Goal: Task Accomplishment & Management: Complete application form

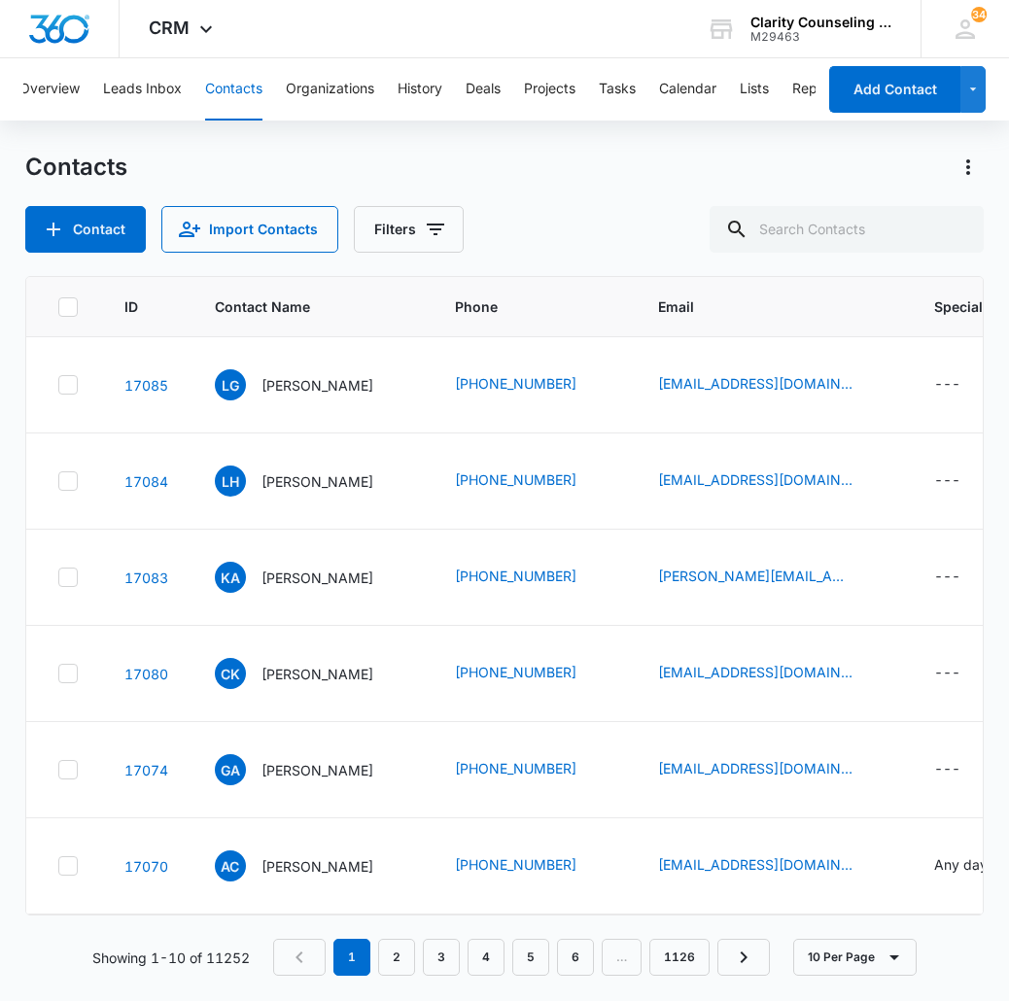
scroll to position [0, 925]
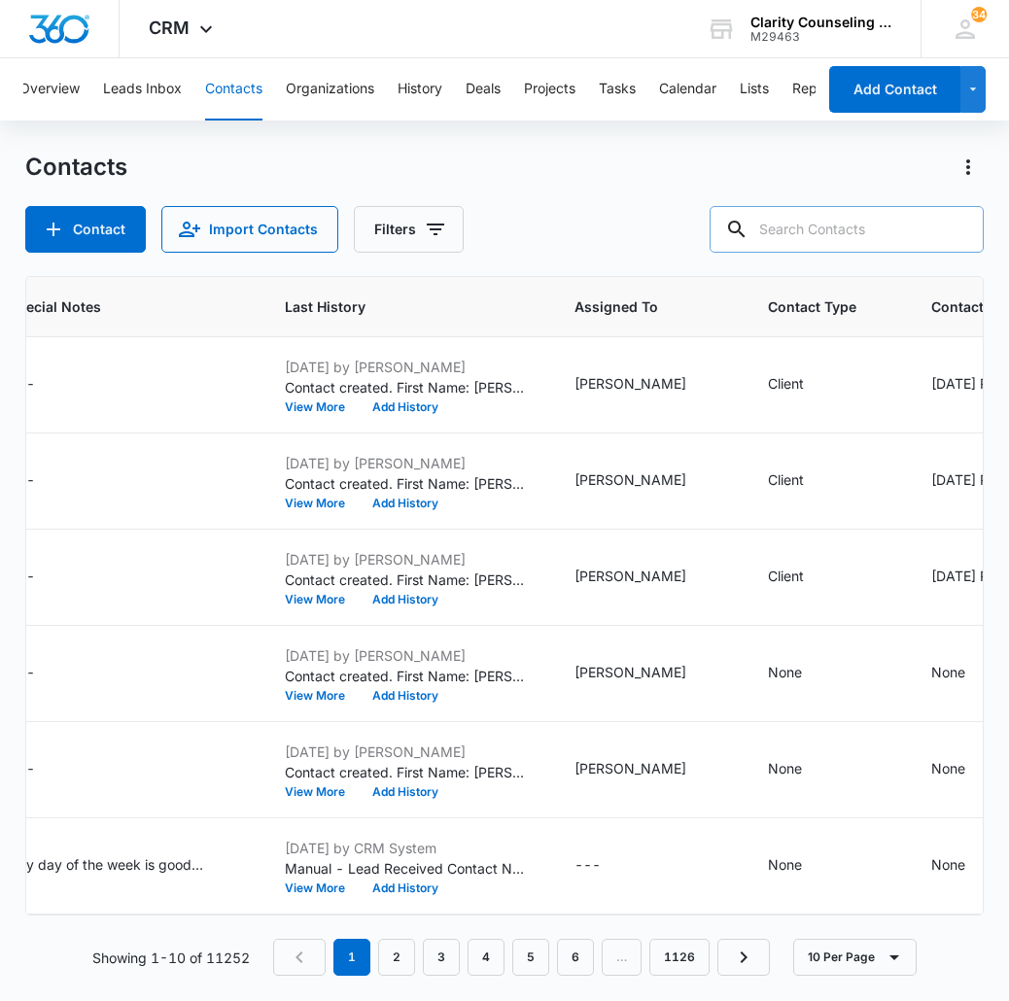
click at [860, 225] on input "text" at bounding box center [847, 229] width 274 height 47
paste input "[EMAIL_ADDRESS][DOMAIN_NAME]"
type input "[EMAIL_ADDRESS][DOMAIN_NAME]"
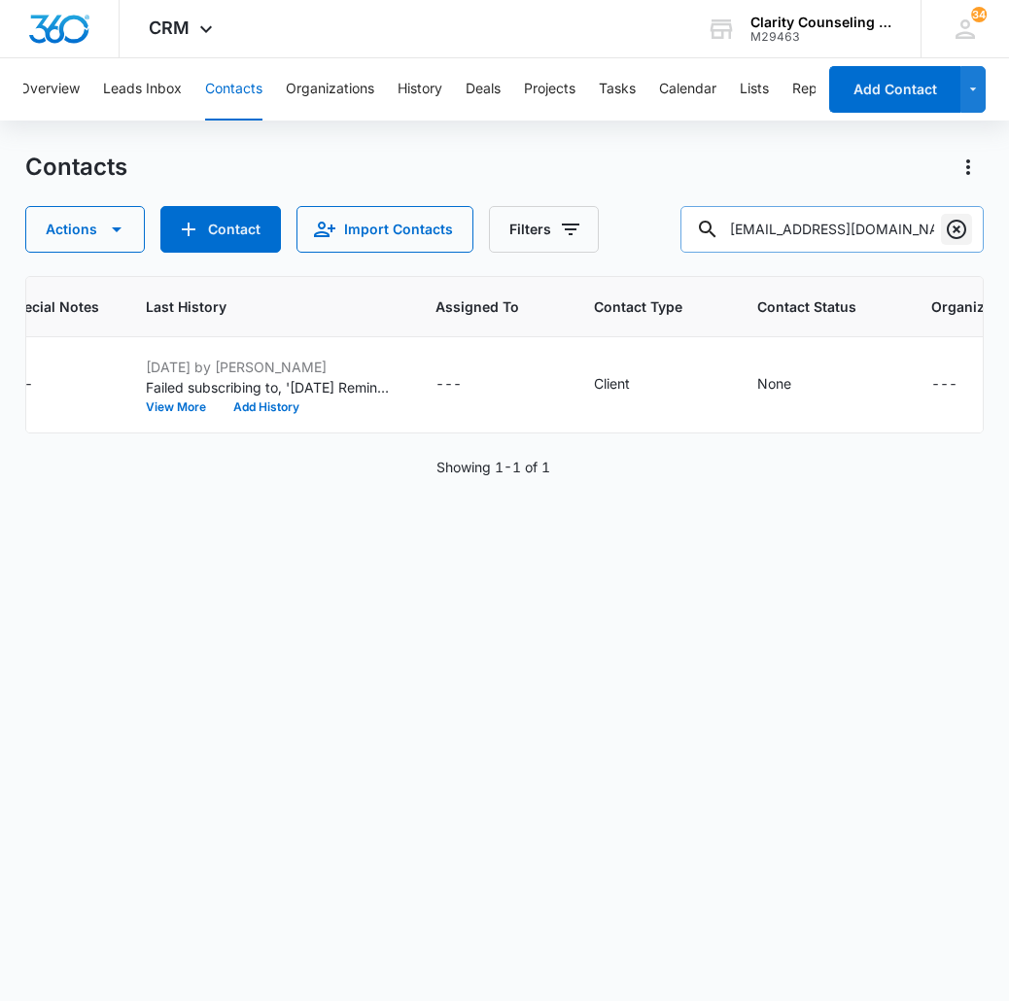
click at [942, 243] on button "Clear" at bounding box center [956, 229] width 31 height 31
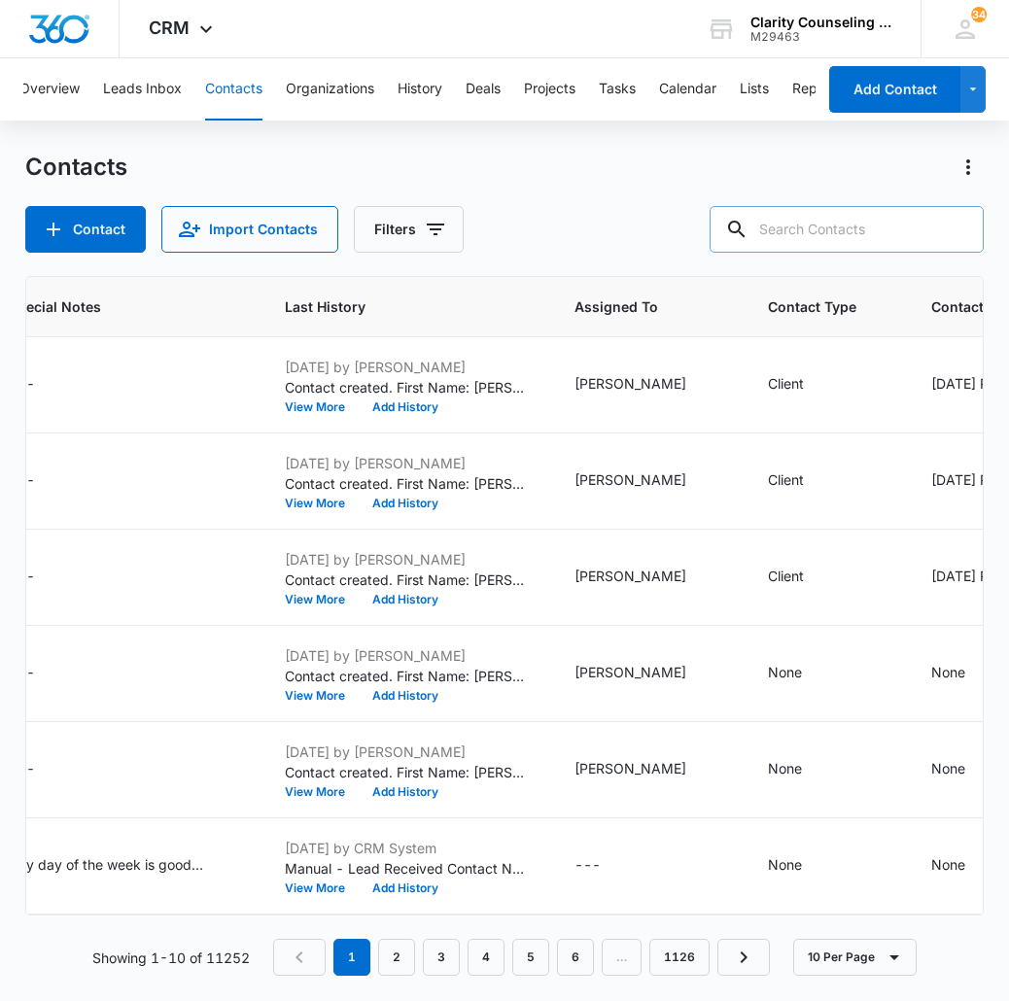
paste input "[EMAIL_ADDRESS][DOMAIN_NAME]"
type input "[EMAIL_ADDRESS][DOMAIN_NAME]"
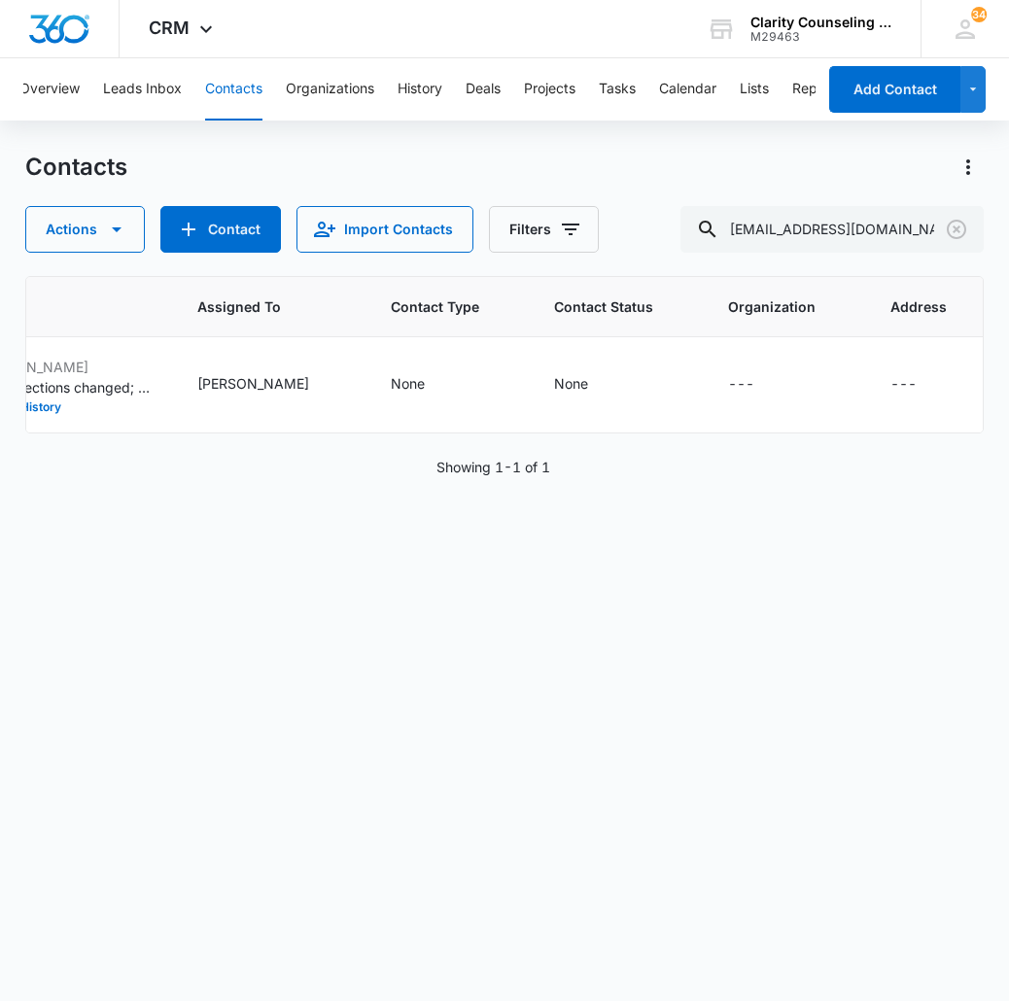
scroll to position [0, 1164]
click at [968, 225] on icon "Clear" at bounding box center [956, 229] width 23 height 23
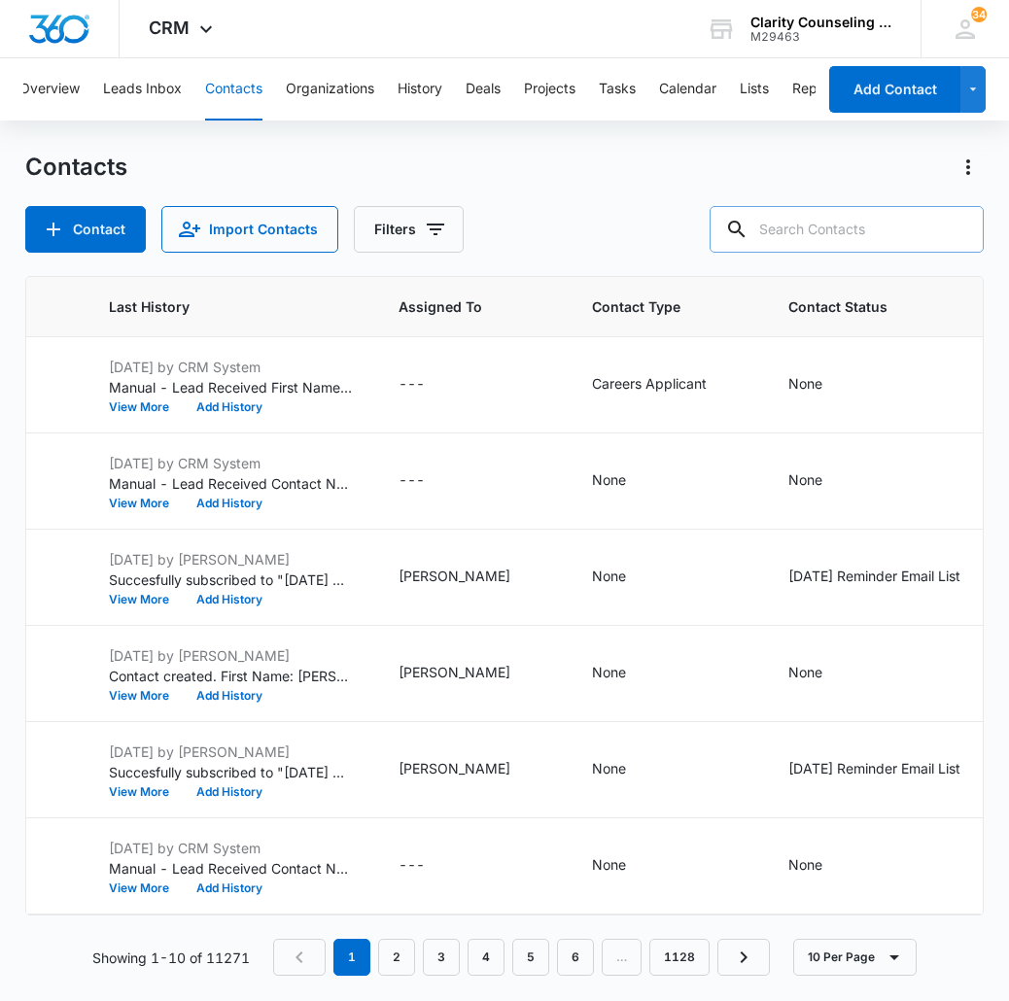
paste input "[EMAIL_ADDRESS][DOMAIN_NAME]"
type input "[EMAIL_ADDRESS][DOMAIN_NAME]"
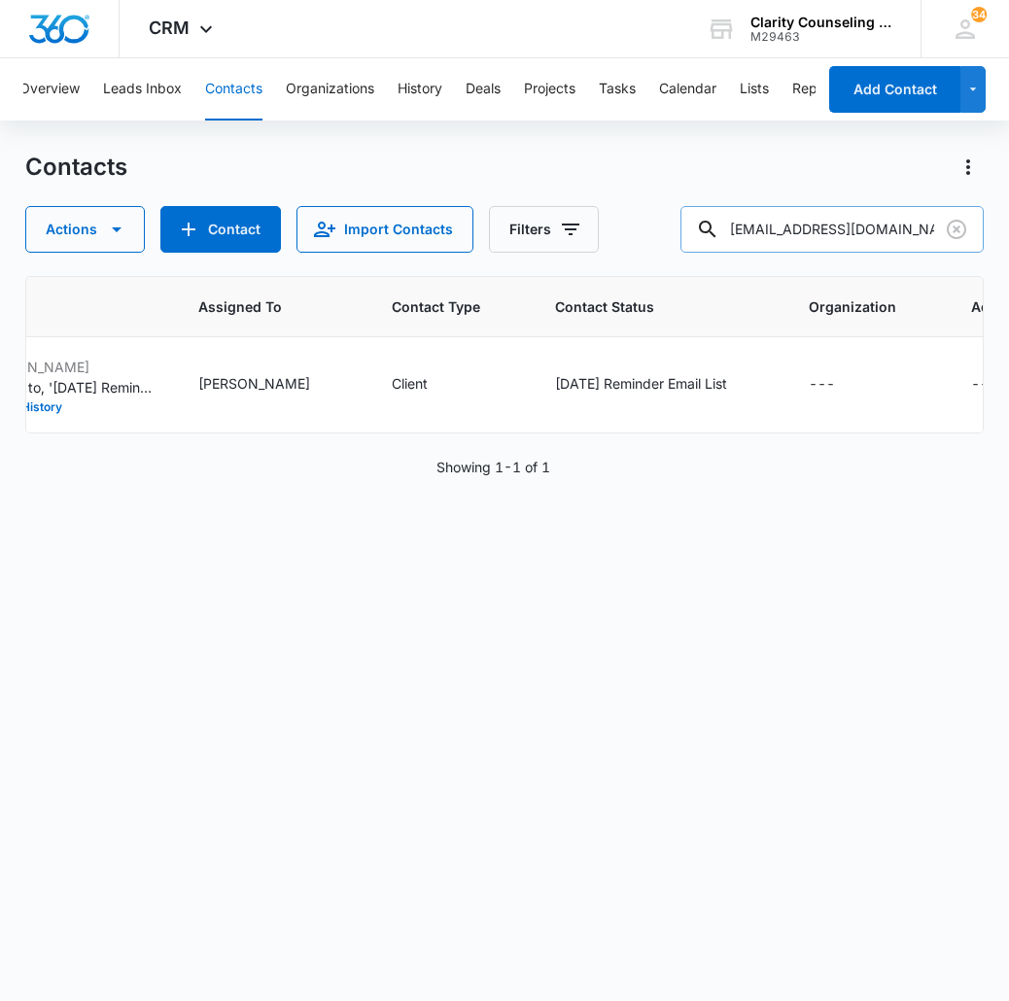
click at [944, 225] on button "Clear" at bounding box center [956, 229] width 31 height 31
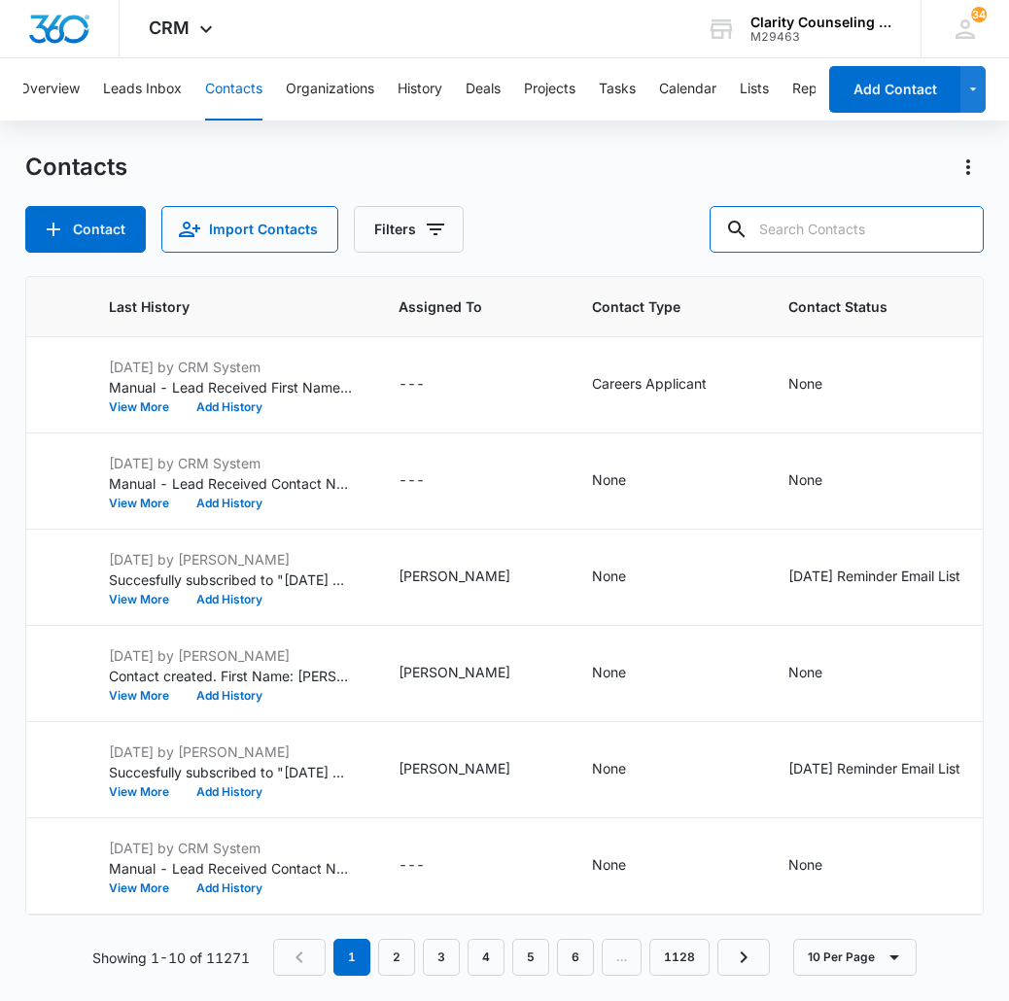
paste input "[EMAIL_ADDRESS][DOMAIN_NAME]"
type input "[EMAIL_ADDRESS][DOMAIN_NAME]"
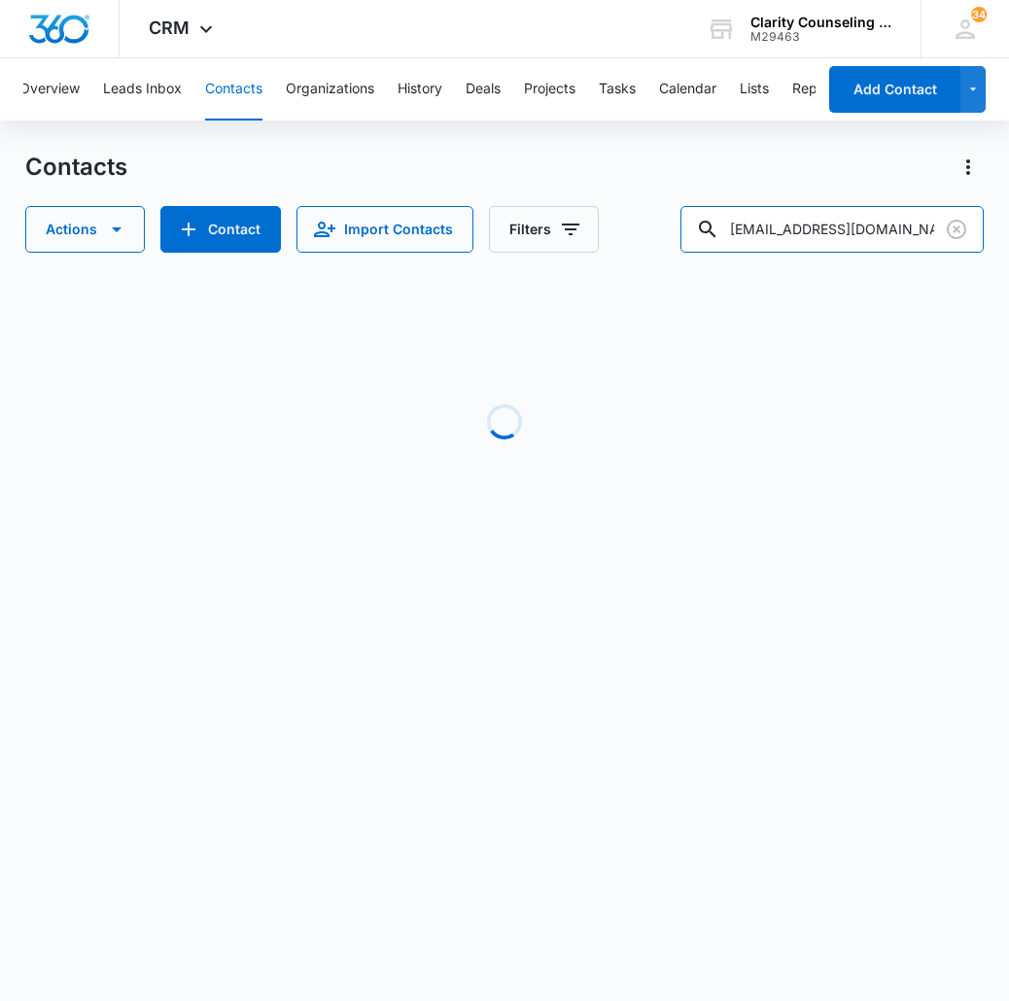
scroll to position [0, 1133]
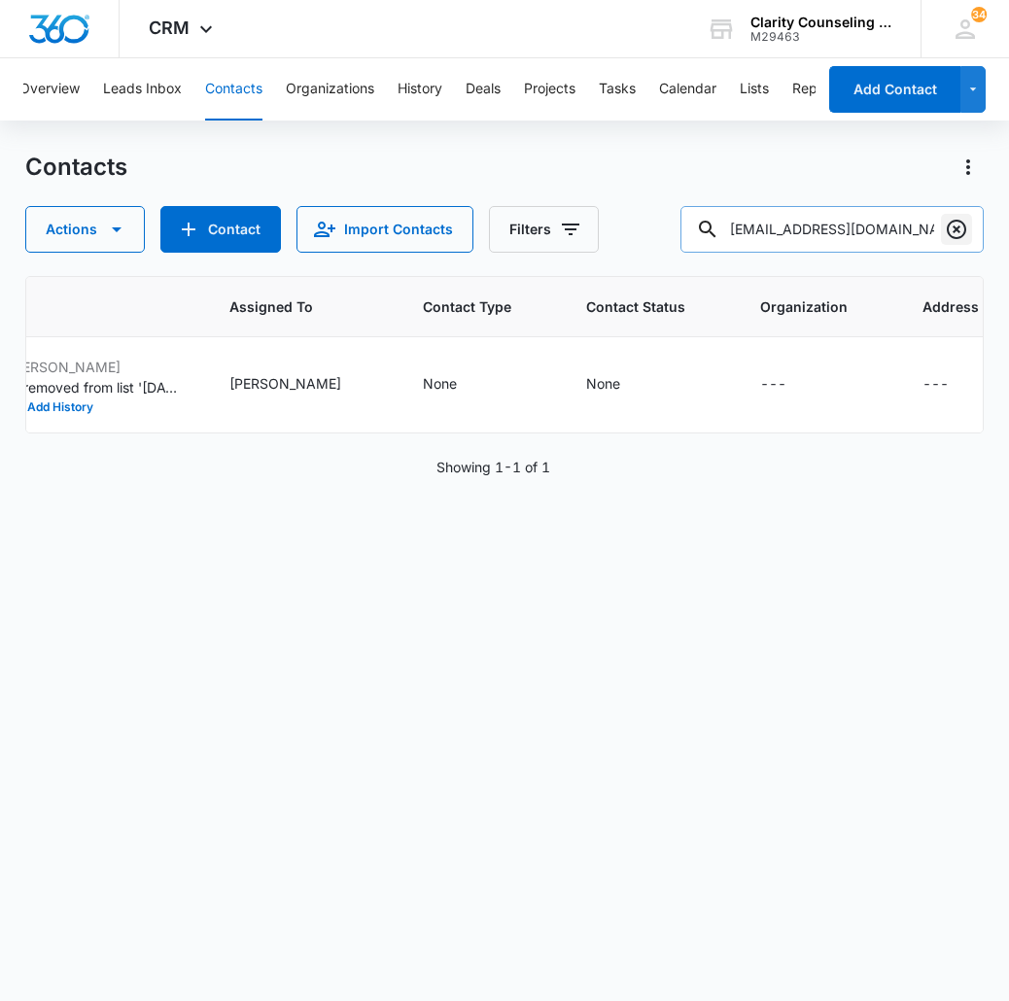
click at [947, 232] on icon "Clear" at bounding box center [956, 229] width 23 height 23
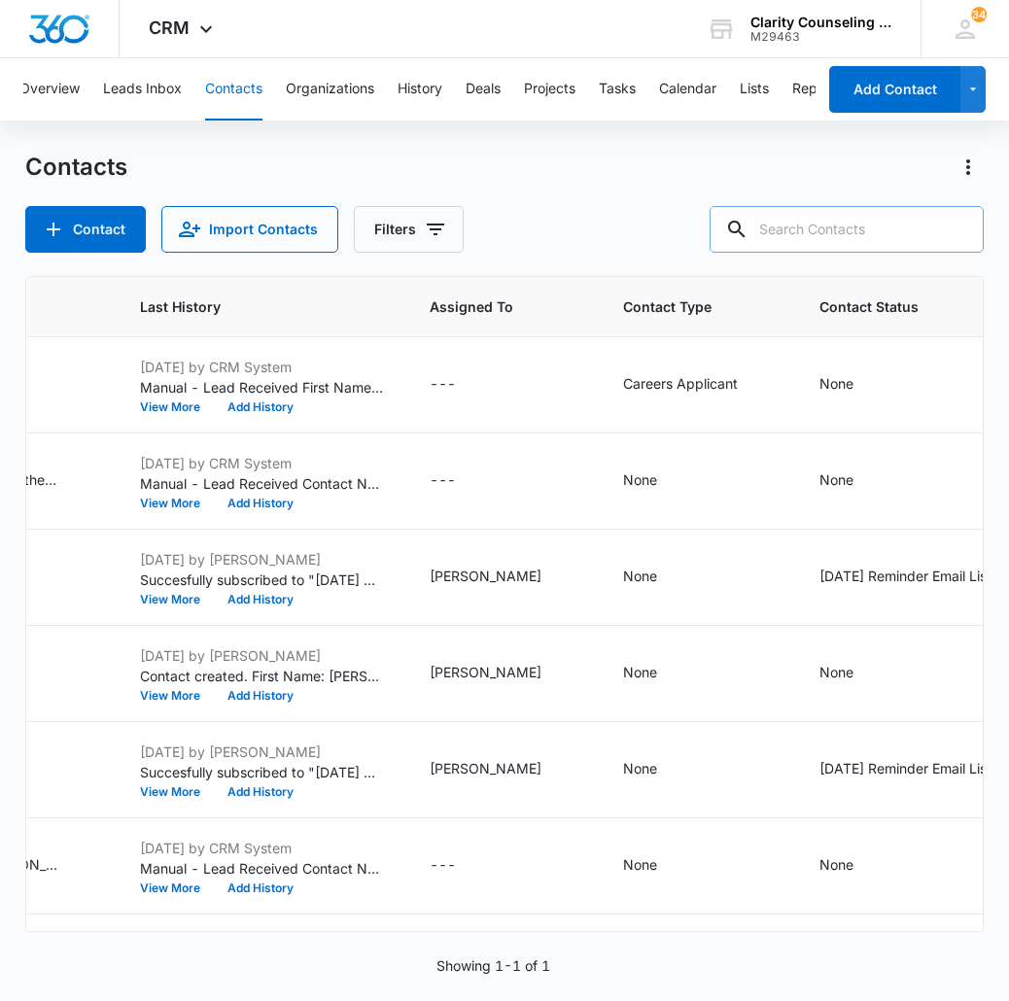
paste input "[EMAIL_ADDRESS][DOMAIN_NAME]"
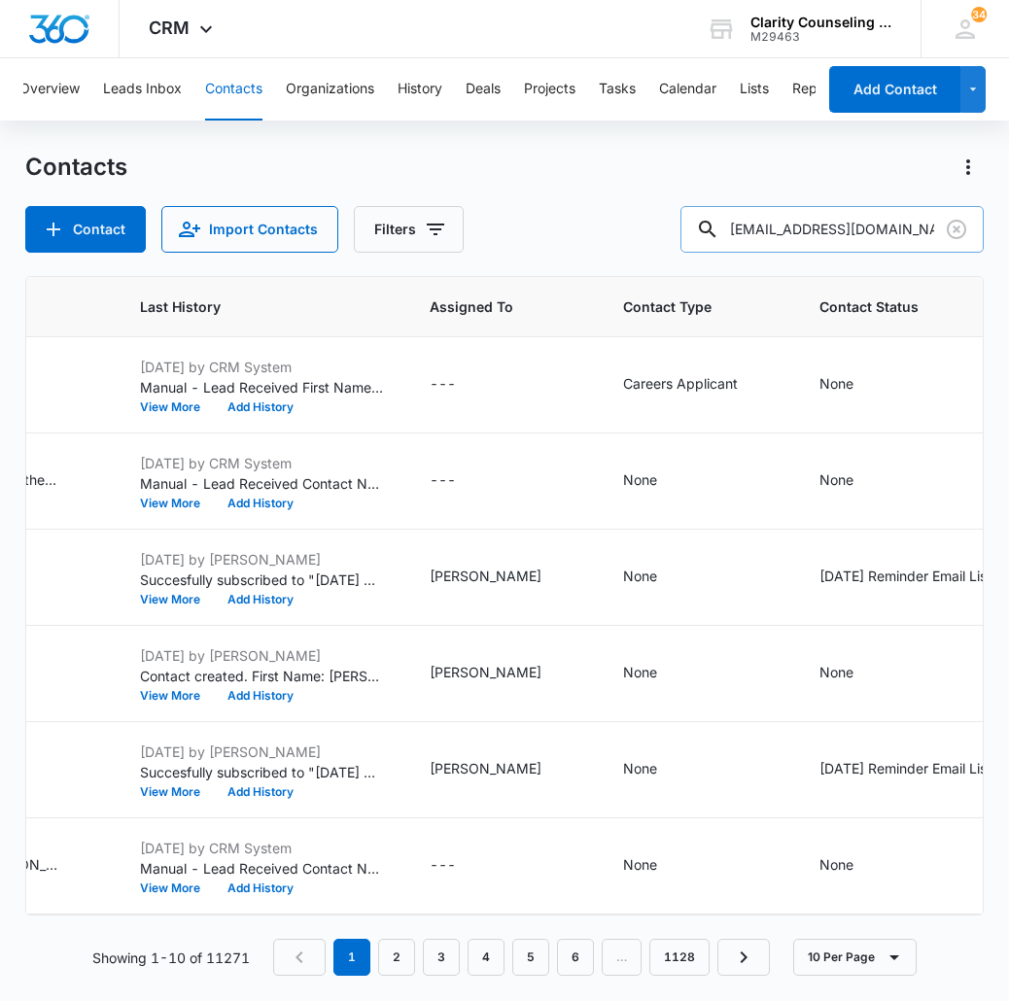
type input "[EMAIL_ADDRESS][DOMAIN_NAME]"
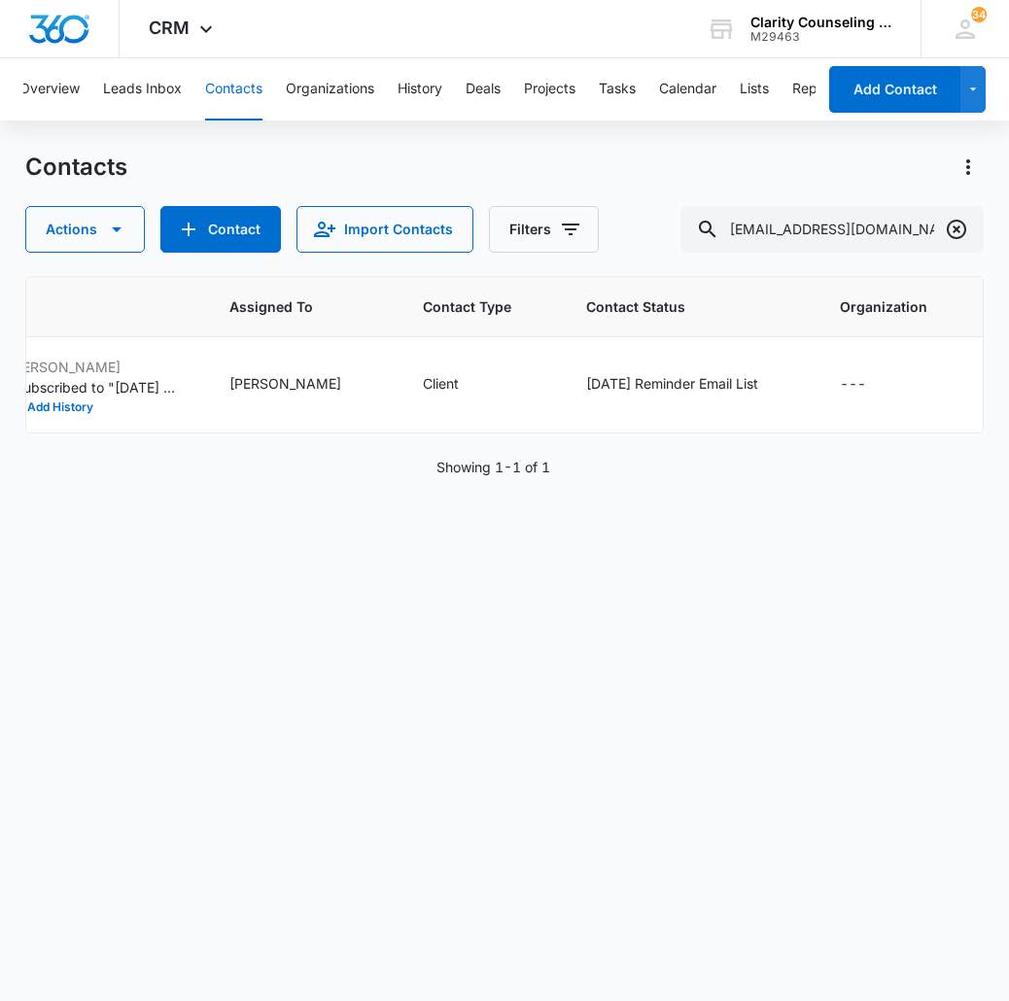
click at [960, 231] on icon "Clear" at bounding box center [956, 229] width 23 height 23
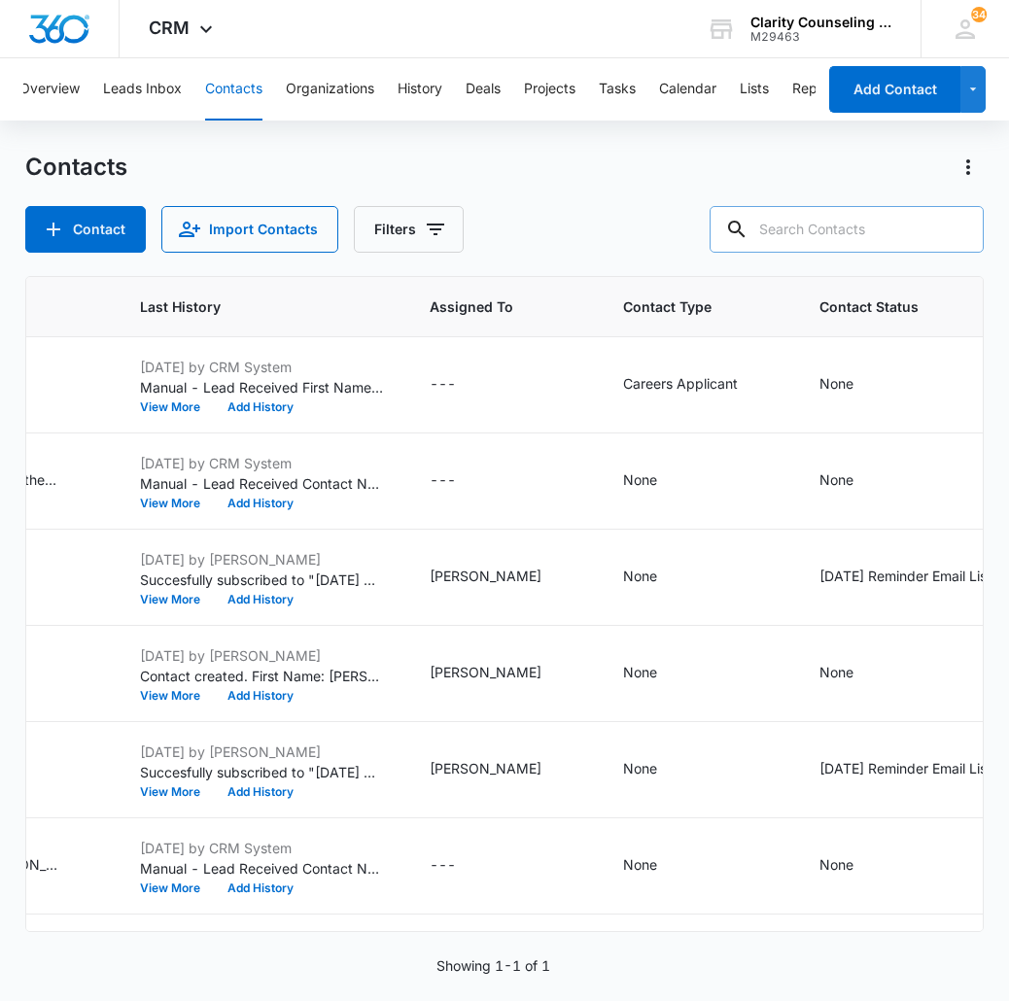
paste input "[EMAIL_ADDRESS][DOMAIN_NAME]"
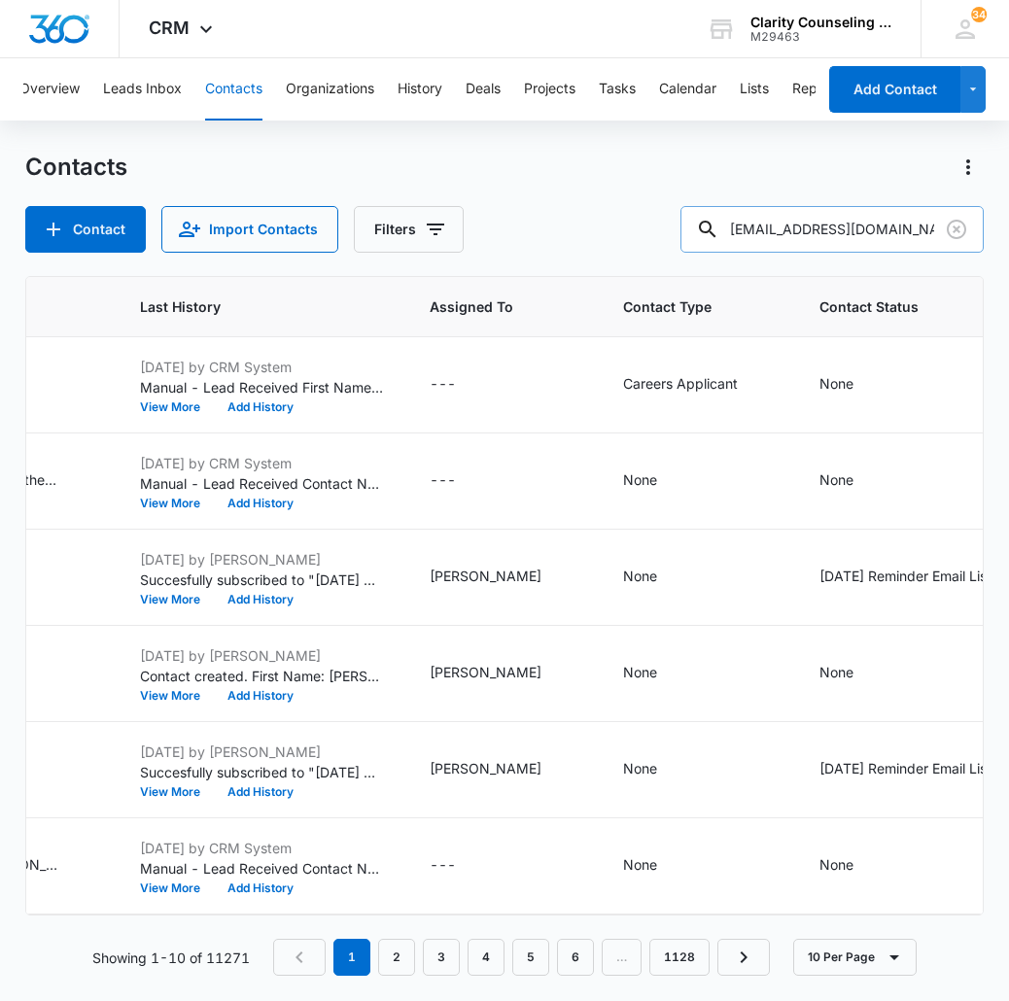
type input "[EMAIL_ADDRESS][DOMAIN_NAME]"
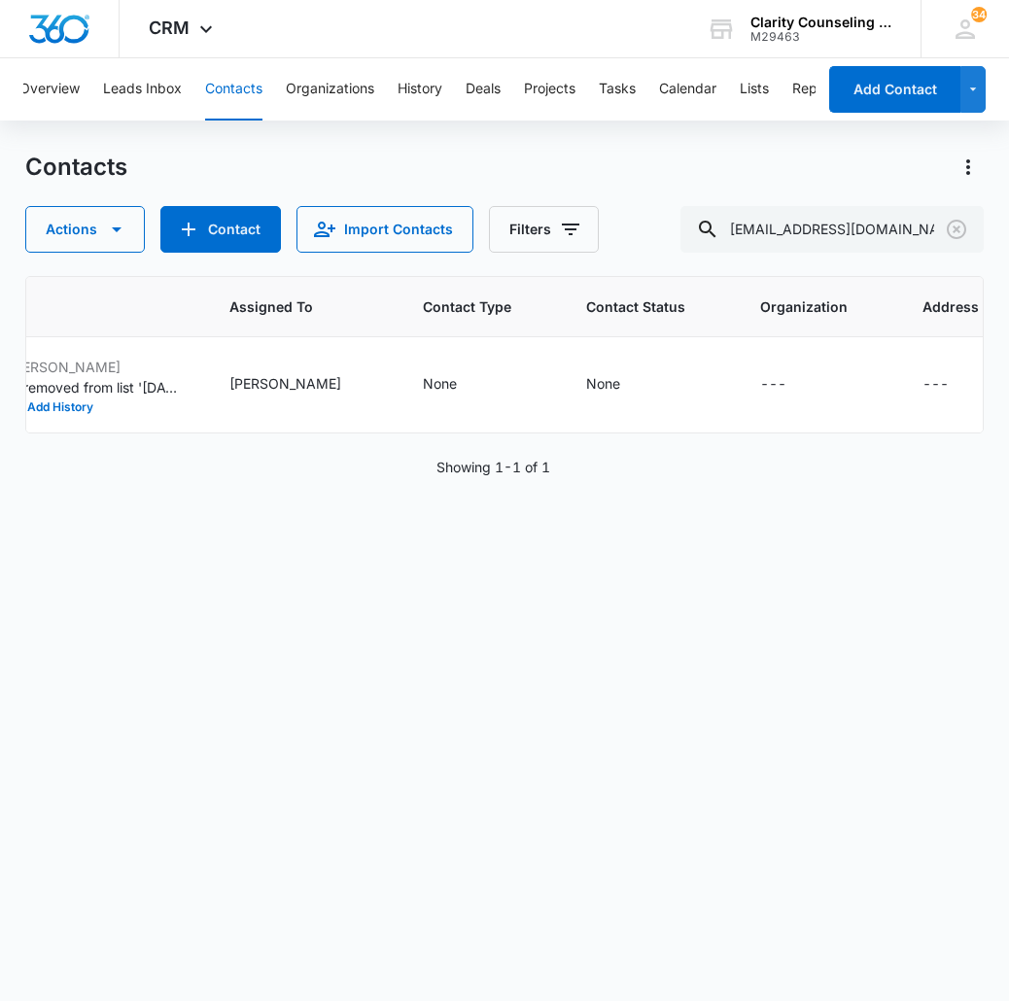
click at [955, 227] on icon "Clear" at bounding box center [956, 229] width 19 height 19
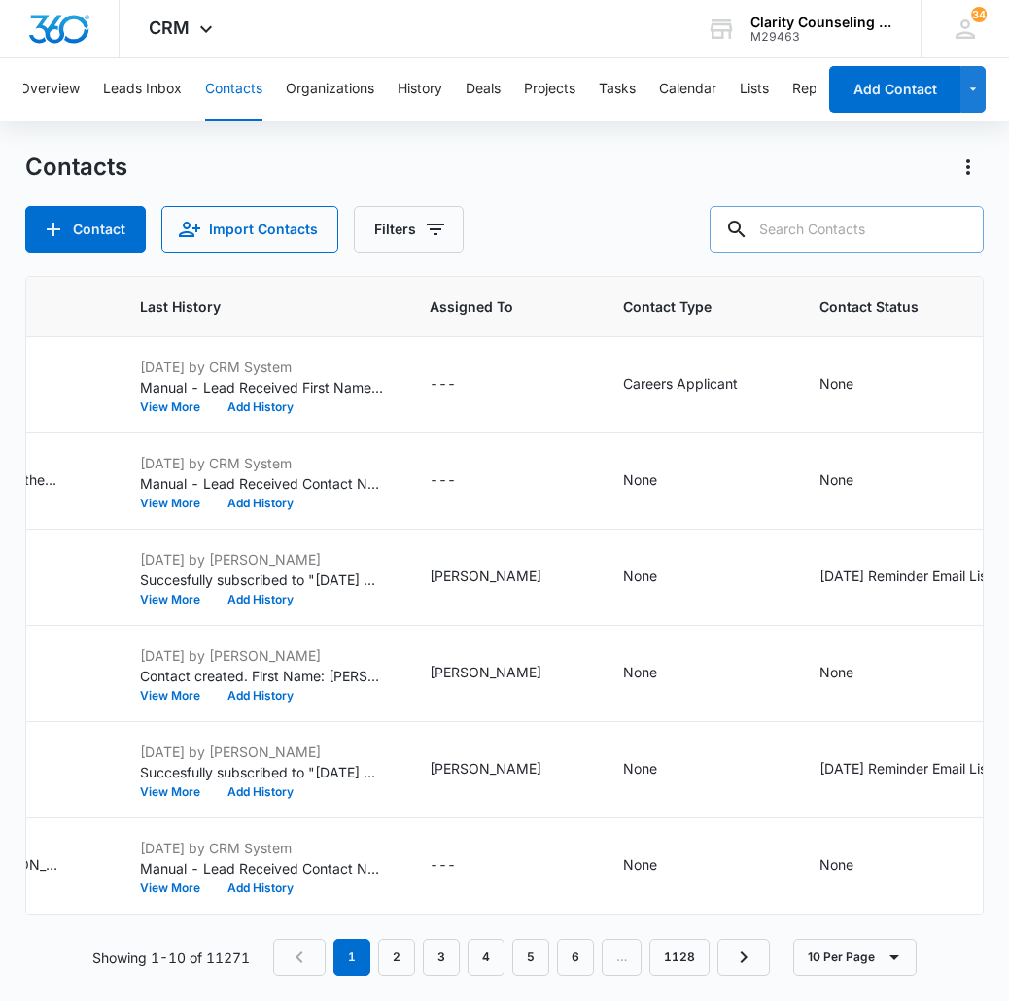
paste input "[EMAIL_ADDRESS][DOMAIN_NAME]"
type input "[EMAIL_ADDRESS][DOMAIN_NAME]"
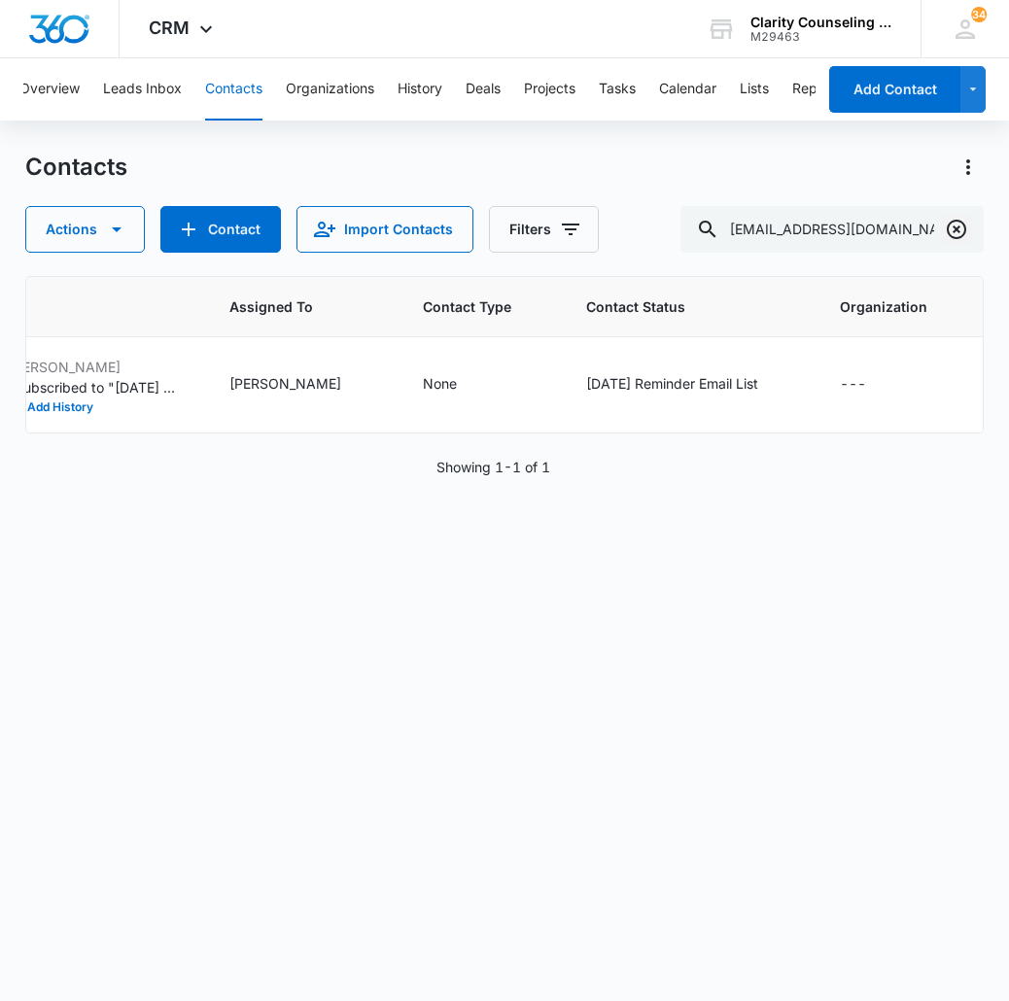
click at [959, 230] on icon "Clear" at bounding box center [956, 229] width 23 height 23
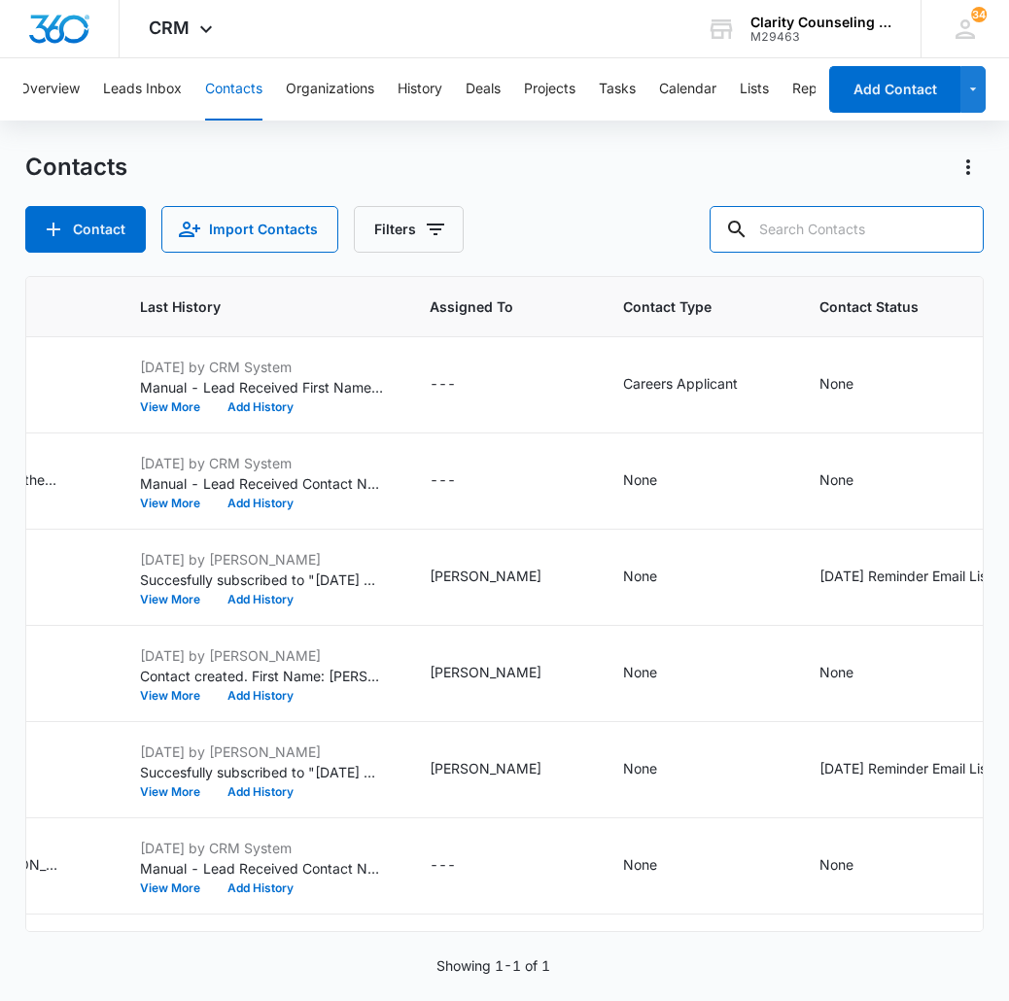
paste input "[PERSON_NAME][EMAIL_ADDRESS][PERSON_NAME][DOMAIN_NAME]"
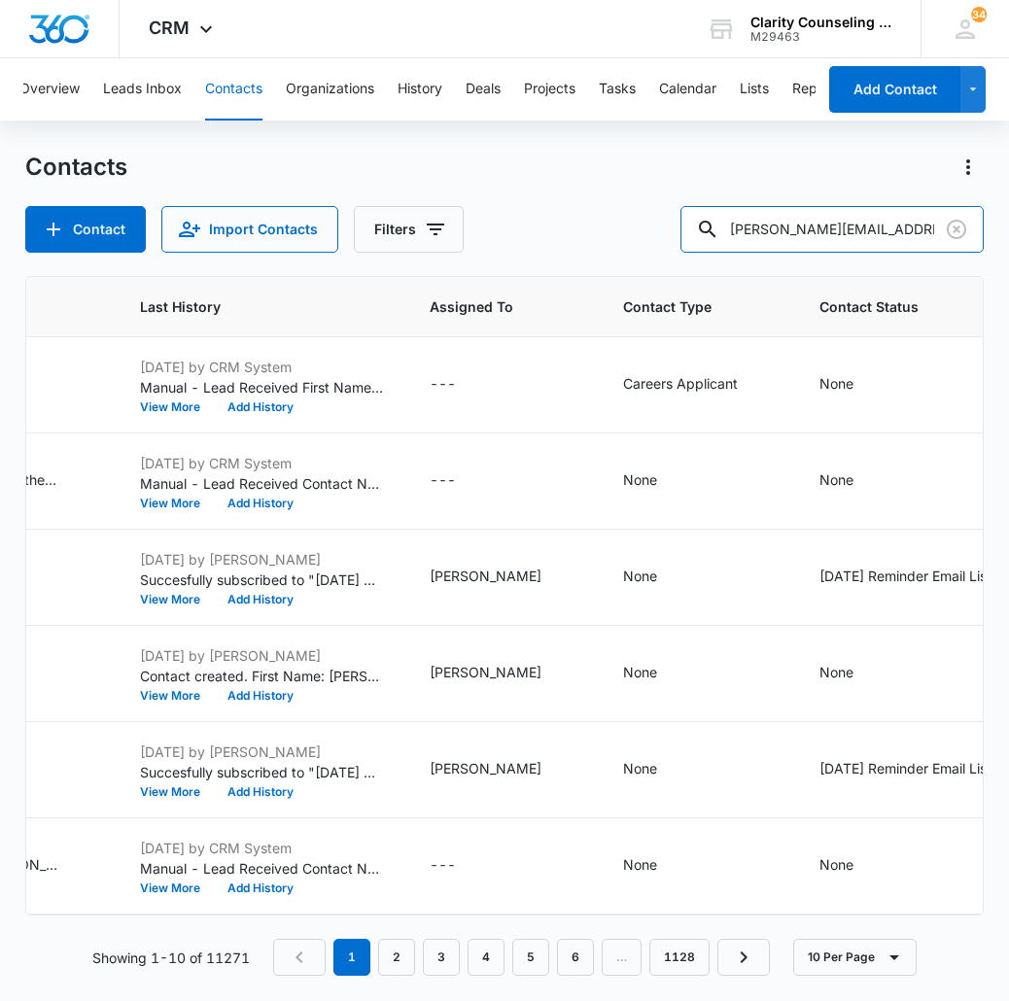
type input "[PERSON_NAME][EMAIL_ADDRESS][PERSON_NAME][DOMAIN_NAME]"
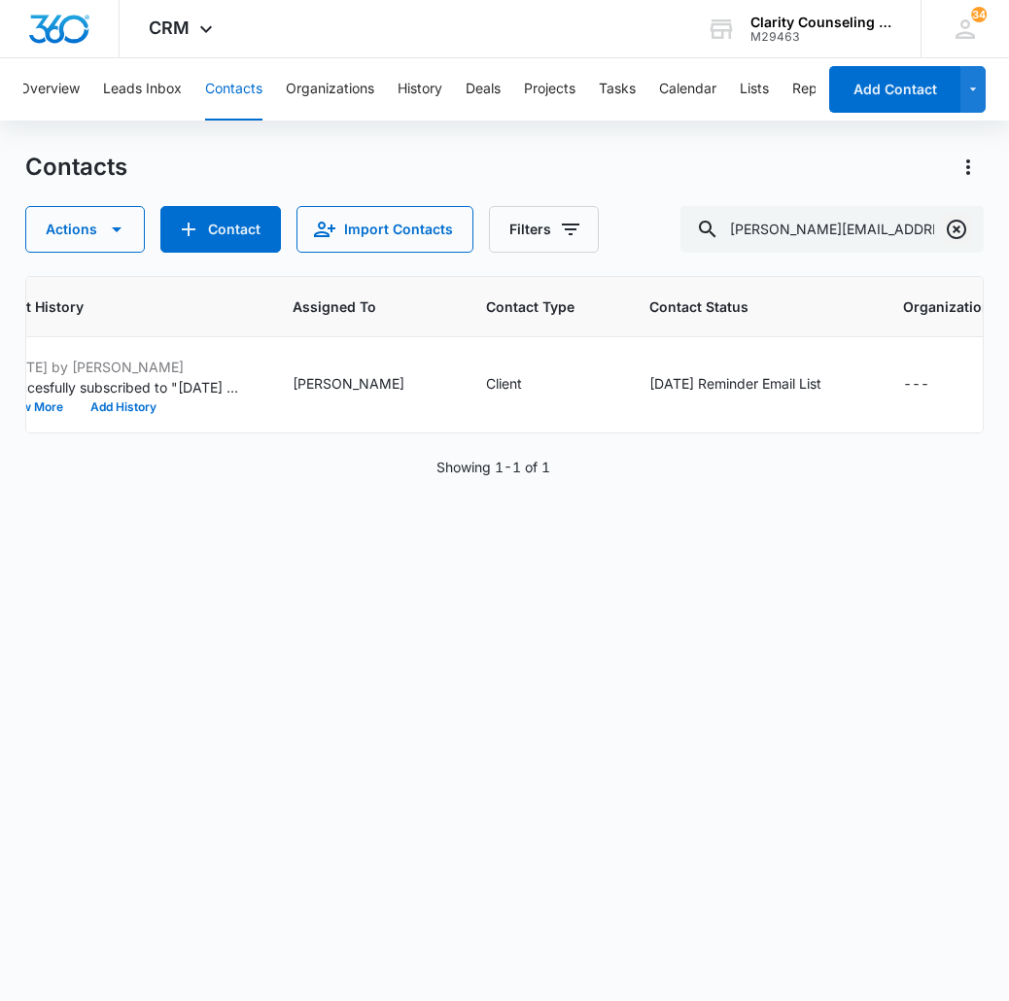
click at [951, 238] on icon "Clear" at bounding box center [956, 229] width 23 height 23
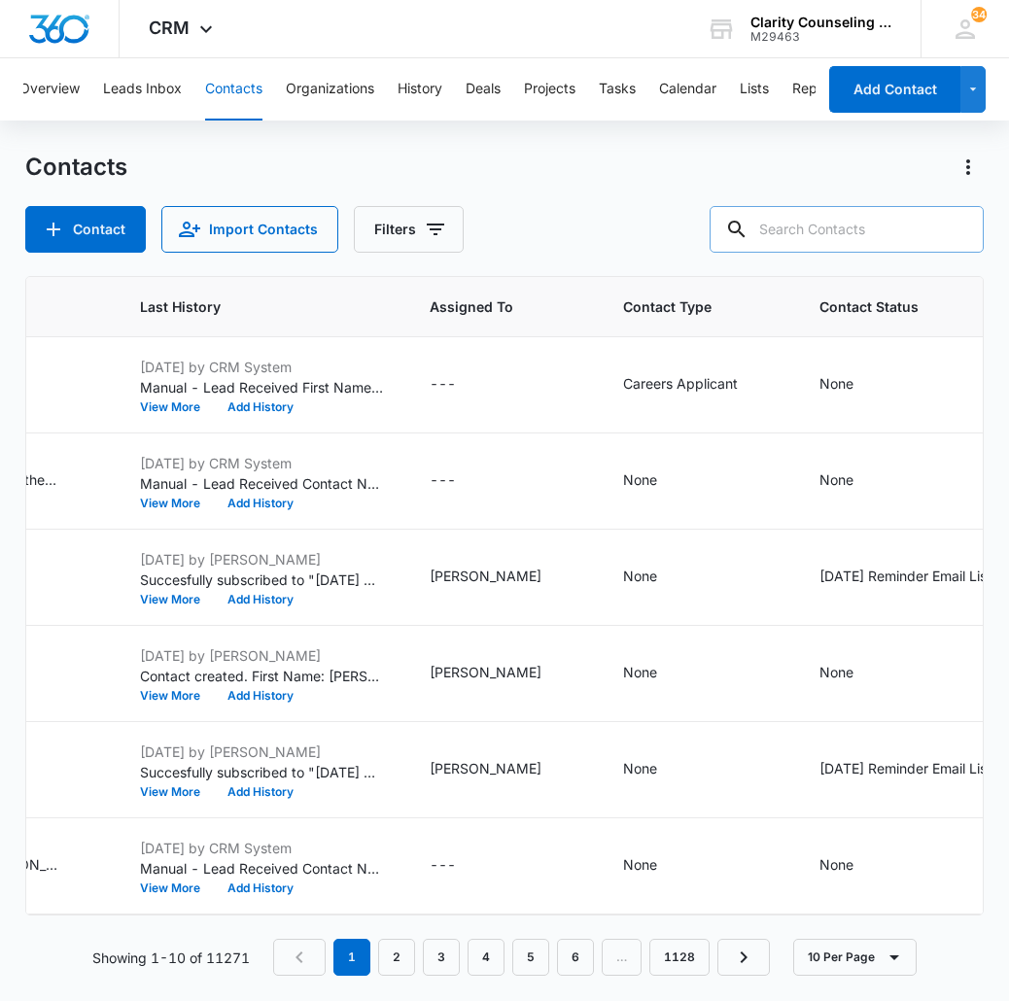
paste input "[EMAIL_ADDRESS][DOMAIN_NAME]"
type input "[EMAIL_ADDRESS][DOMAIN_NAME]"
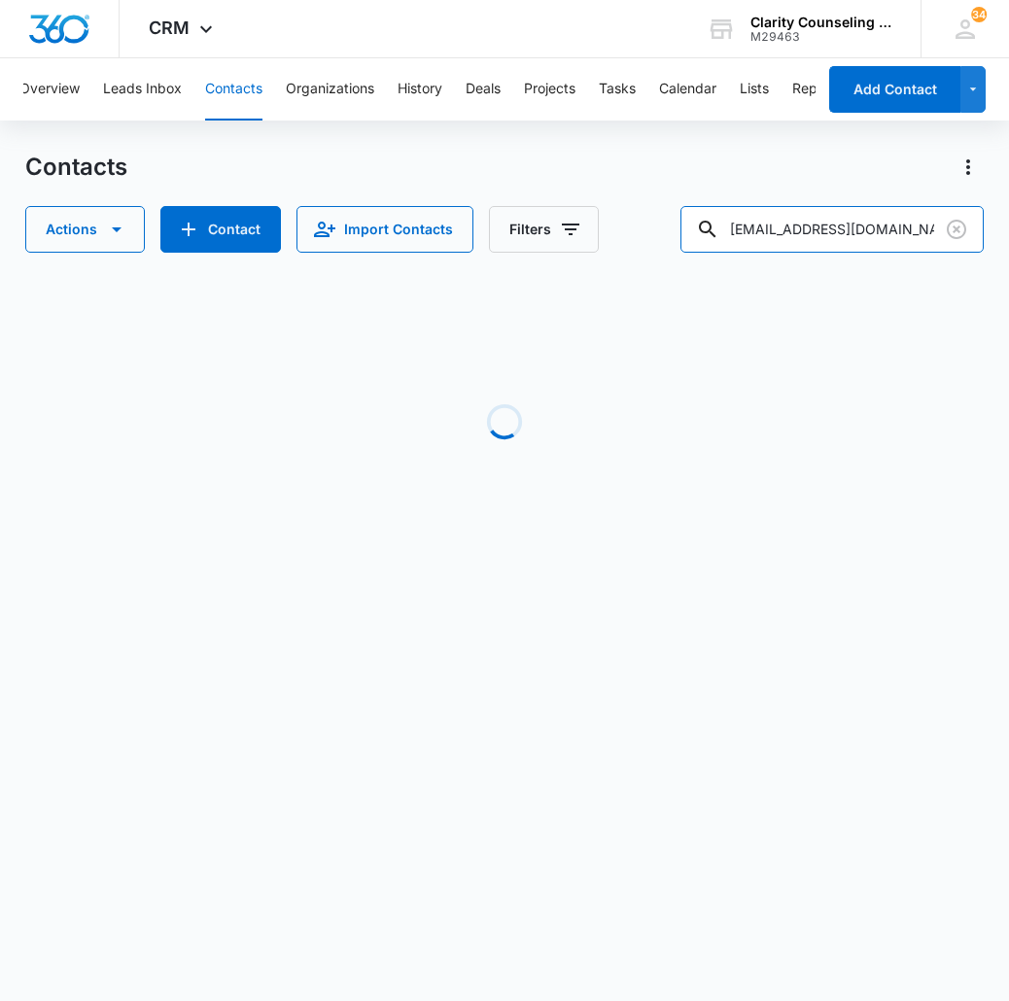
scroll to position [0, 1083]
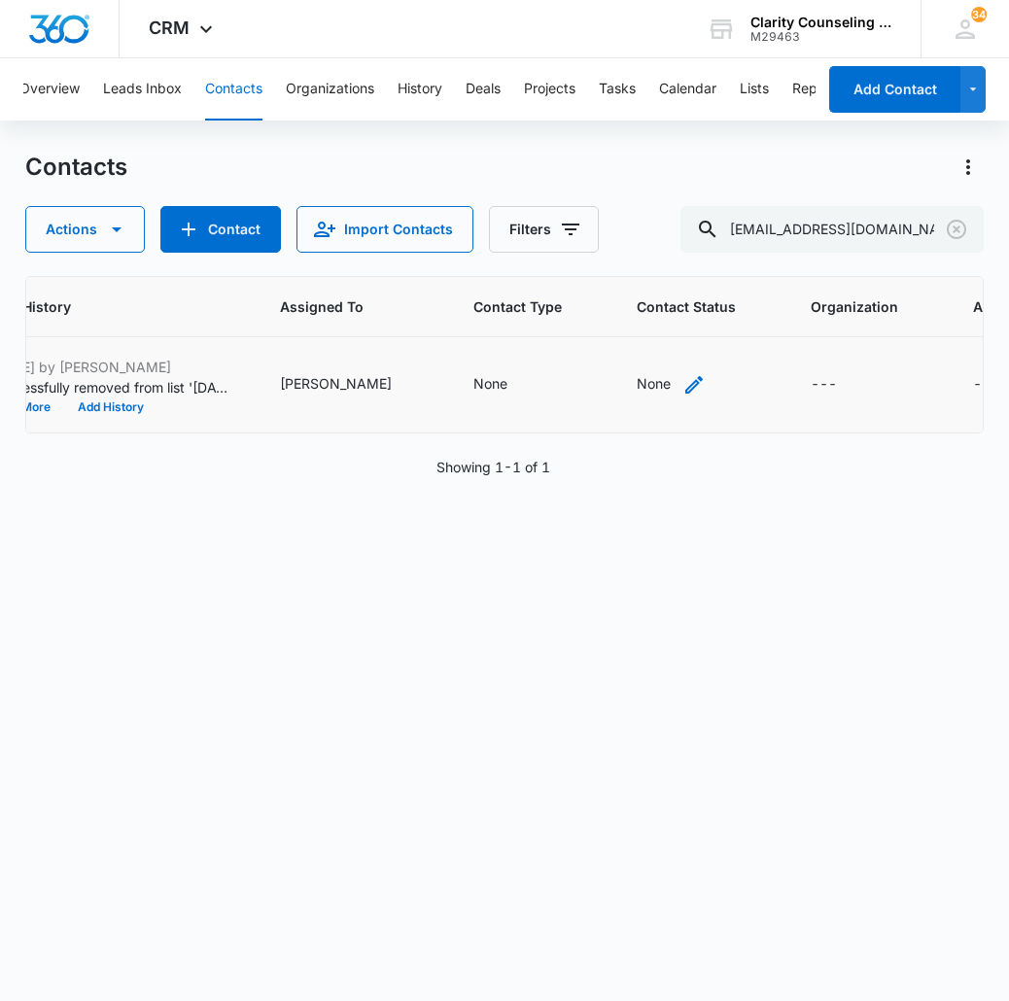
click at [637, 378] on div "None" at bounding box center [654, 383] width 34 height 20
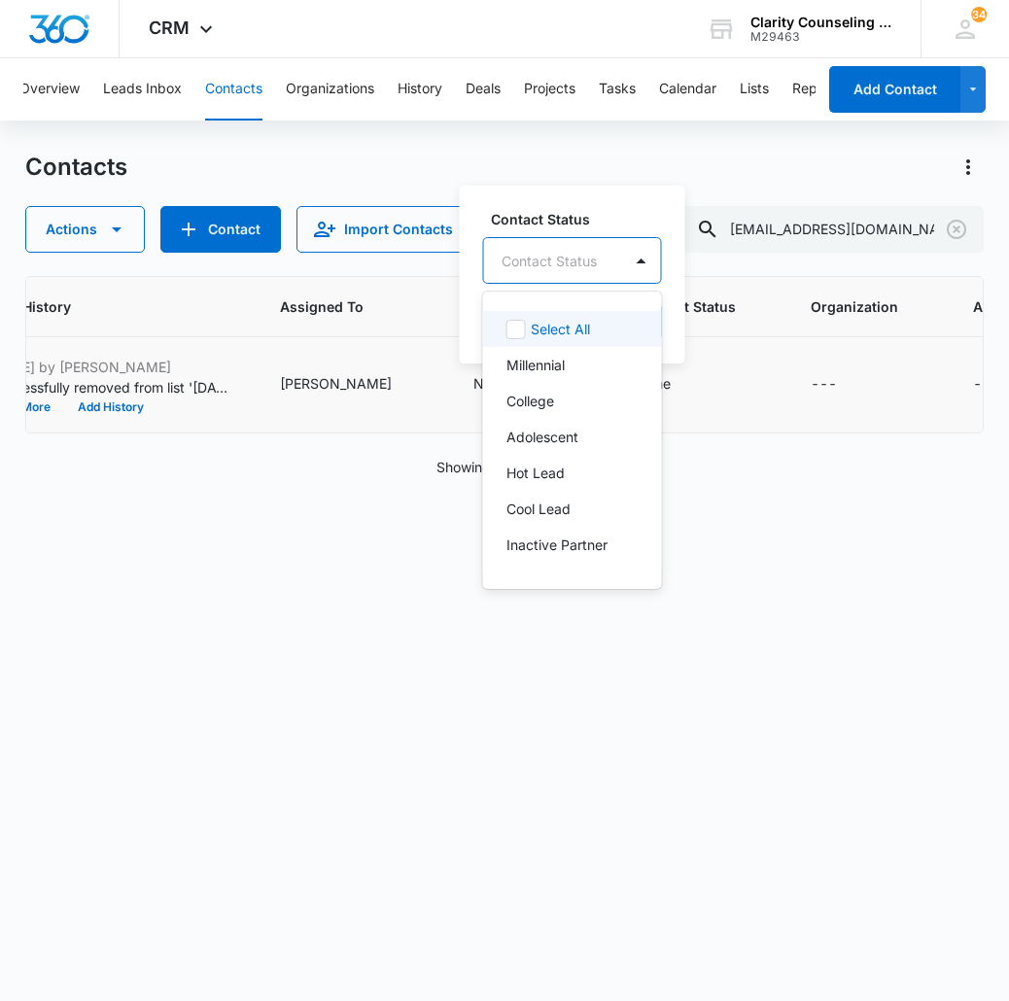
drag, startPoint x: 586, startPoint y: 256, endPoint x: 590, endPoint y: 282, distance: 26.5
click at [586, 256] on div at bounding box center [549, 261] width 95 height 24
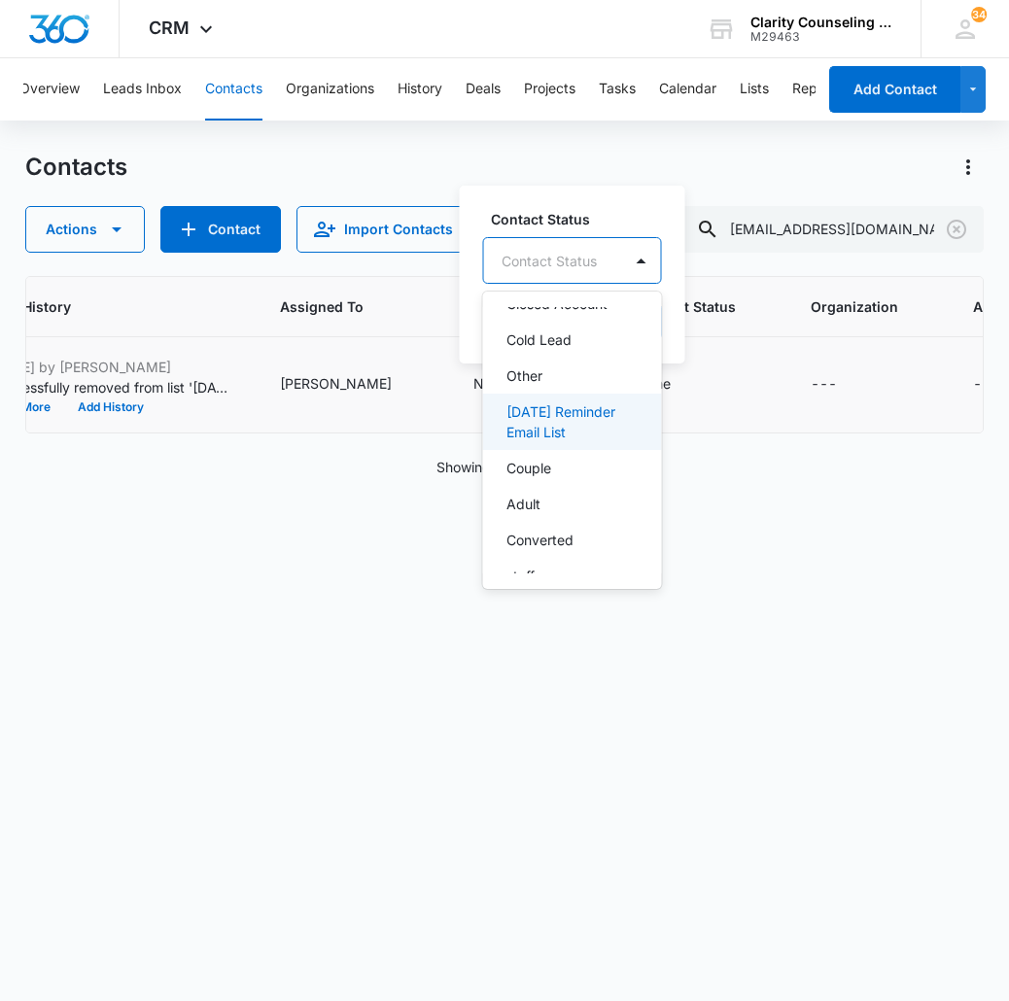
click at [562, 439] on p "[DATE] Reminder Email List" at bounding box center [570, 421] width 128 height 41
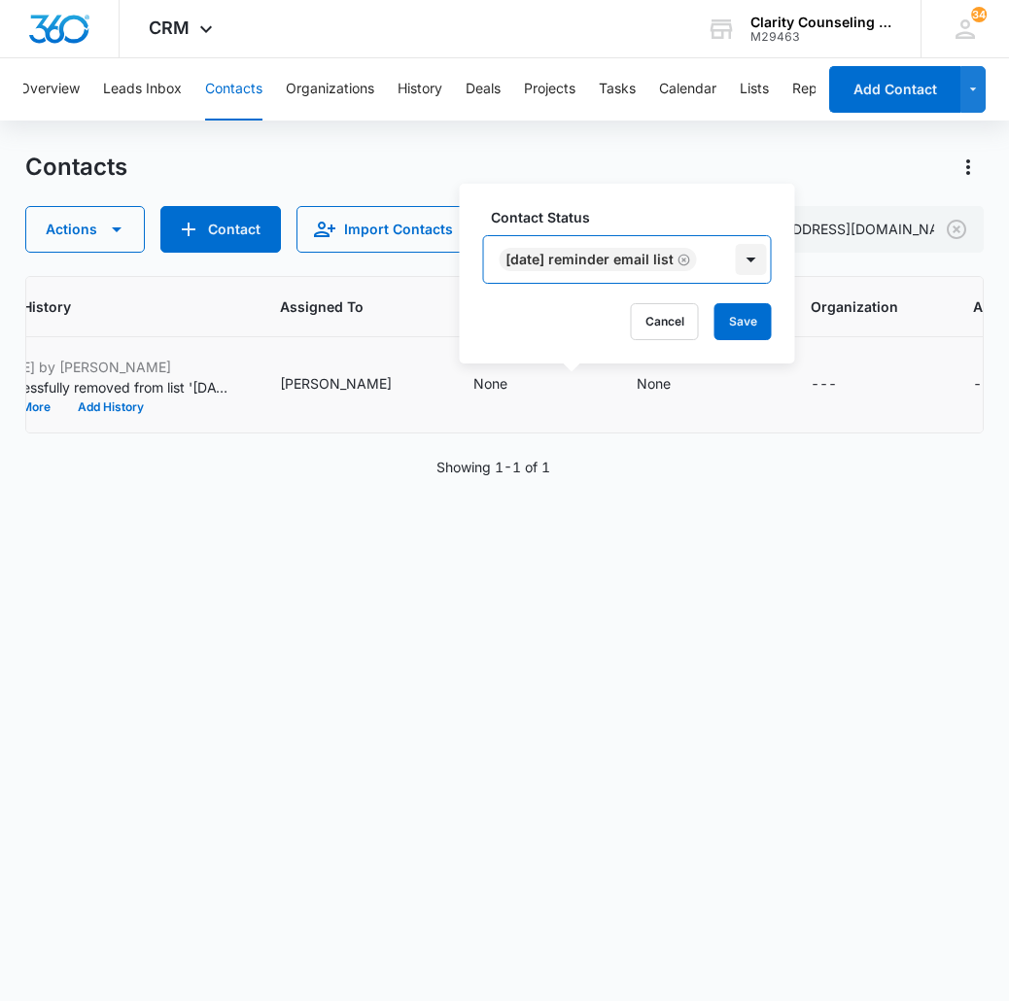
click at [759, 266] on div at bounding box center [751, 259] width 31 height 31
click at [754, 334] on button "Save" at bounding box center [742, 321] width 57 height 37
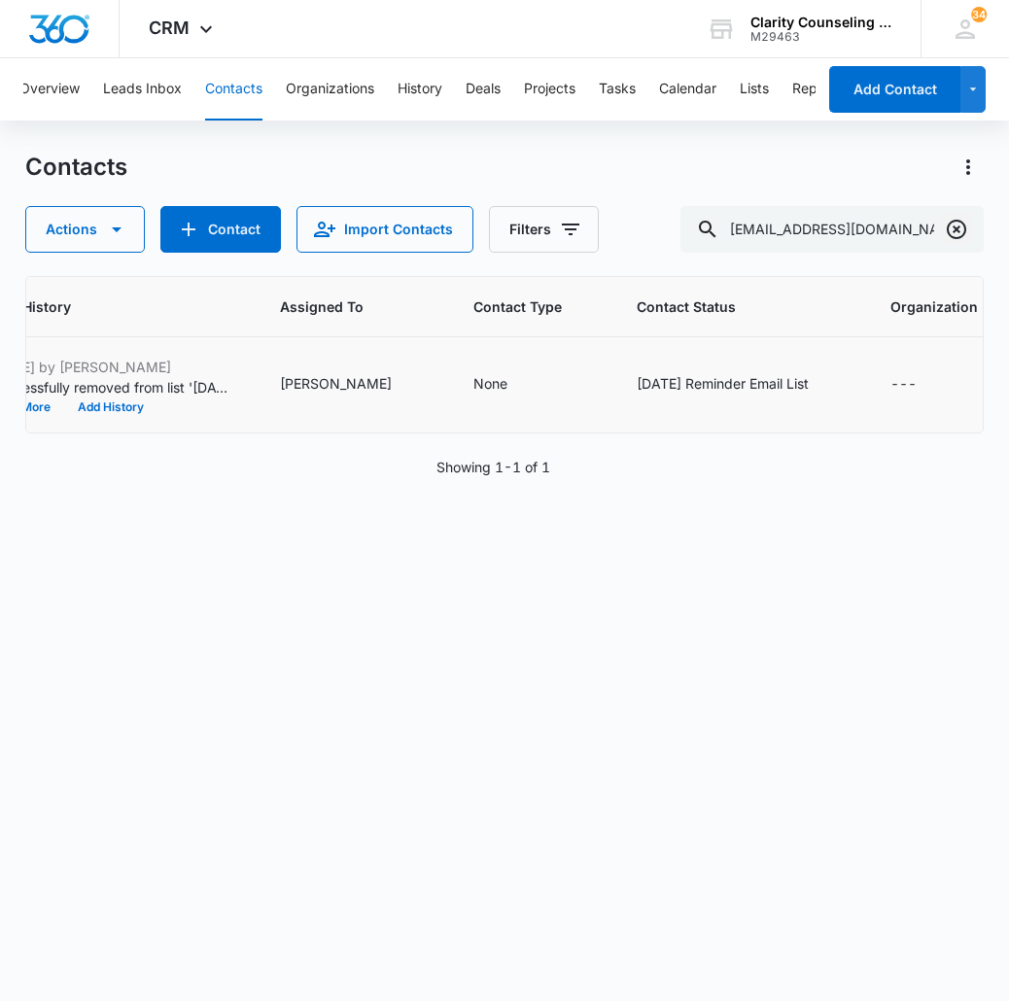
click at [951, 232] on icon "Clear" at bounding box center [956, 229] width 23 height 23
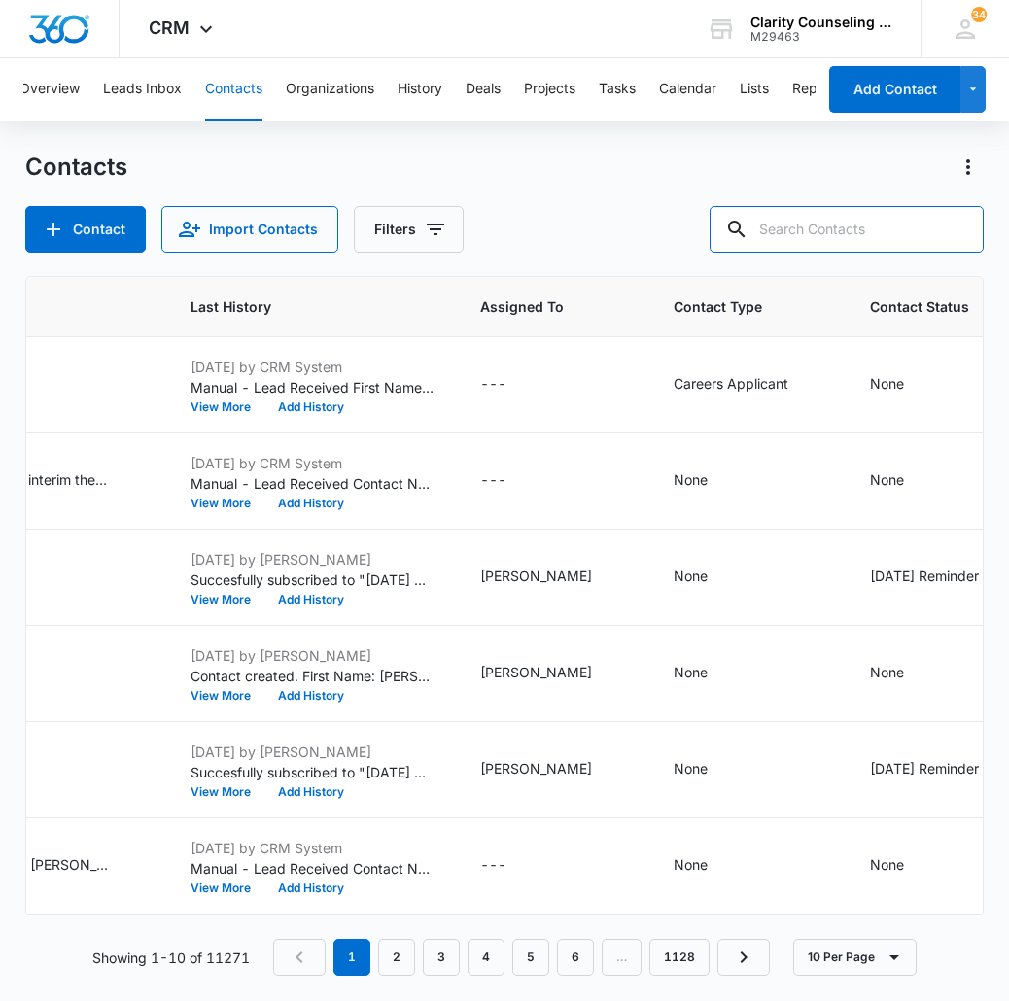
paste input "[EMAIL_ADDRESS][DOMAIN_NAME]"
type input "[EMAIL_ADDRESS][DOMAIN_NAME]"
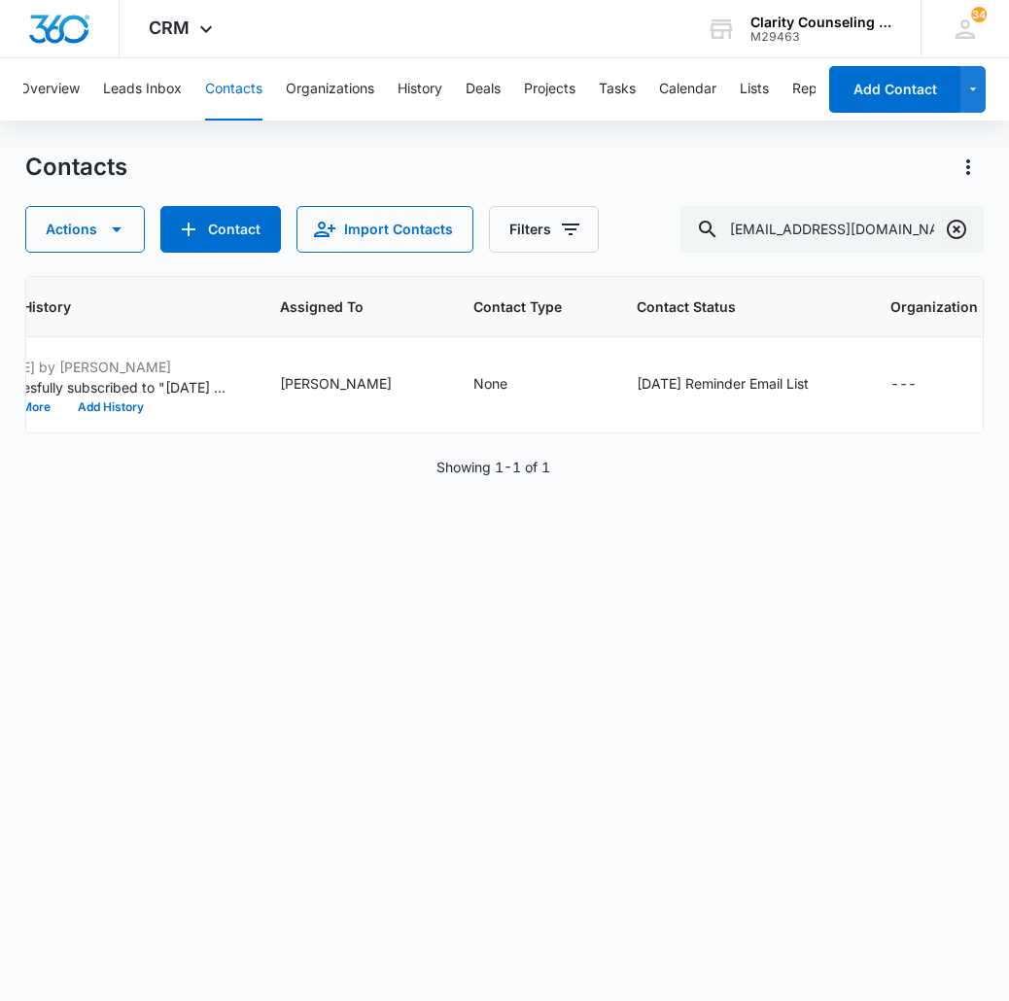
click at [963, 222] on icon "Clear" at bounding box center [956, 229] width 23 height 23
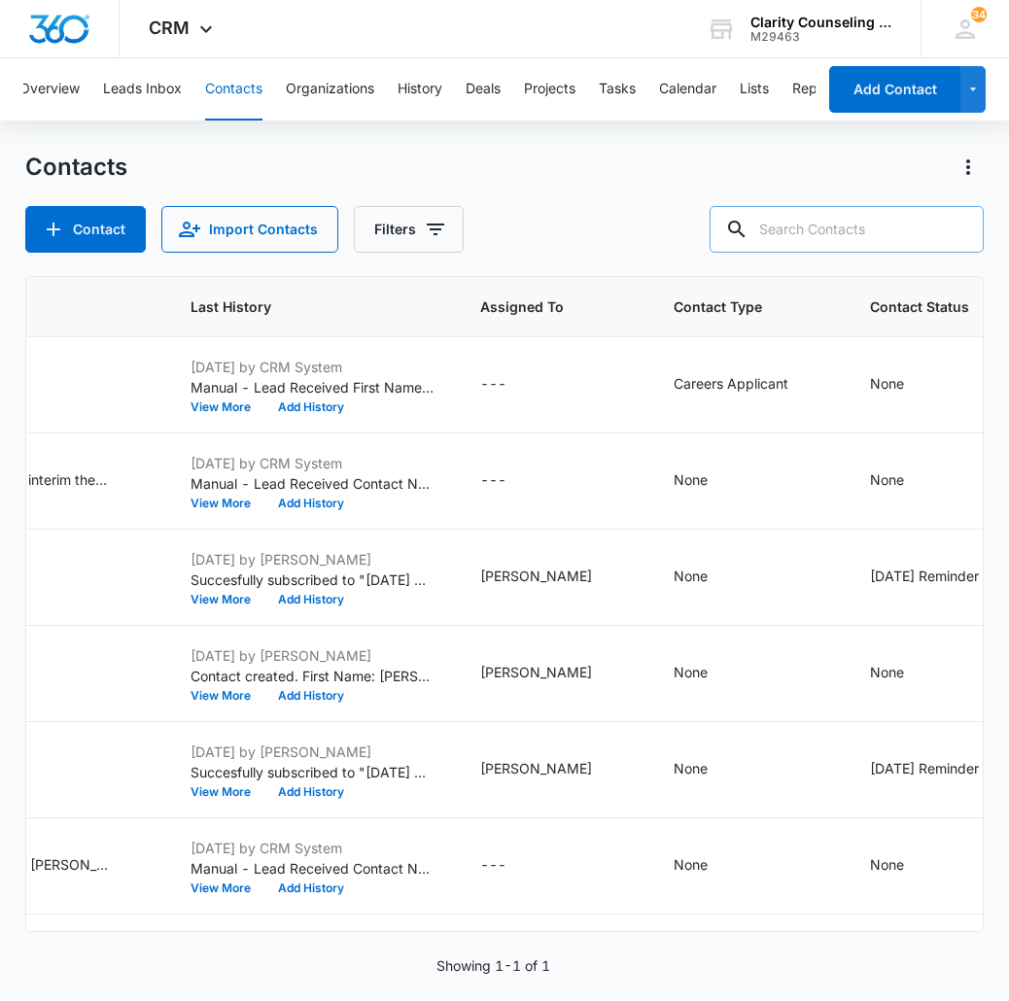
paste input "[EMAIL_ADDRESS][DOMAIN_NAME]"
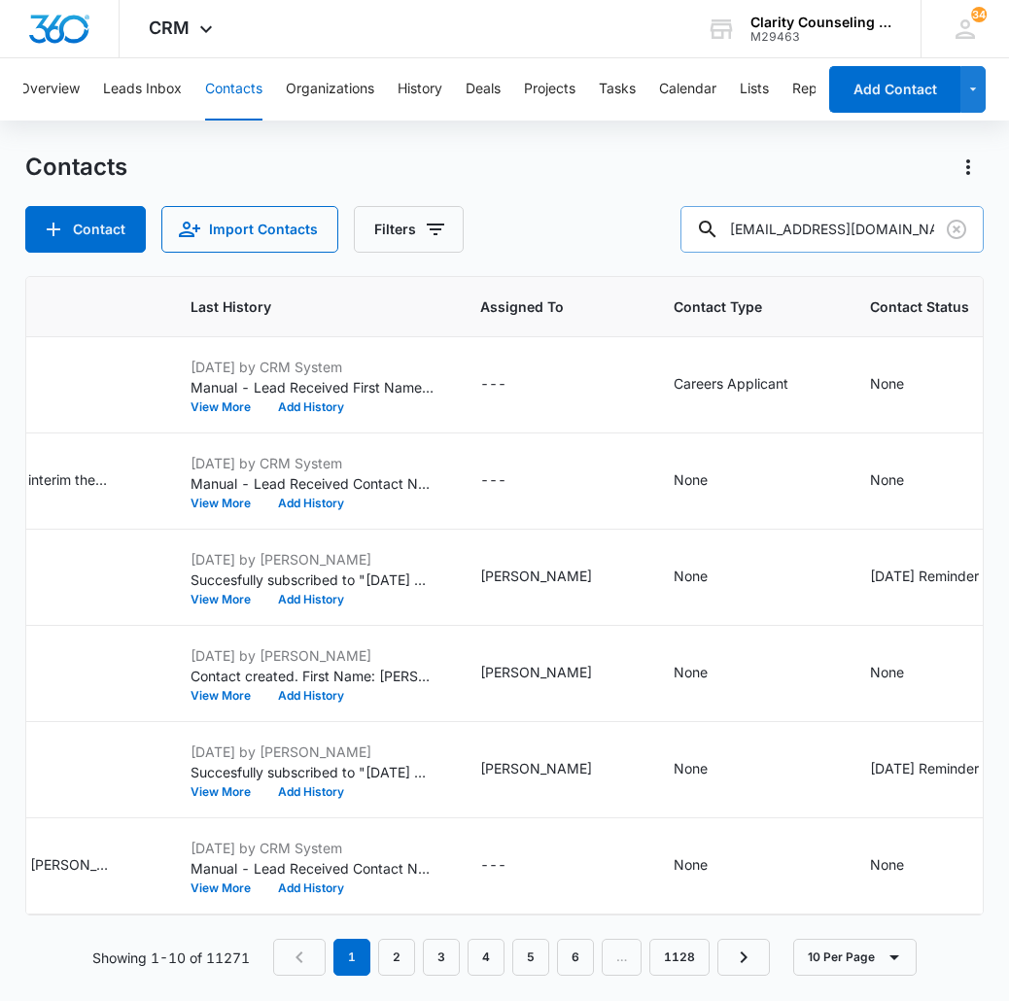
type input "[EMAIL_ADDRESS][DOMAIN_NAME]"
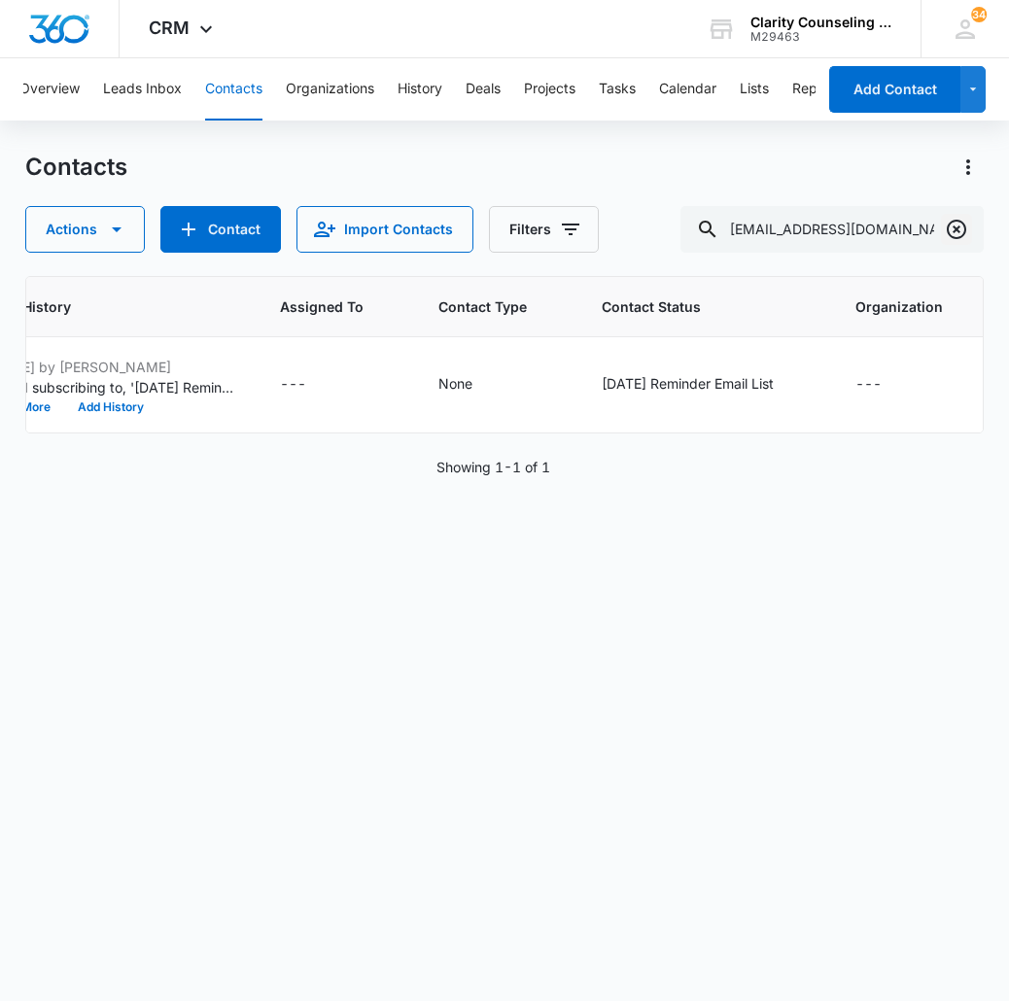
click at [954, 229] on icon "Clear" at bounding box center [956, 229] width 23 height 23
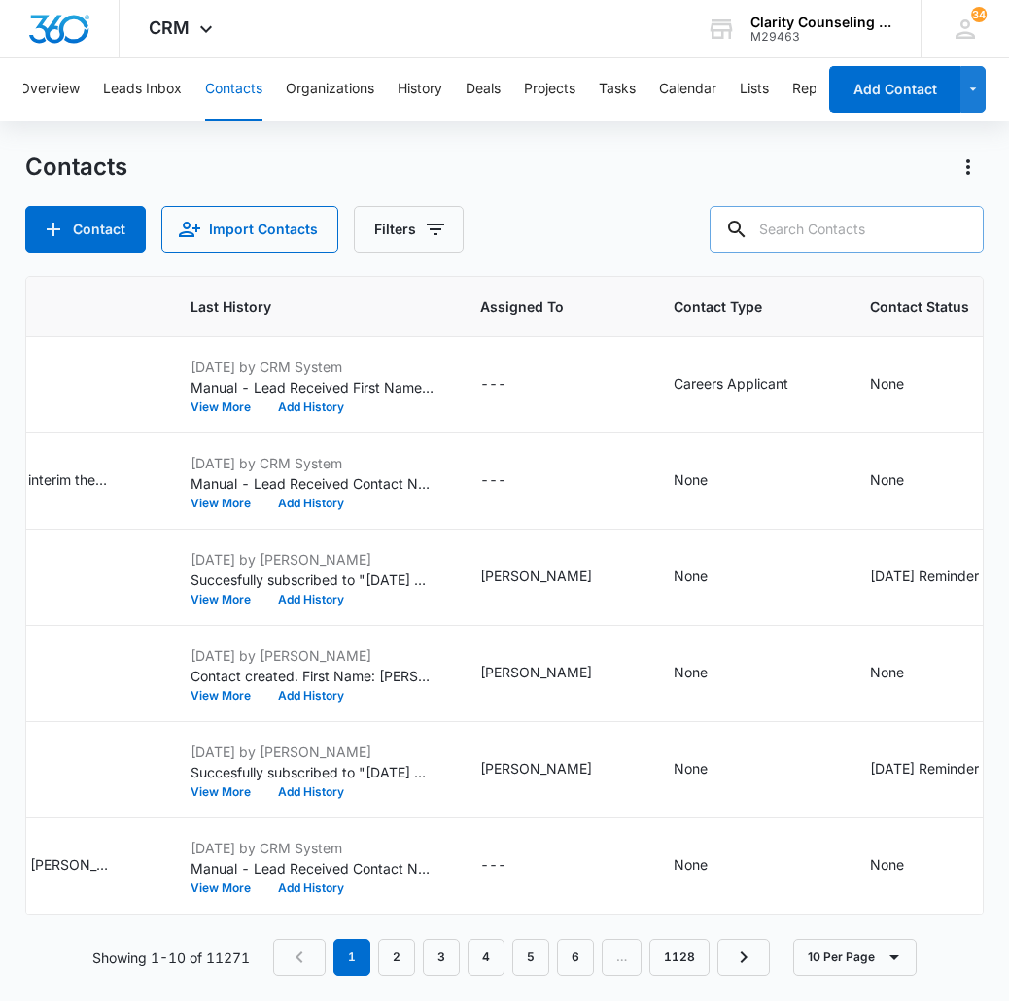
paste input "[EMAIL_ADDRESS][DOMAIN_NAME]"
type input "[EMAIL_ADDRESS][DOMAIN_NAME]"
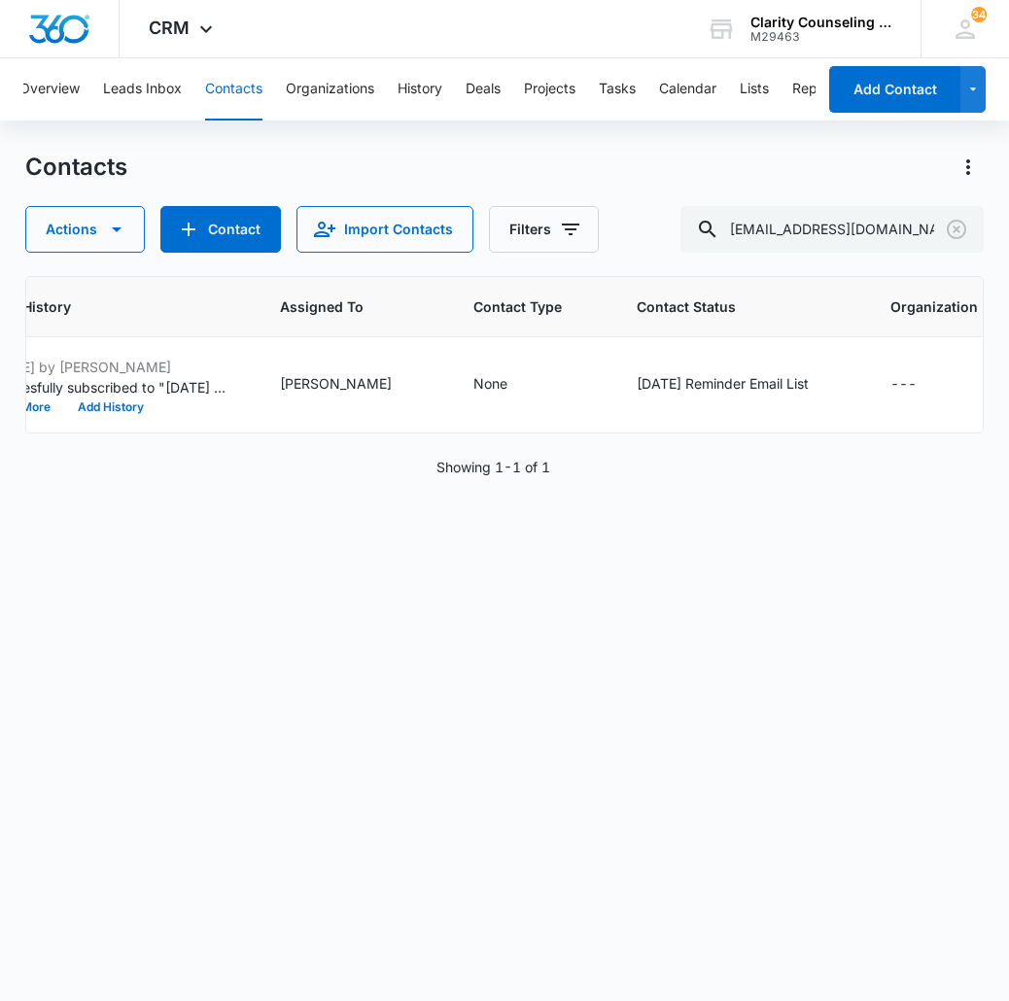
scroll to position [0, 0]
click at [961, 248] on div at bounding box center [956, 229] width 31 height 47
click at [957, 233] on icon "Clear" at bounding box center [956, 229] width 23 height 23
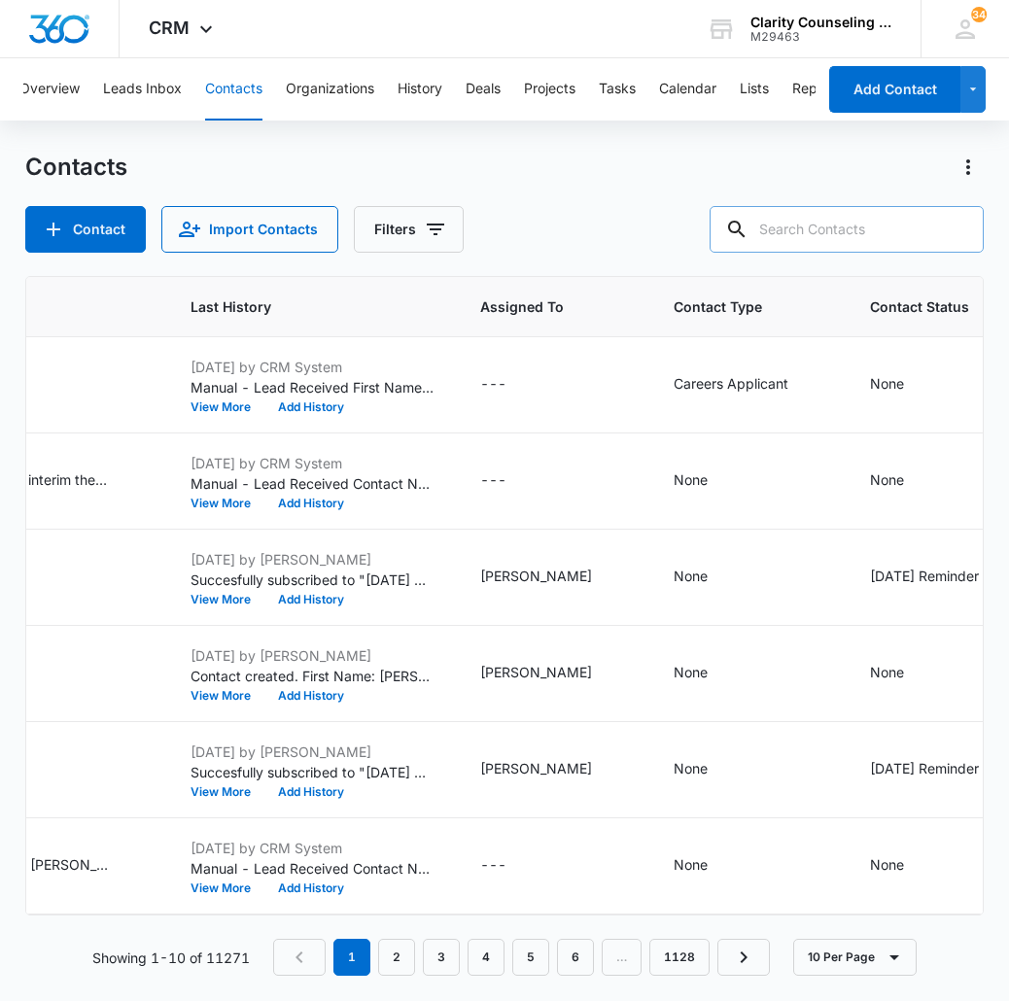
paste input "[EMAIL_ADDRESS][DOMAIN_NAME]"
type input "[EMAIL_ADDRESS][DOMAIN_NAME]"
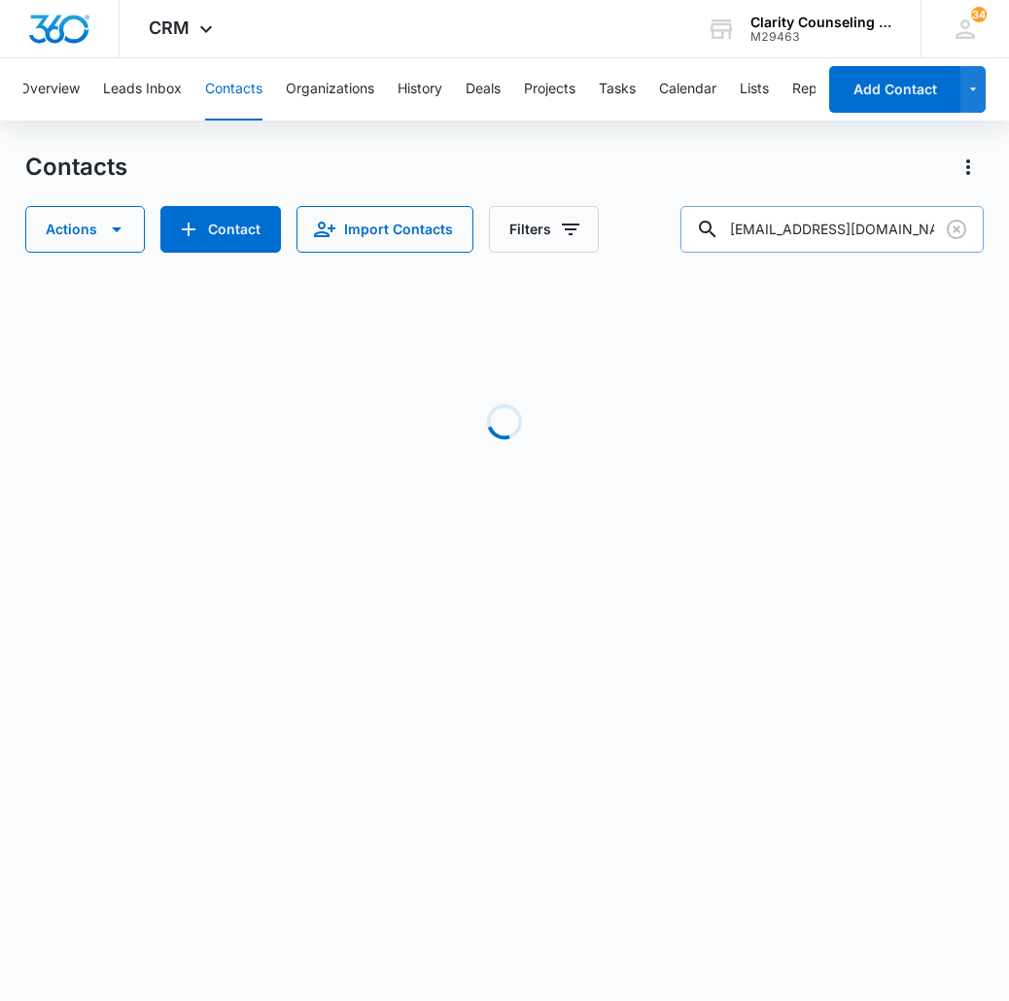
scroll to position [0, 0]
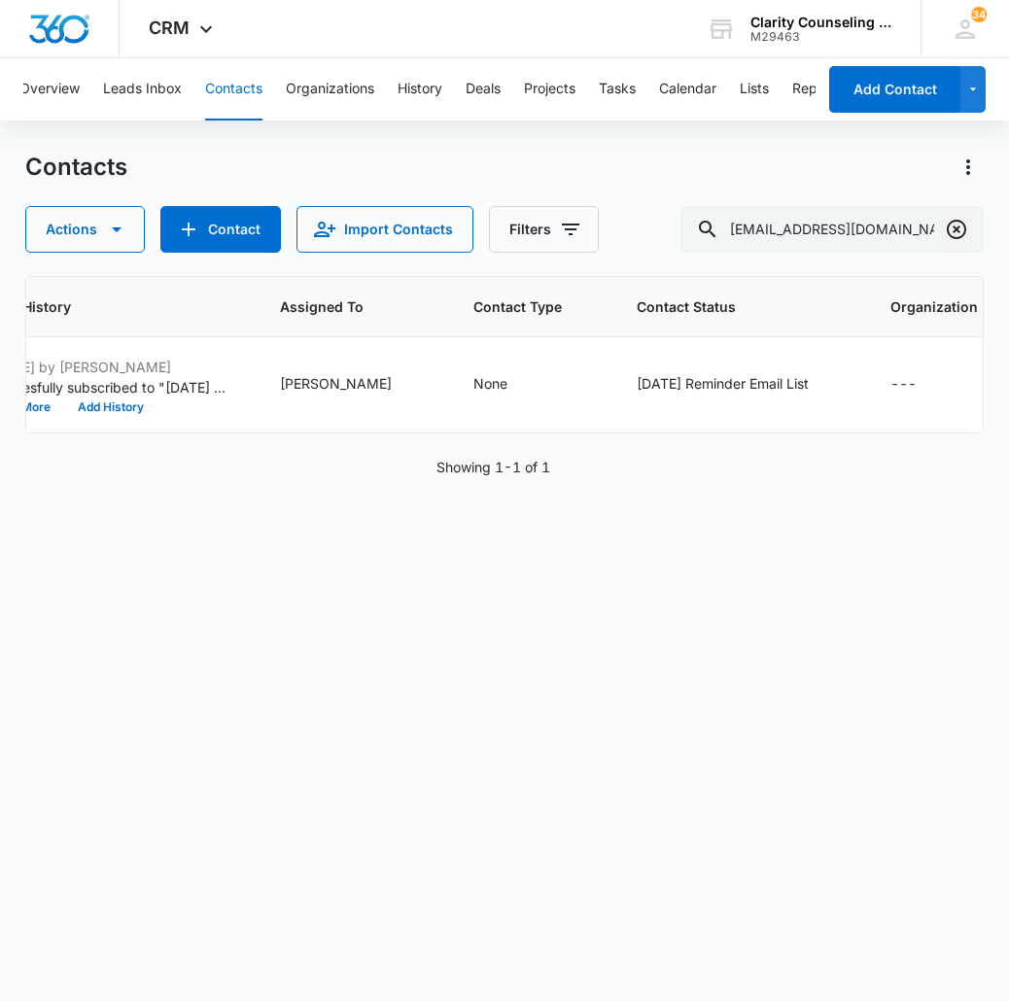
click at [948, 231] on icon "Clear" at bounding box center [956, 229] width 19 height 19
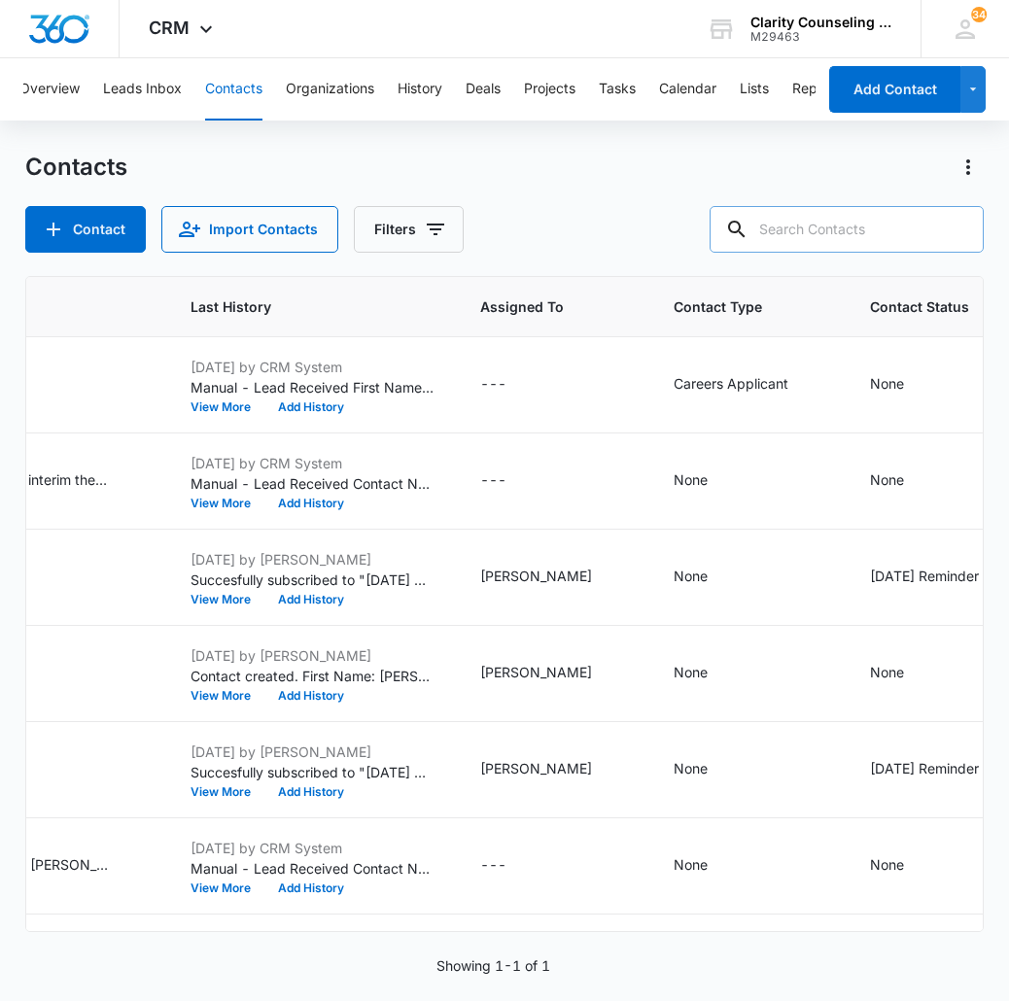
paste input "[EMAIL_ADDRESS][DOMAIN_NAME]"
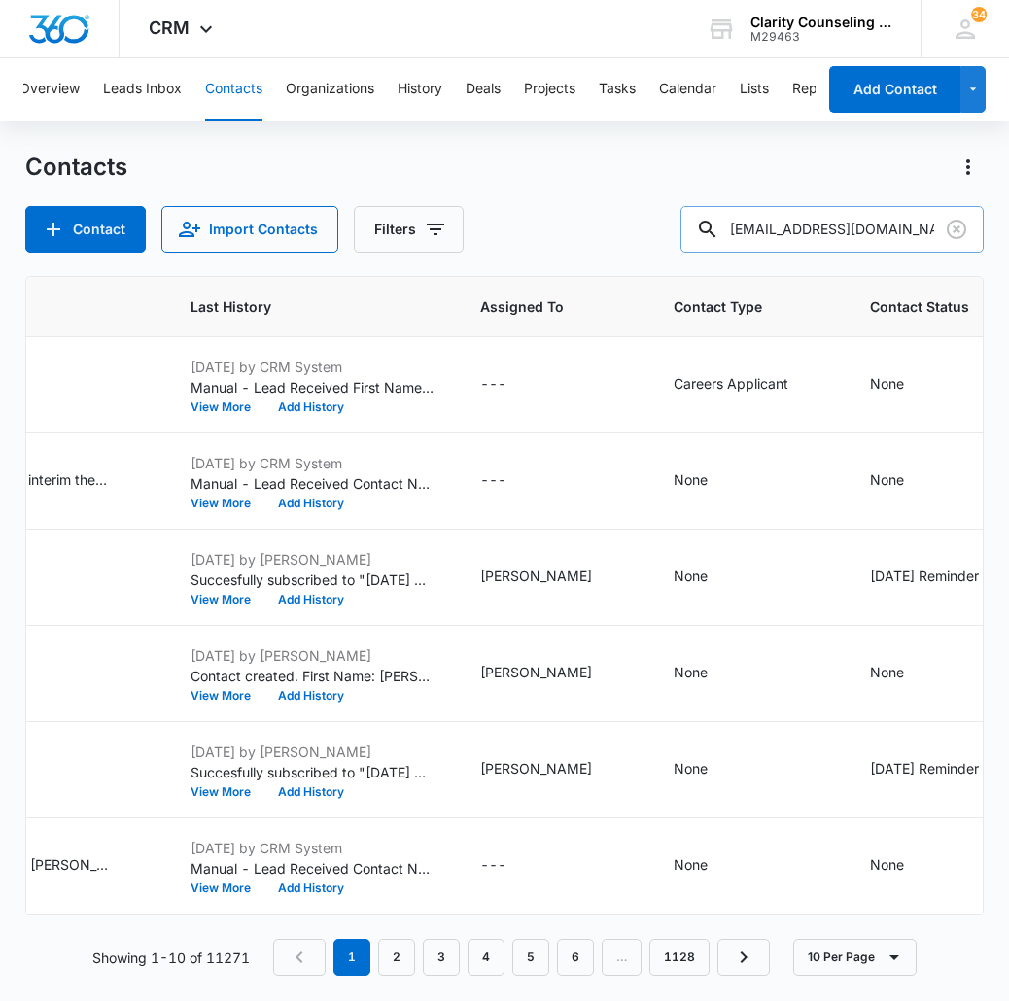
type input "[EMAIL_ADDRESS][DOMAIN_NAME]"
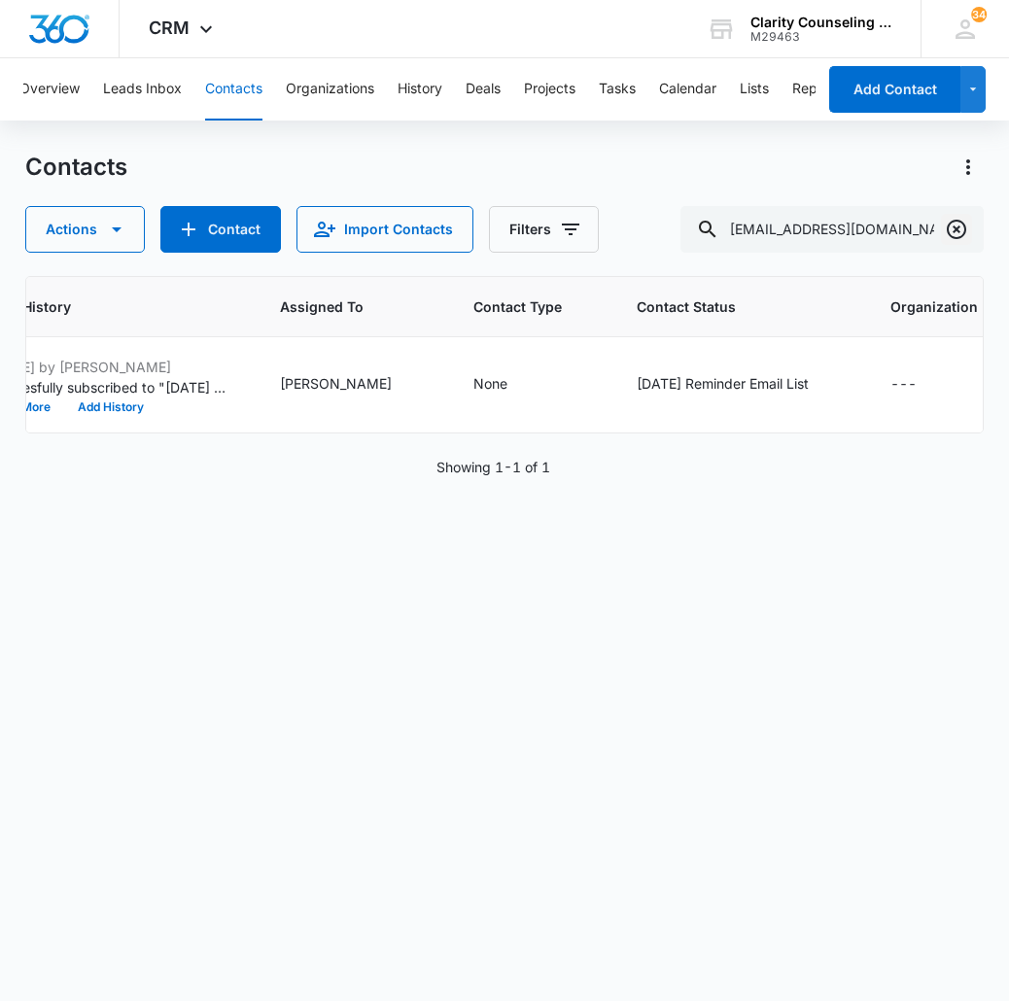
click at [959, 236] on icon "Clear" at bounding box center [956, 229] width 23 height 23
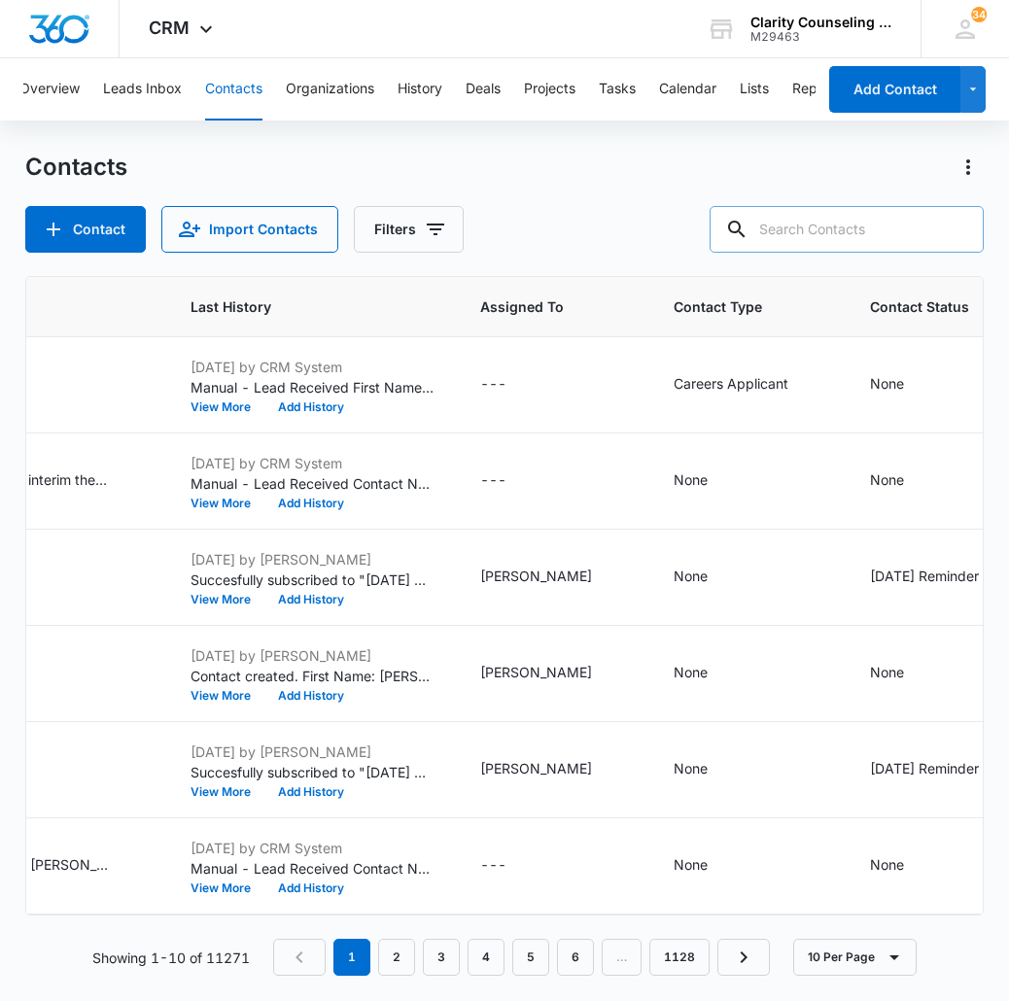
paste input "[EMAIL_ADDRESS][DOMAIN_NAME]"
type input "[EMAIL_ADDRESS][DOMAIN_NAME]"
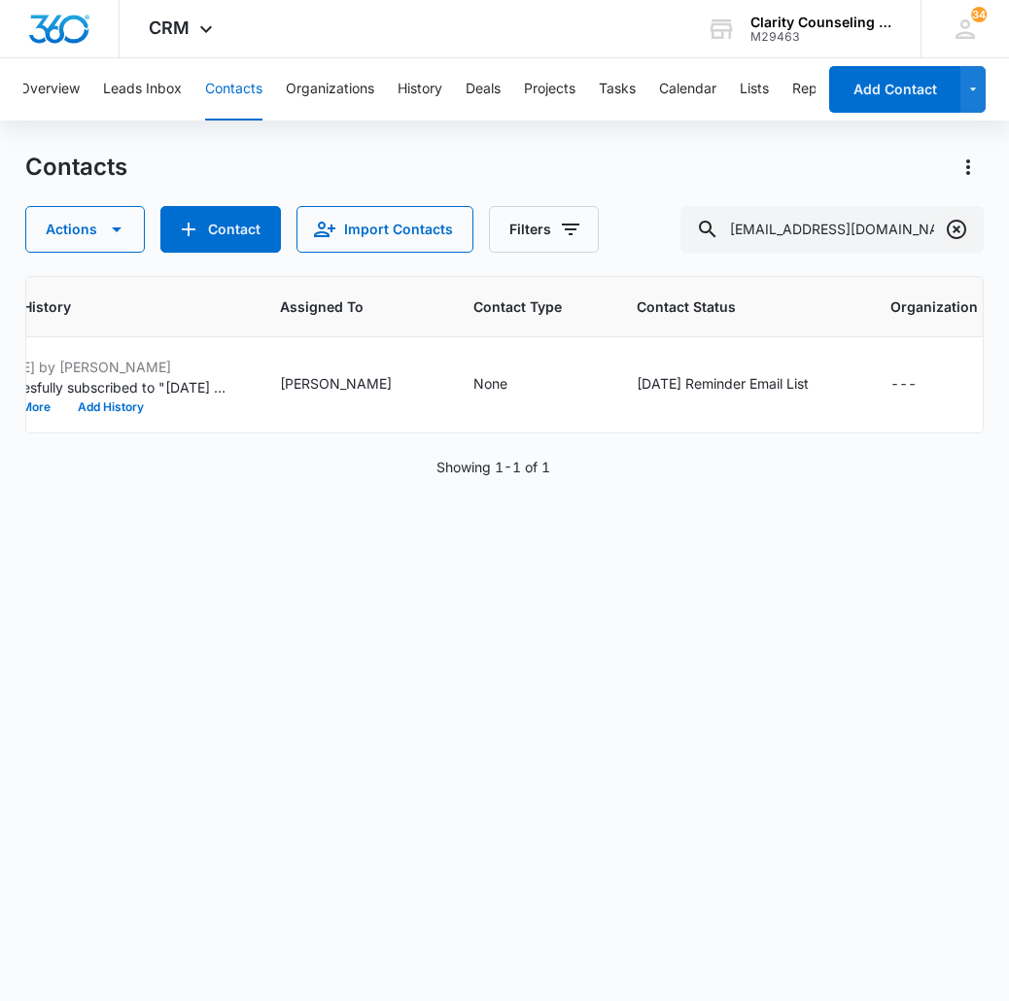
click at [954, 243] on button "Clear" at bounding box center [956, 229] width 31 height 31
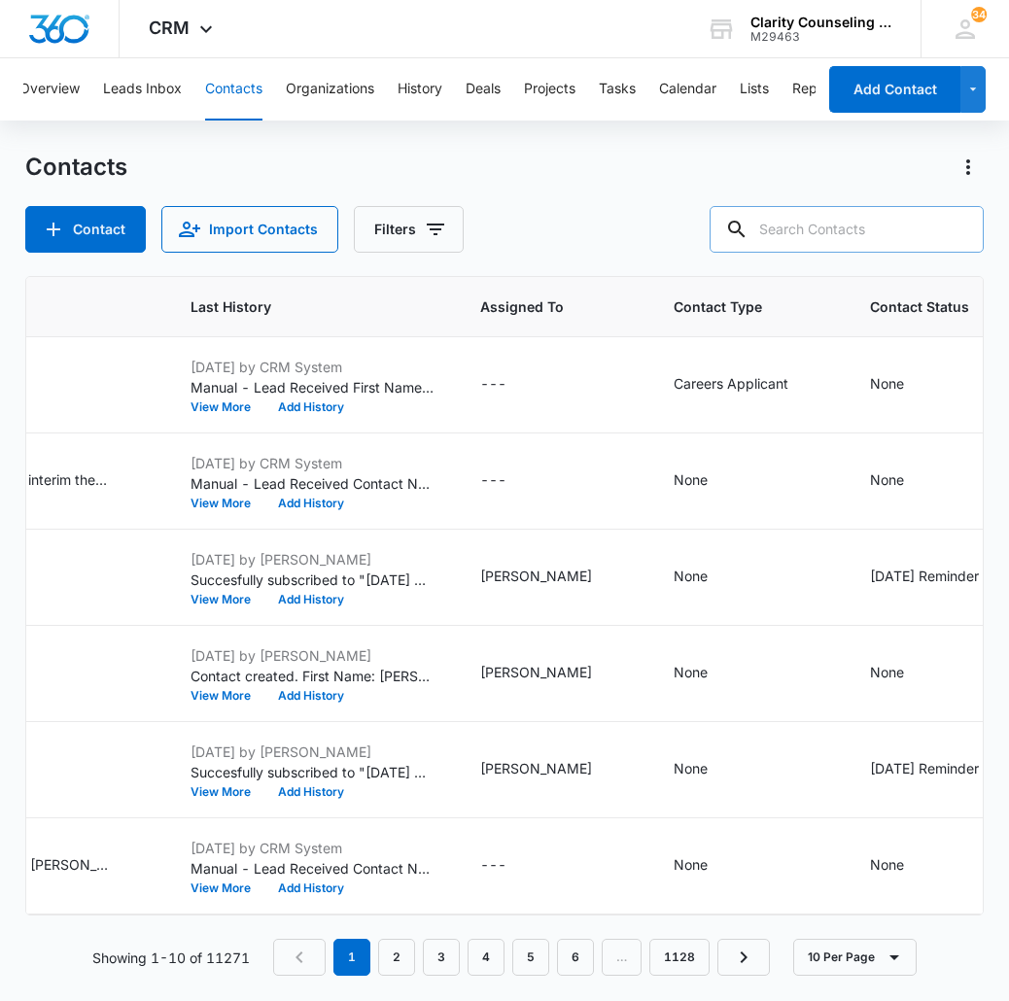
paste input "[EMAIL_ADDRESS][DOMAIN_NAME]"
type input "[EMAIL_ADDRESS][DOMAIN_NAME]"
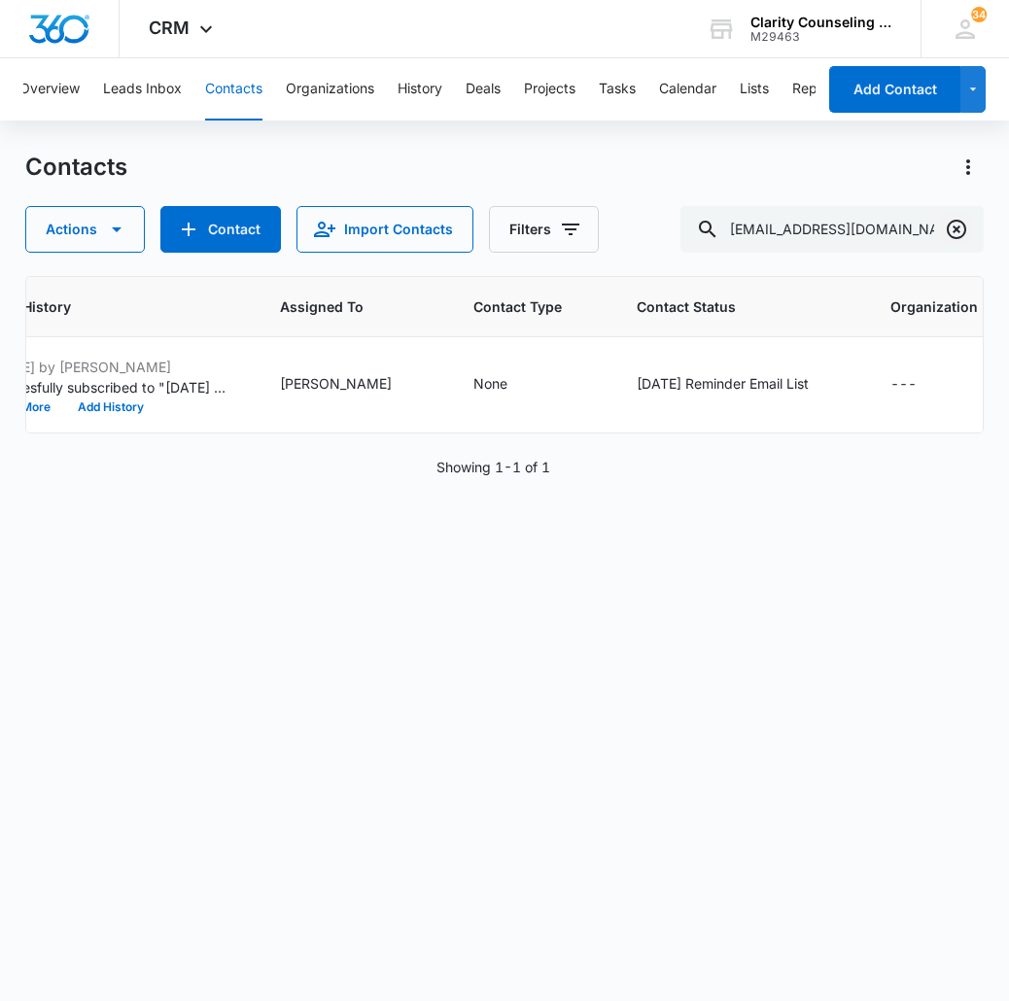
click at [964, 233] on icon "Clear" at bounding box center [956, 229] width 19 height 19
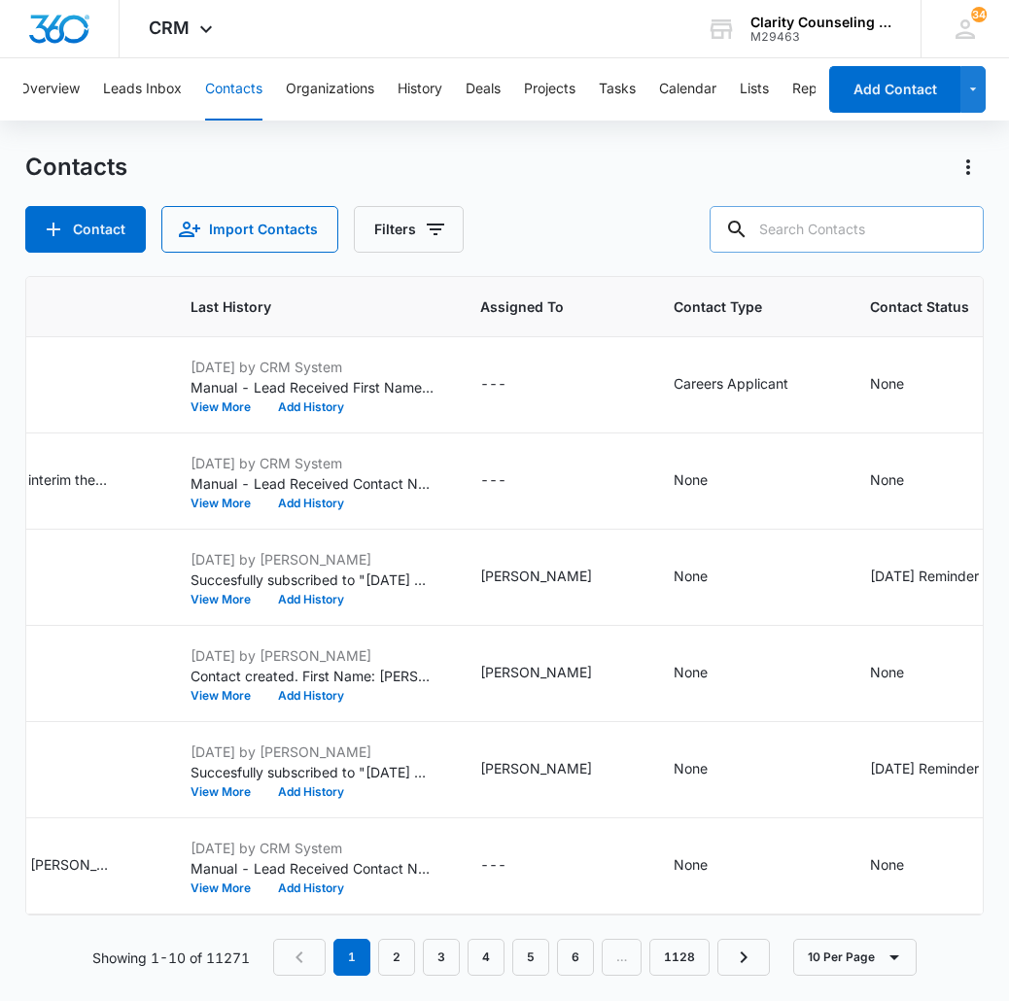
paste input "[EMAIL_ADDRESS][DOMAIN_NAME]"
type input "[EMAIL_ADDRESS][DOMAIN_NAME]"
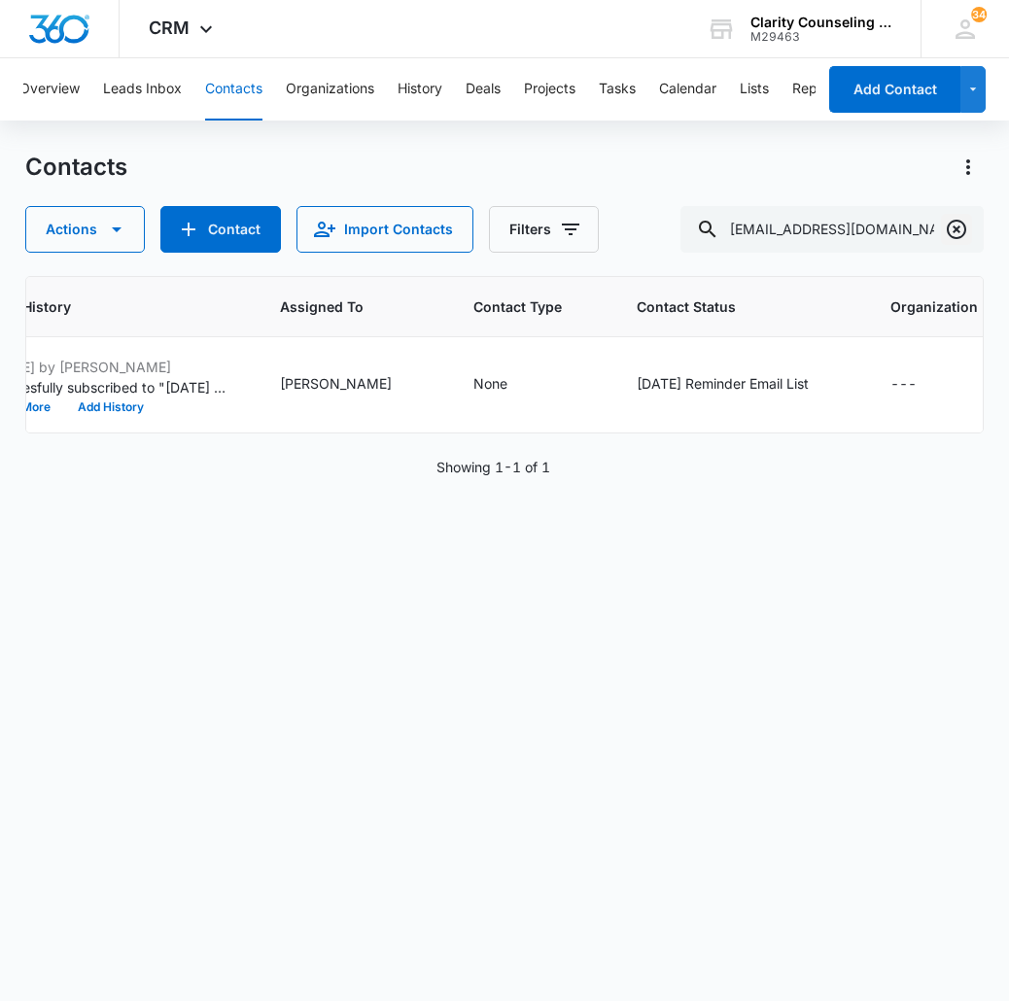
click at [941, 231] on button "Clear" at bounding box center [956, 229] width 31 height 31
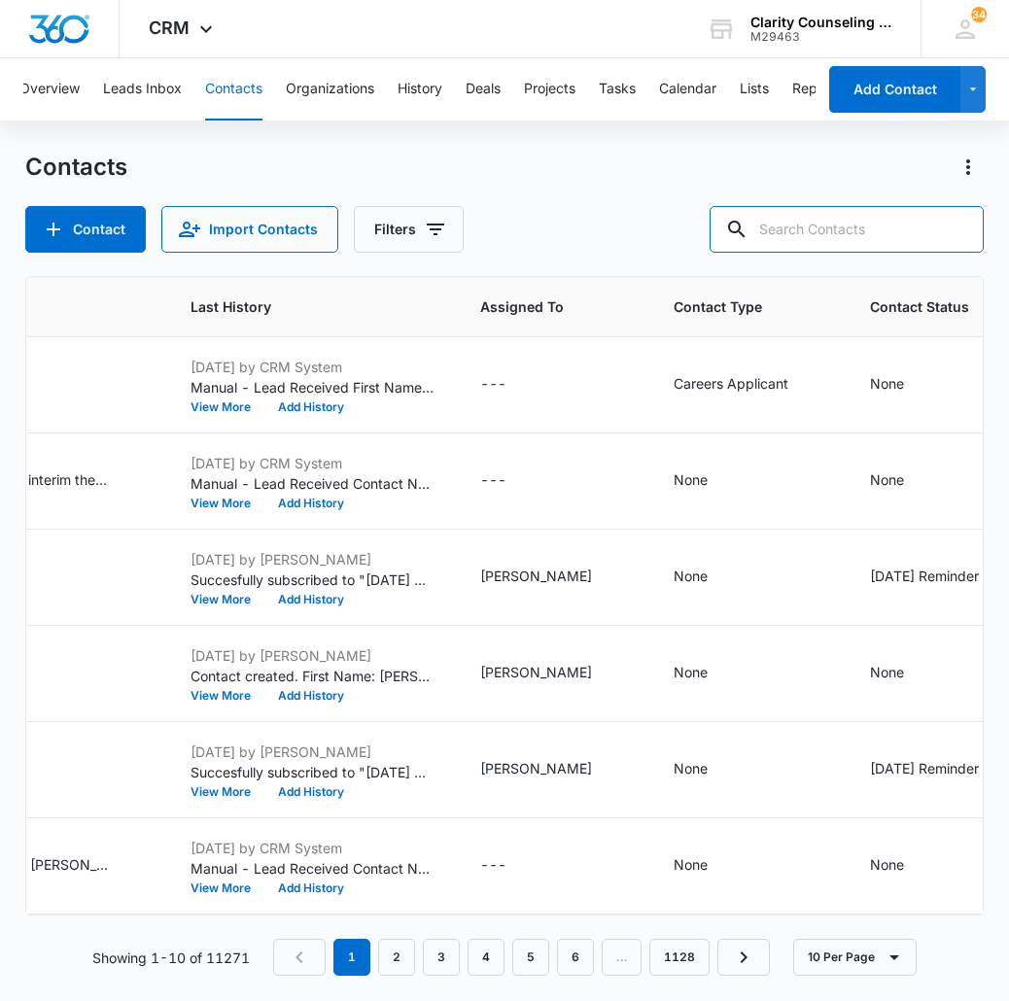
paste input "[EMAIL_ADDRESS][DOMAIN_NAME]"
type input "[EMAIL_ADDRESS][DOMAIN_NAME]"
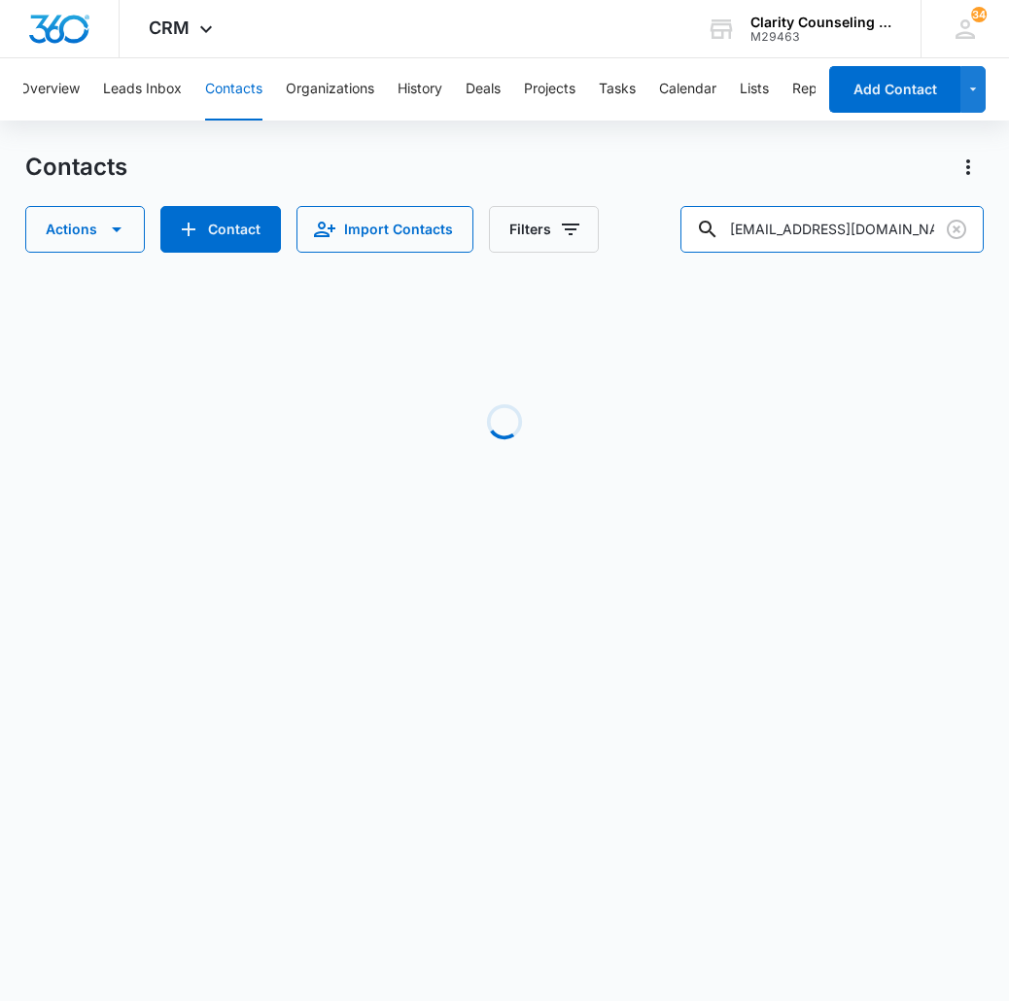
scroll to position [1, 0]
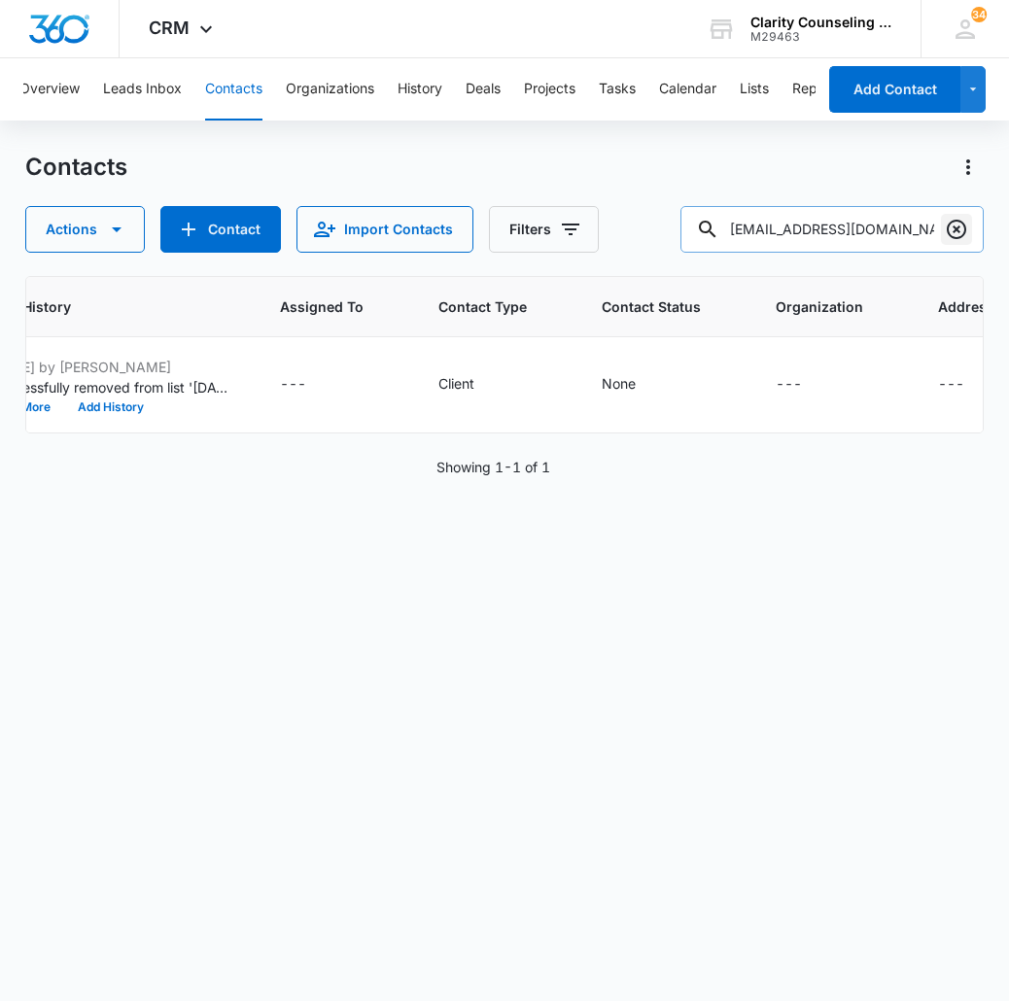
click at [969, 234] on button "Clear" at bounding box center [956, 229] width 31 height 31
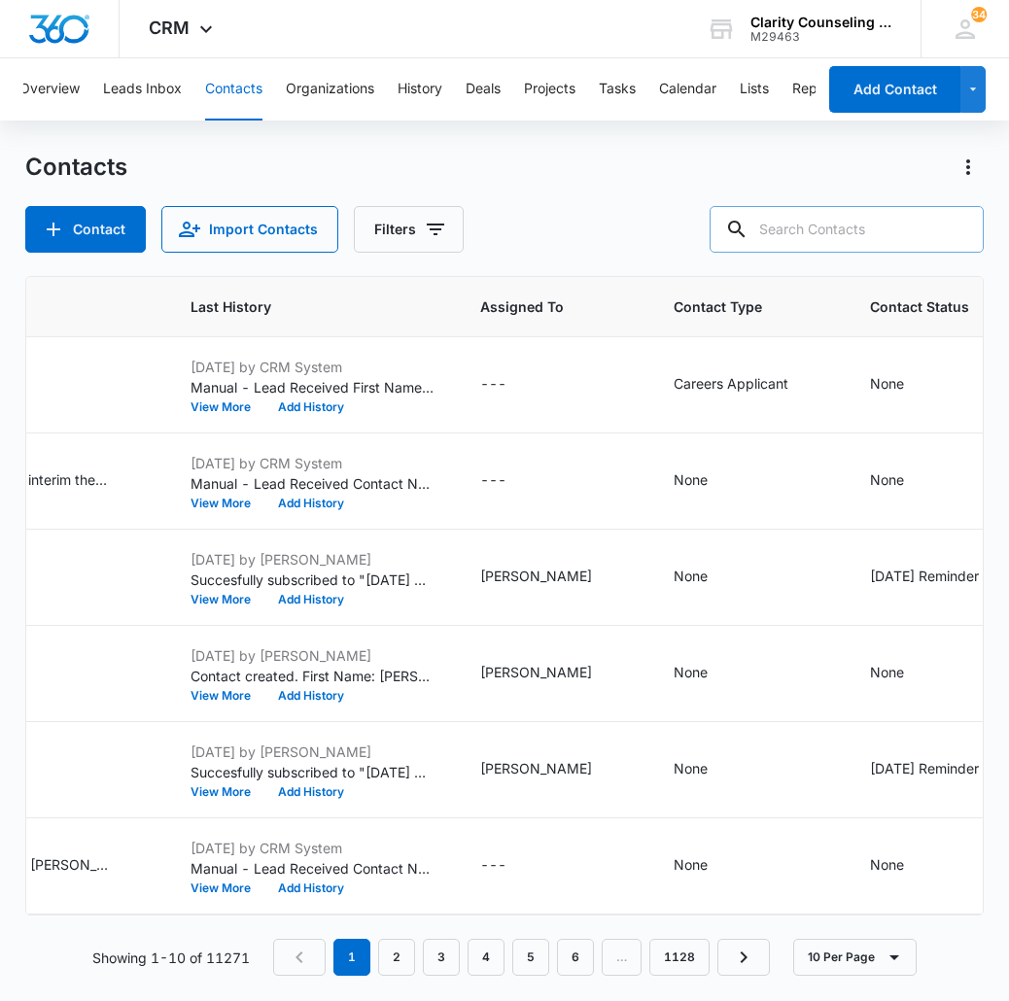
paste input "[EMAIL_ADDRESS][PERSON_NAME][PERSON_NAME][DOMAIN_NAME]"
type input "[EMAIL_ADDRESS][PERSON_NAME][PERSON_NAME][DOMAIN_NAME]"
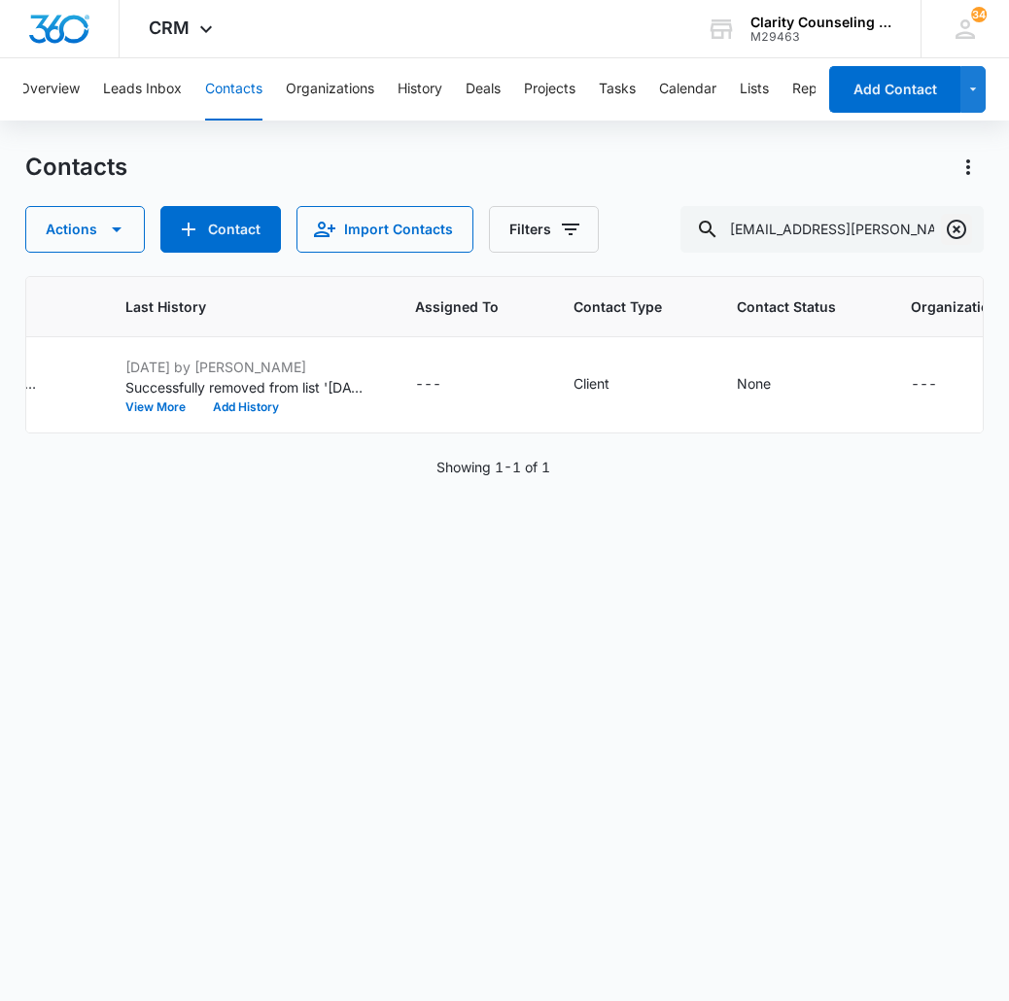
click at [955, 224] on icon "Clear" at bounding box center [956, 229] width 23 height 23
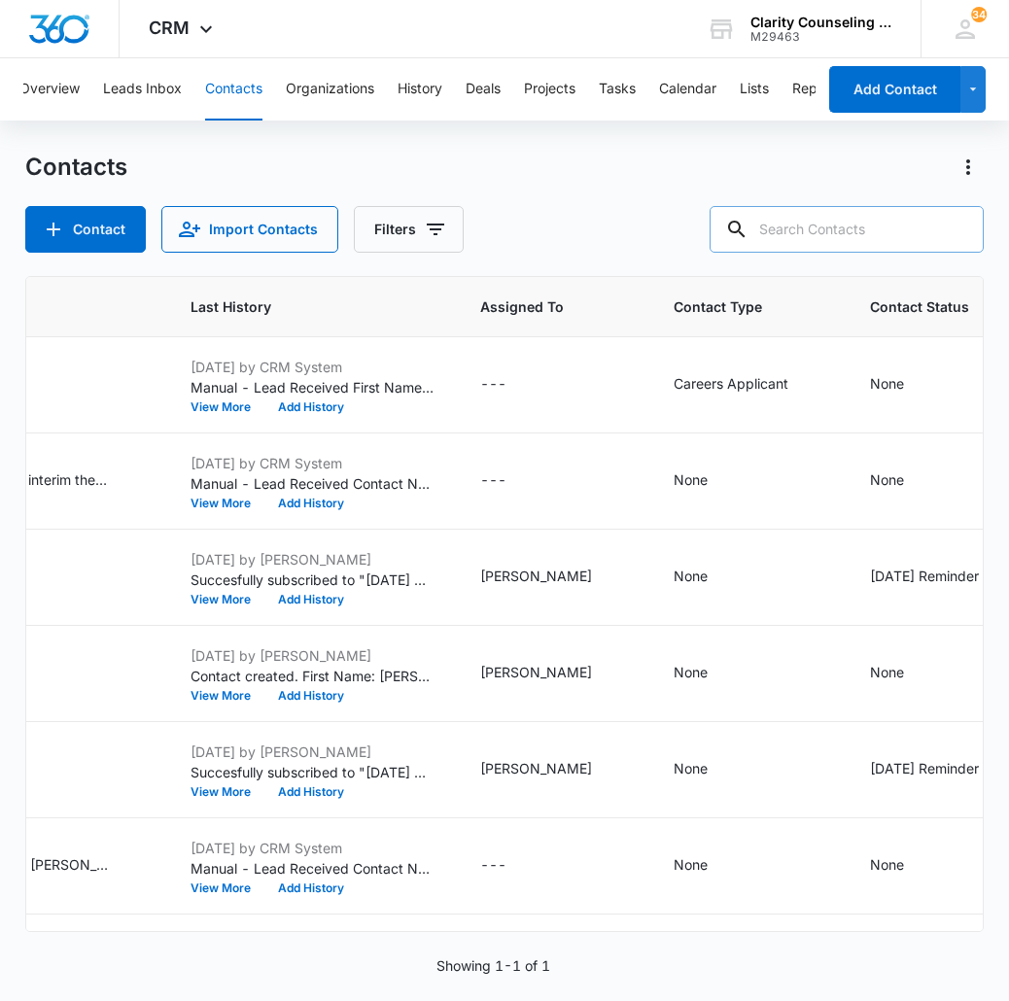
paste input "[EMAIL_ADDRESS][DOMAIN_NAME]"
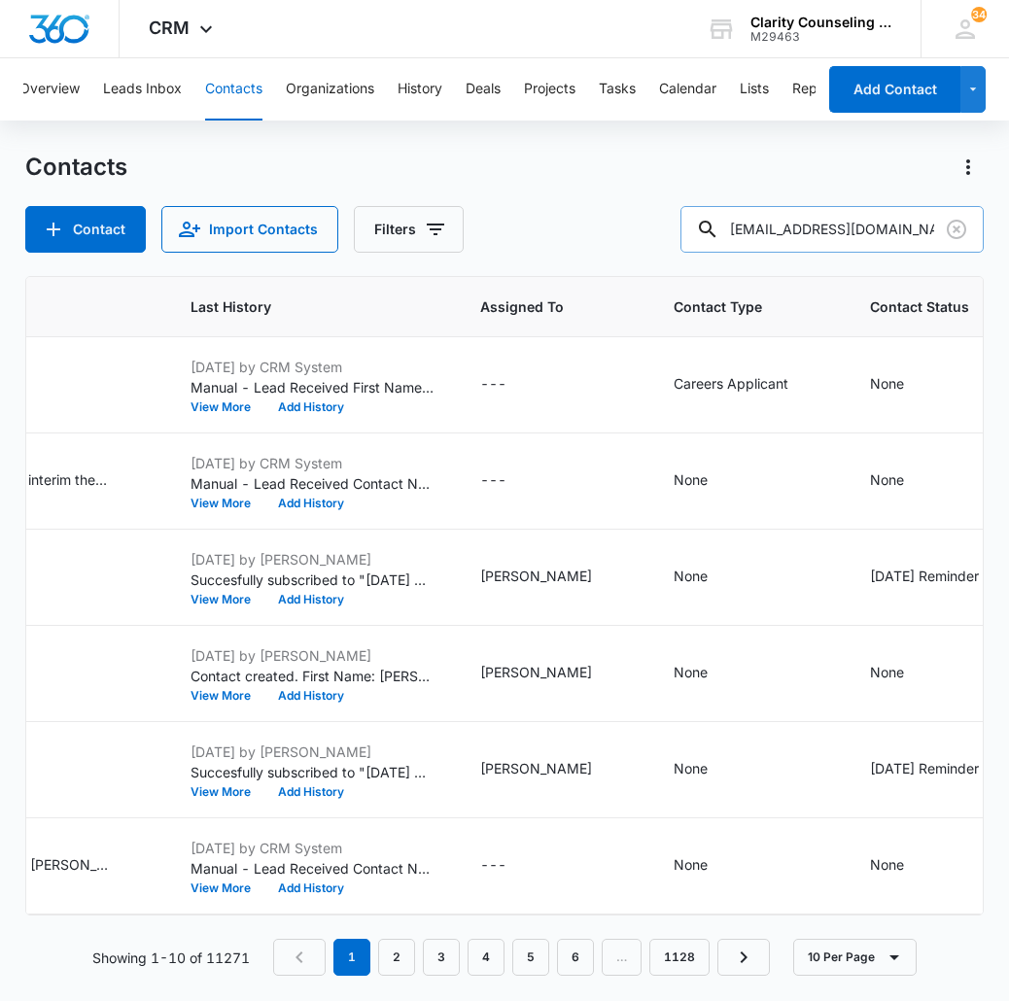
type input "[EMAIL_ADDRESS][DOMAIN_NAME]"
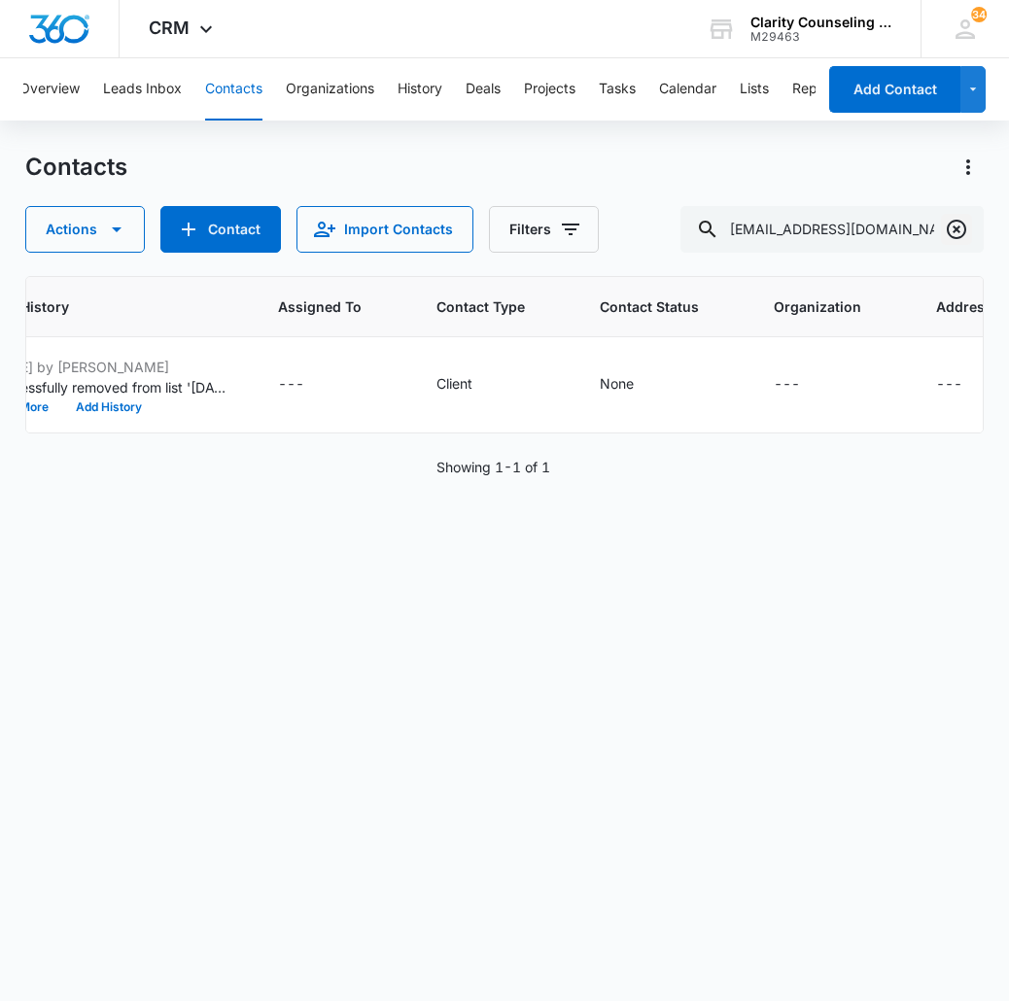
click at [971, 228] on button "Clear" at bounding box center [956, 229] width 31 height 31
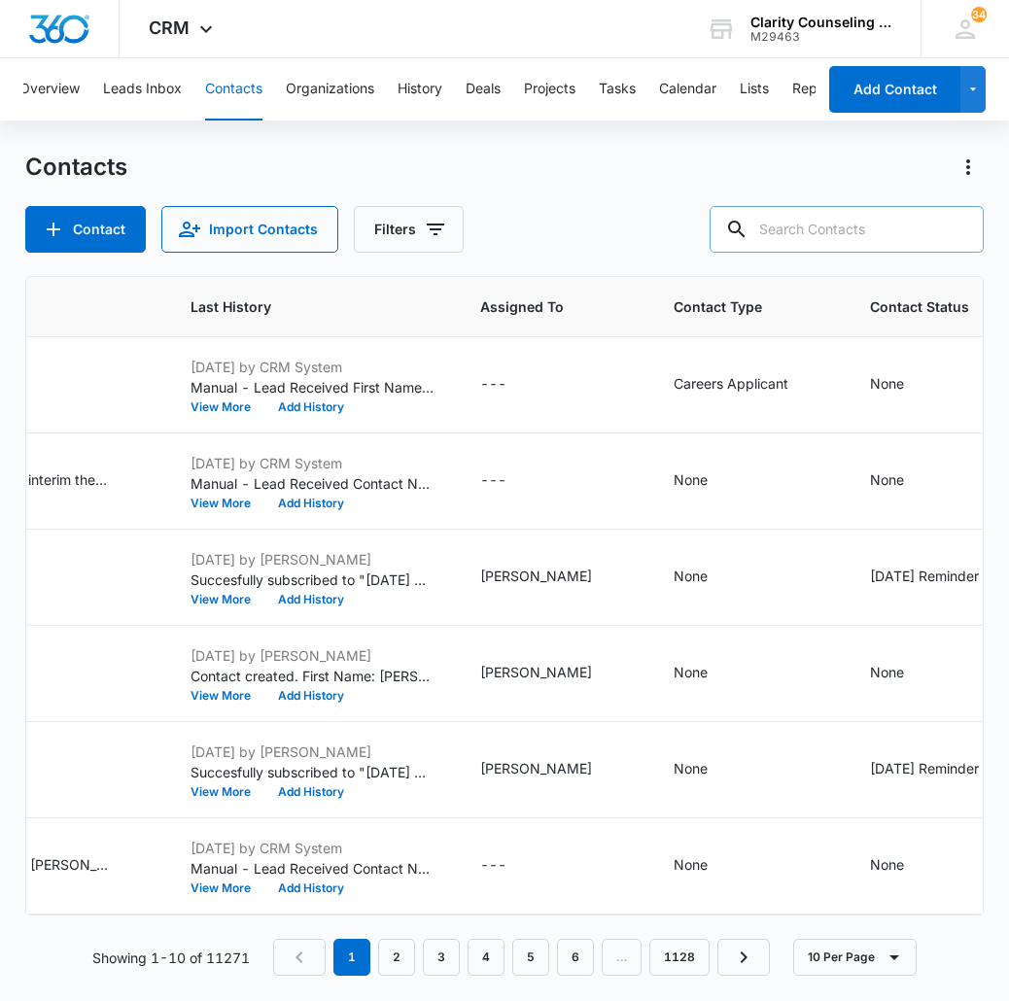
paste input "[EMAIL_ADDRESS][DOMAIN_NAME]"
type input "[EMAIL_ADDRESS][DOMAIN_NAME]"
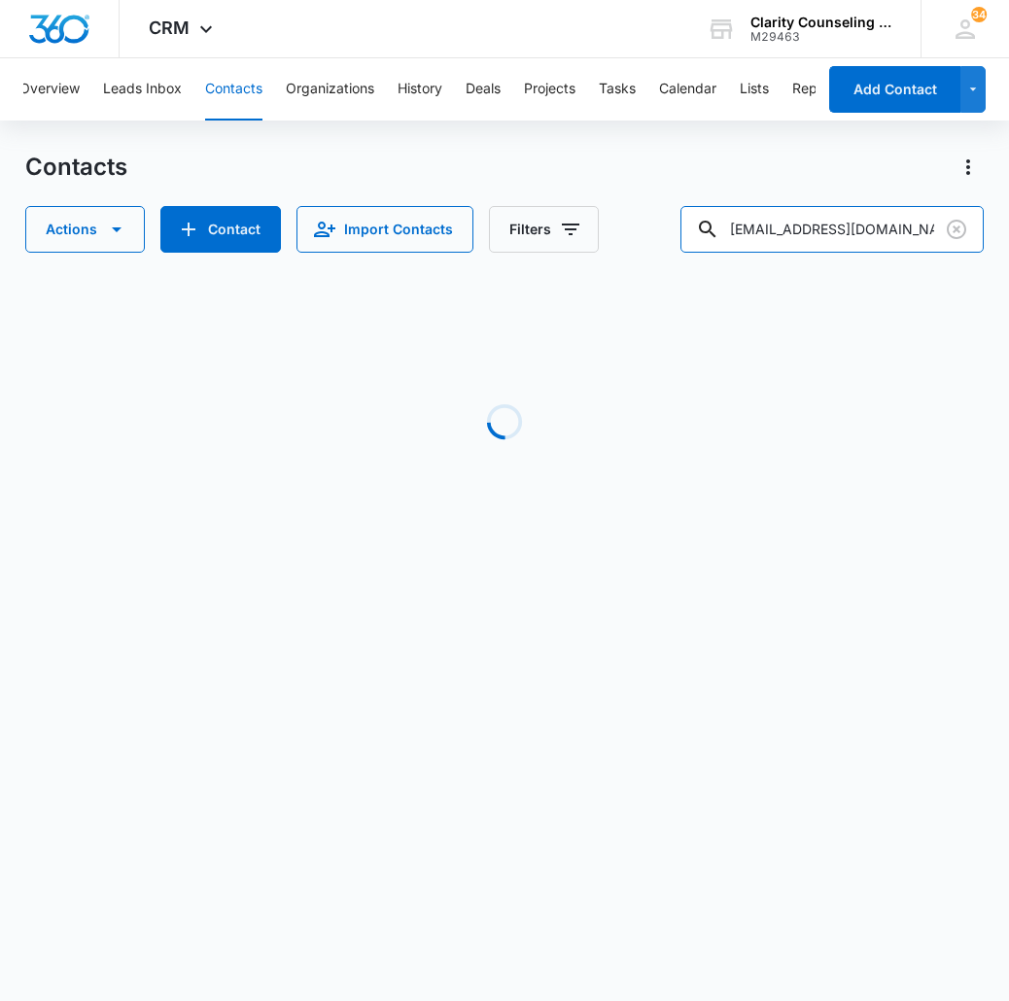
scroll to position [0, 0]
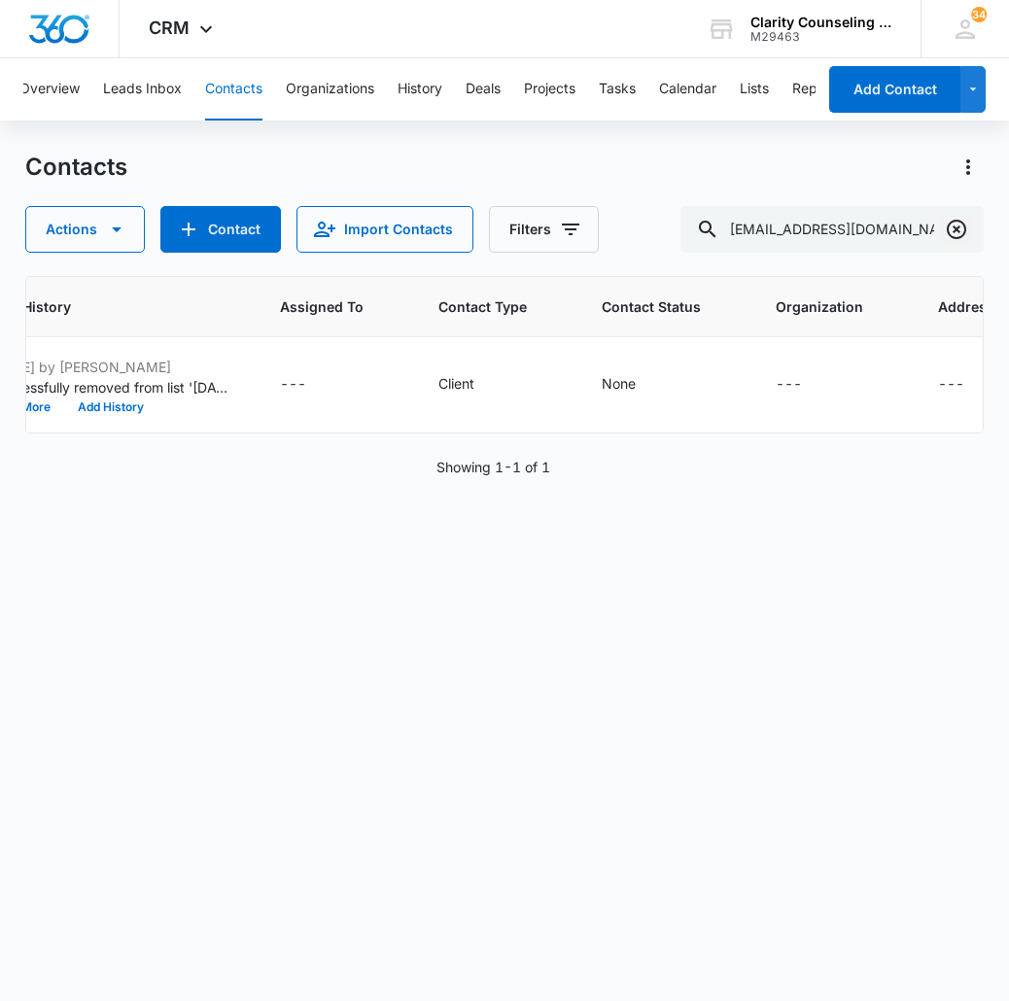
click at [953, 231] on icon "Clear" at bounding box center [956, 229] width 19 height 19
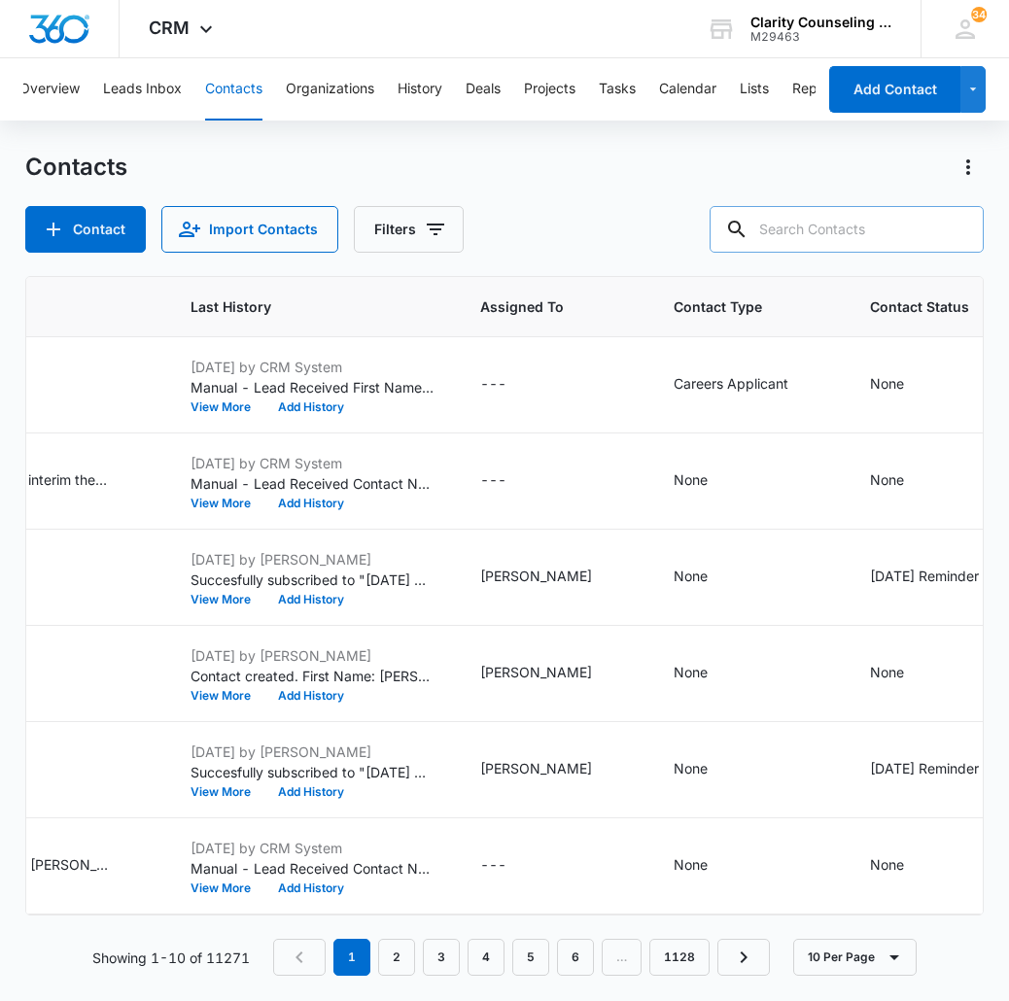
paste input "[EMAIL_ADDRESS][DOMAIN_NAME]"
type input "[EMAIL_ADDRESS][DOMAIN_NAME]"
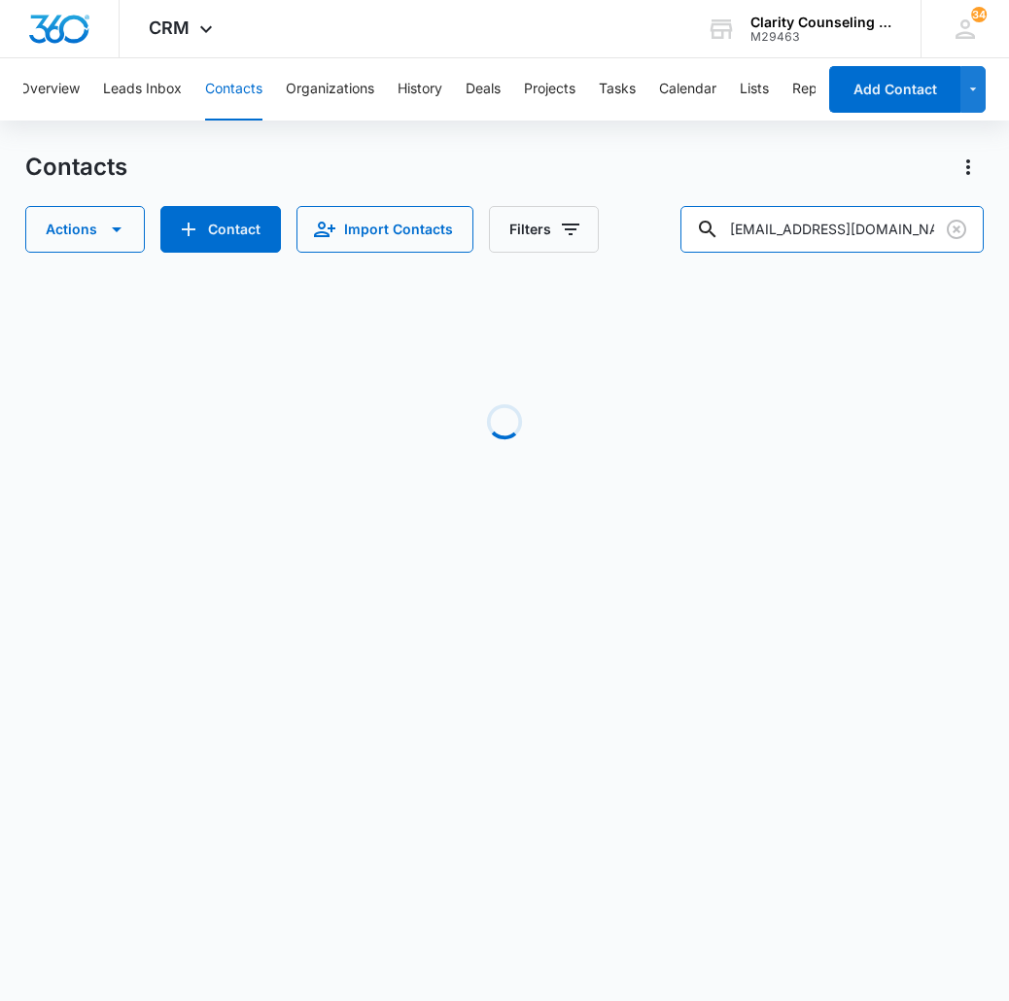
scroll to position [0, 1073]
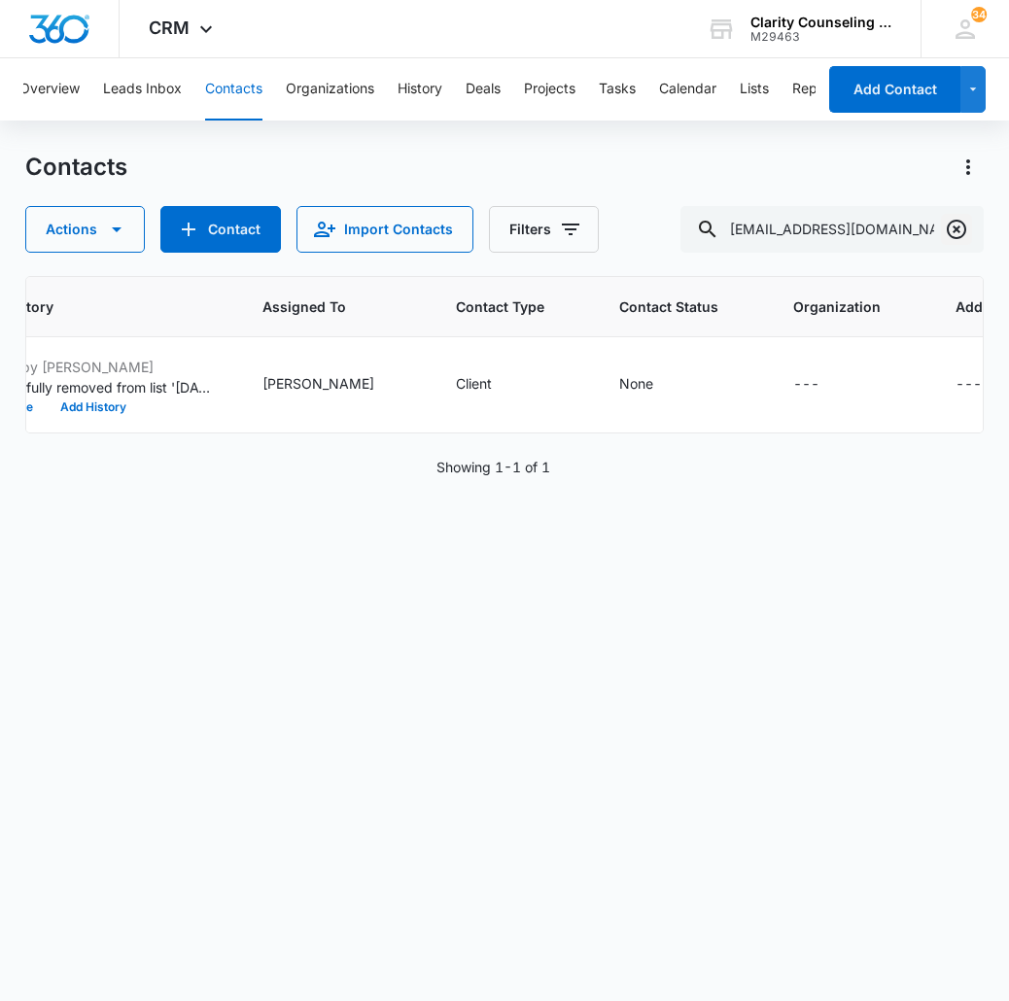
click at [959, 236] on icon "Clear" at bounding box center [956, 229] width 23 height 23
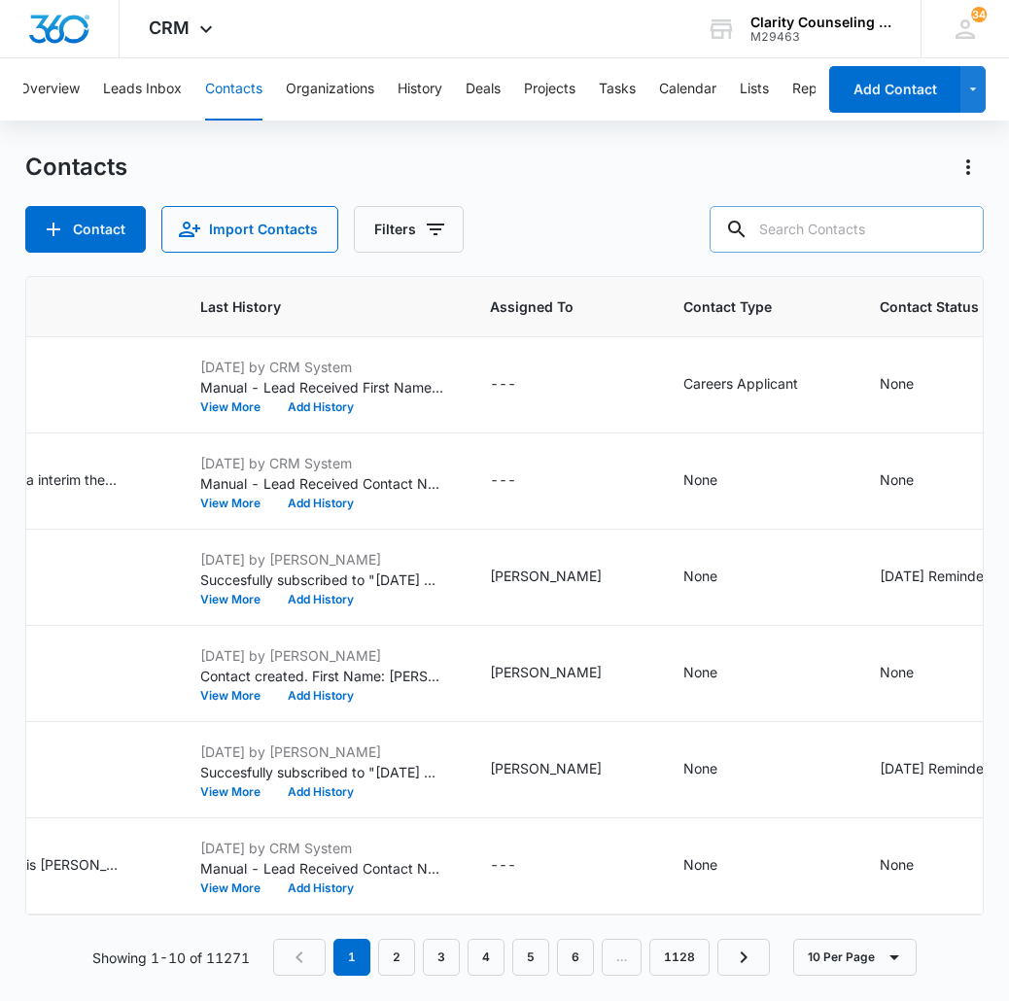
paste input "[PERSON_NAME][EMAIL_ADDRESS][PERSON_NAME][DOMAIN_NAME]"
type input "[PERSON_NAME][EMAIL_ADDRESS][PERSON_NAME][DOMAIN_NAME]"
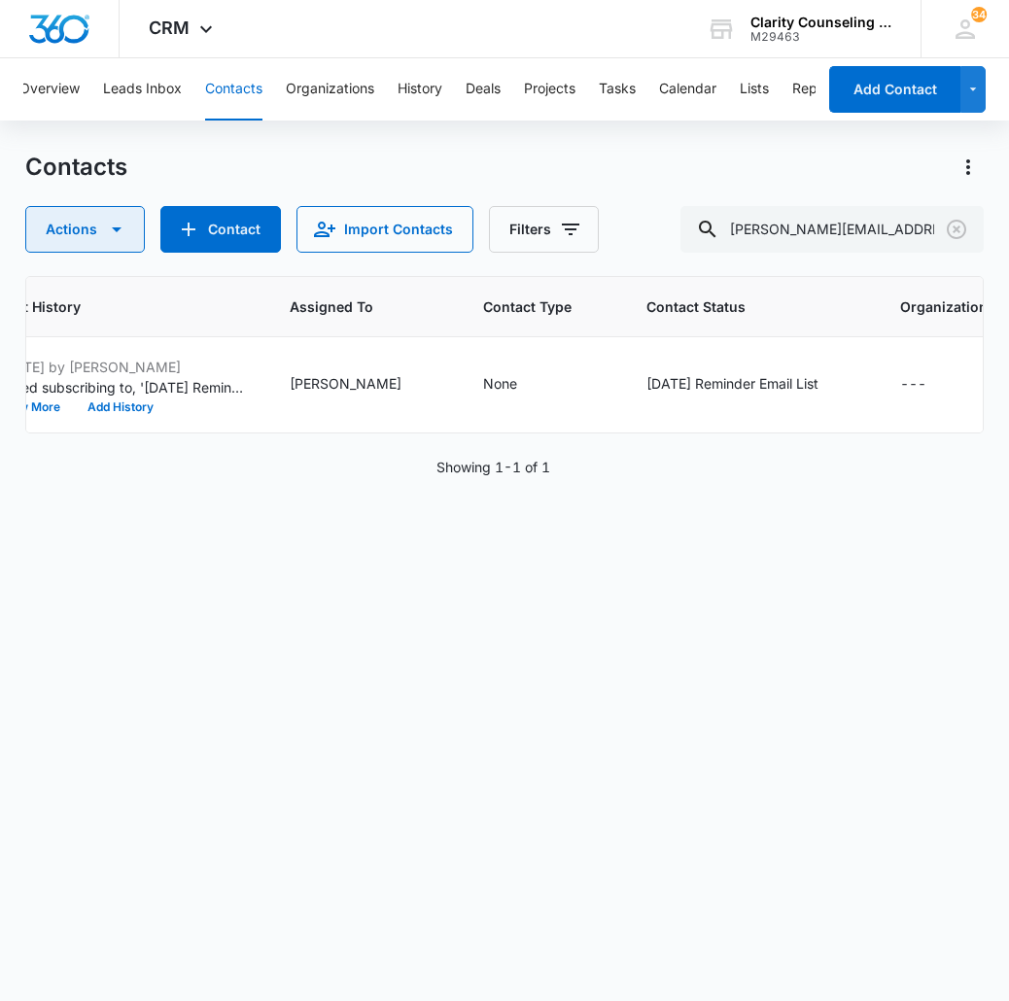
scroll to position [0, 1077]
click at [966, 226] on icon "Clear" at bounding box center [956, 229] width 23 height 23
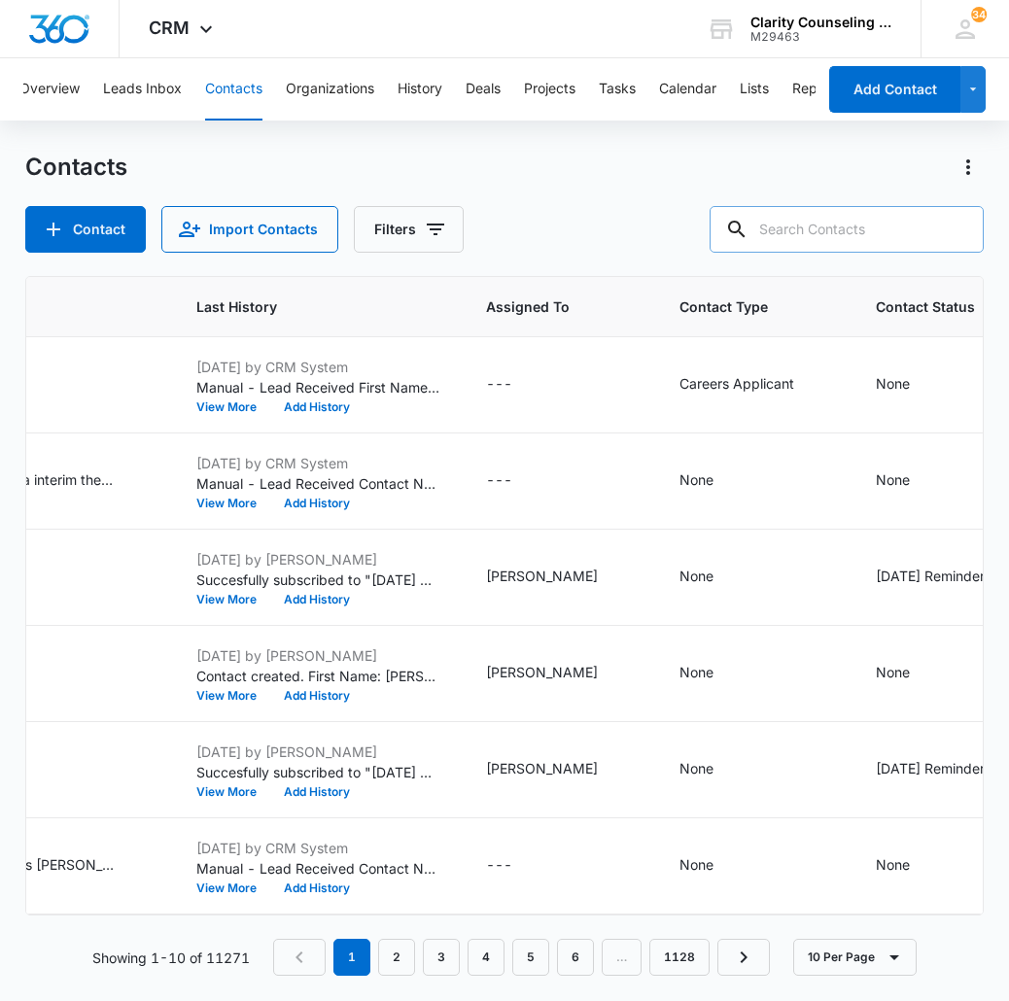
paste input "[EMAIL_ADDRESS][DOMAIN_NAME]"
type input "[EMAIL_ADDRESS][DOMAIN_NAME]"
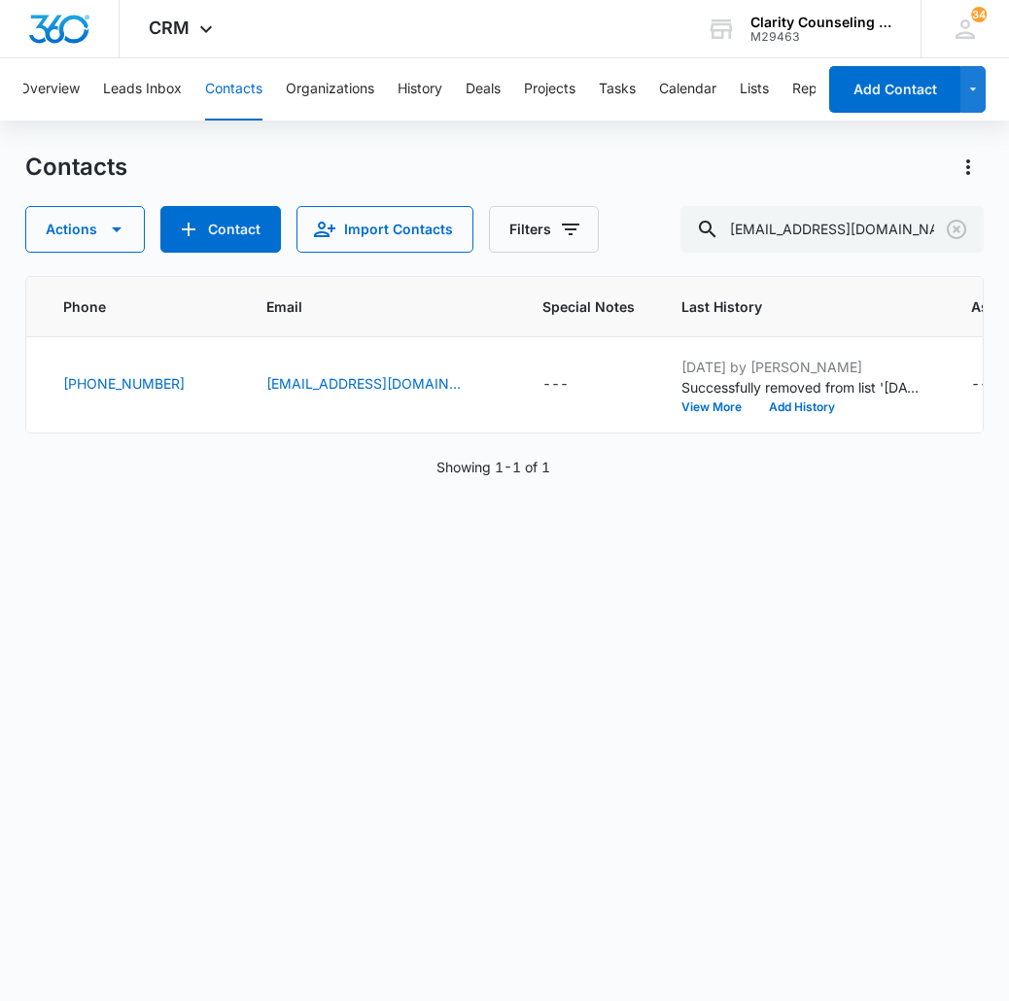
scroll to position [0, 813]
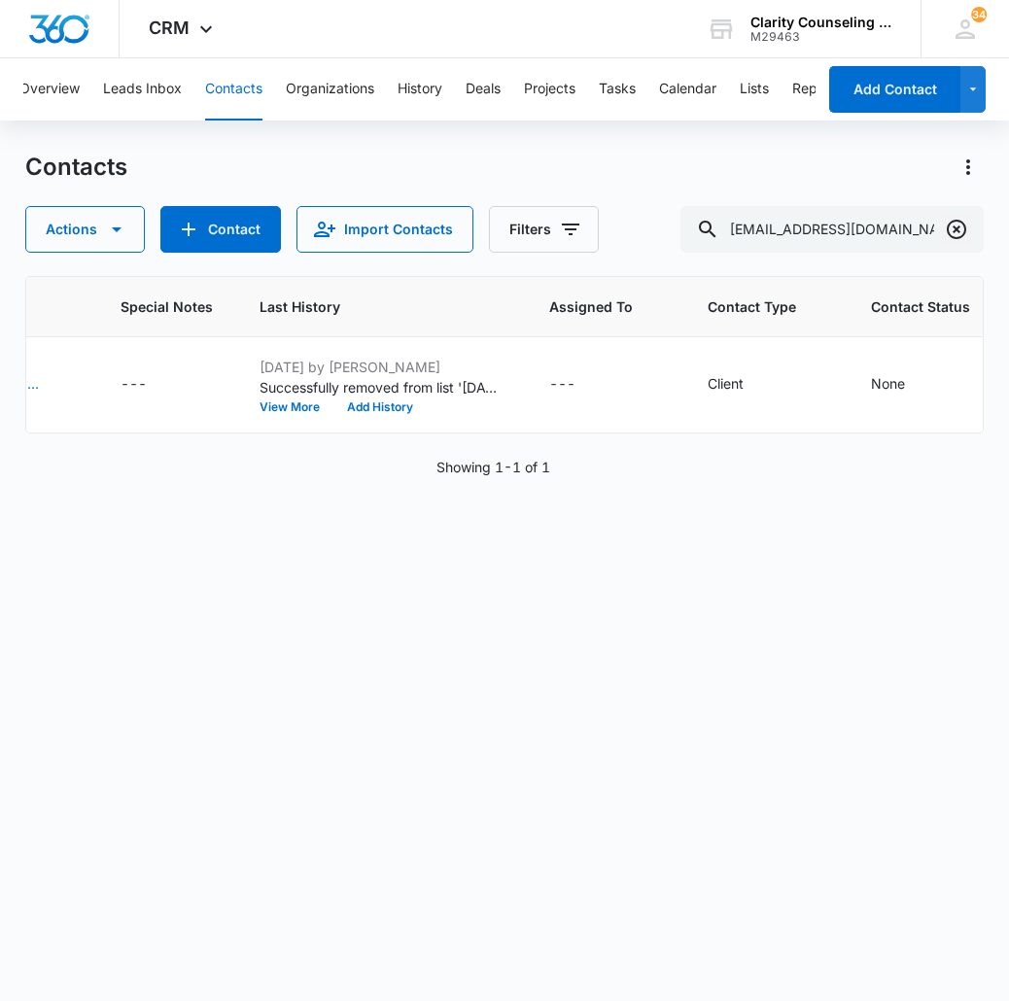
click at [955, 229] on icon "Clear" at bounding box center [956, 229] width 19 height 19
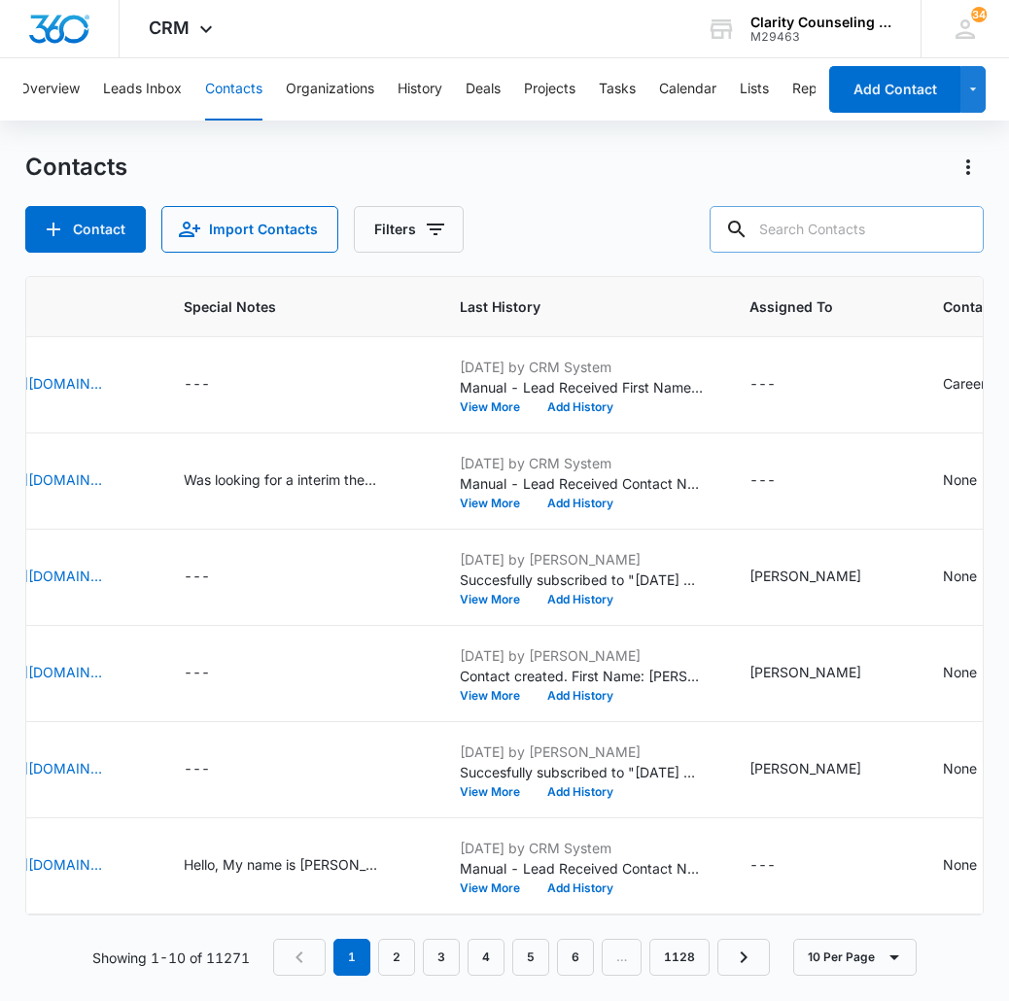
paste input "[EMAIL_ADDRESS][DOMAIN_NAME]"
type input "[EMAIL_ADDRESS][DOMAIN_NAME]"
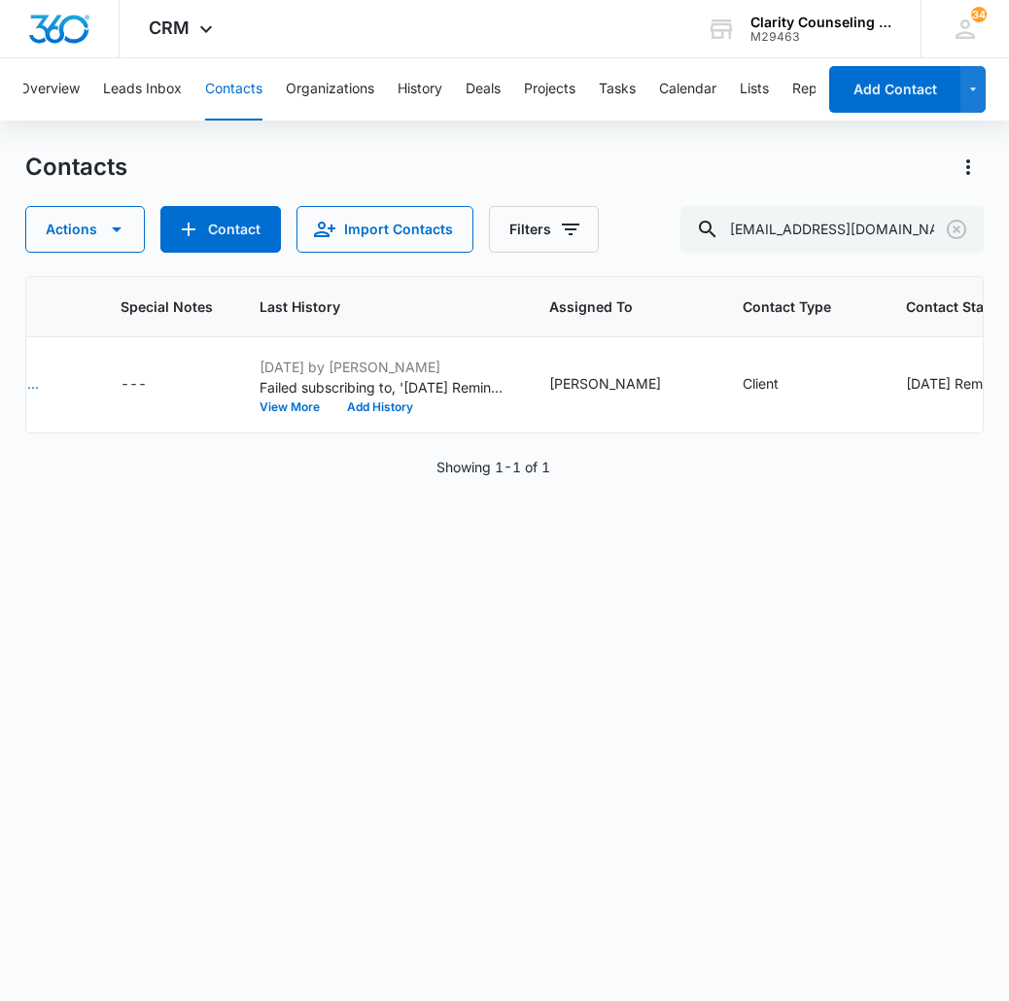
scroll to position [0, 1198]
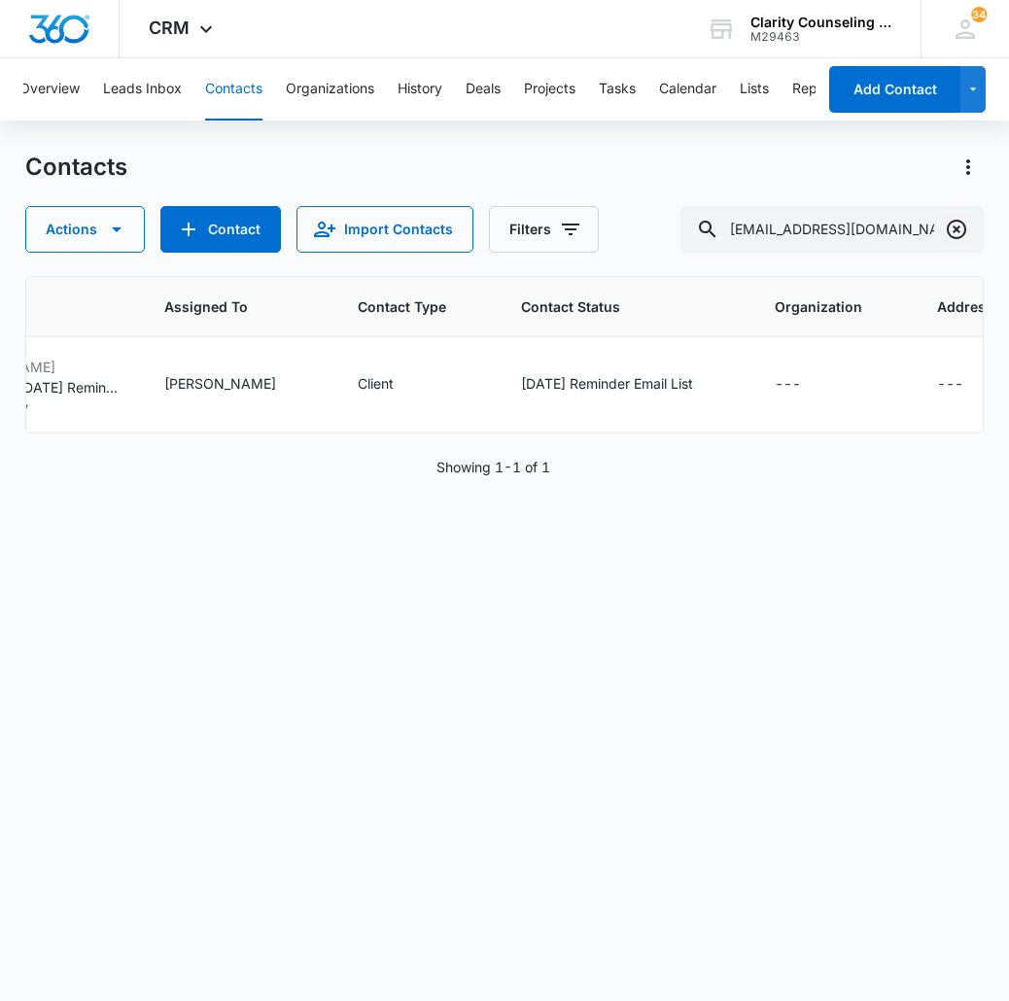
click at [946, 228] on icon "Clear" at bounding box center [956, 229] width 23 height 23
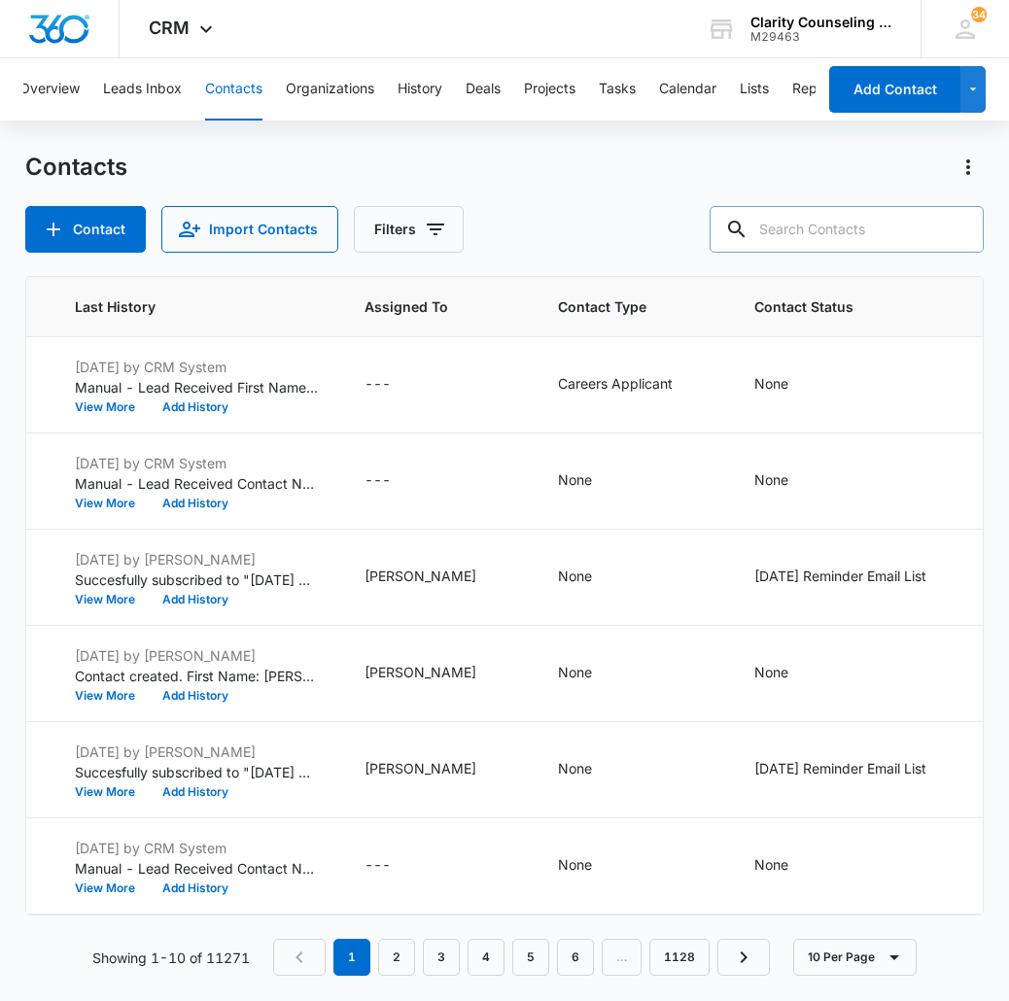
paste input "[EMAIL_ADDRESS][DOMAIN_NAME]"
type input "[EMAIL_ADDRESS][DOMAIN_NAME]"
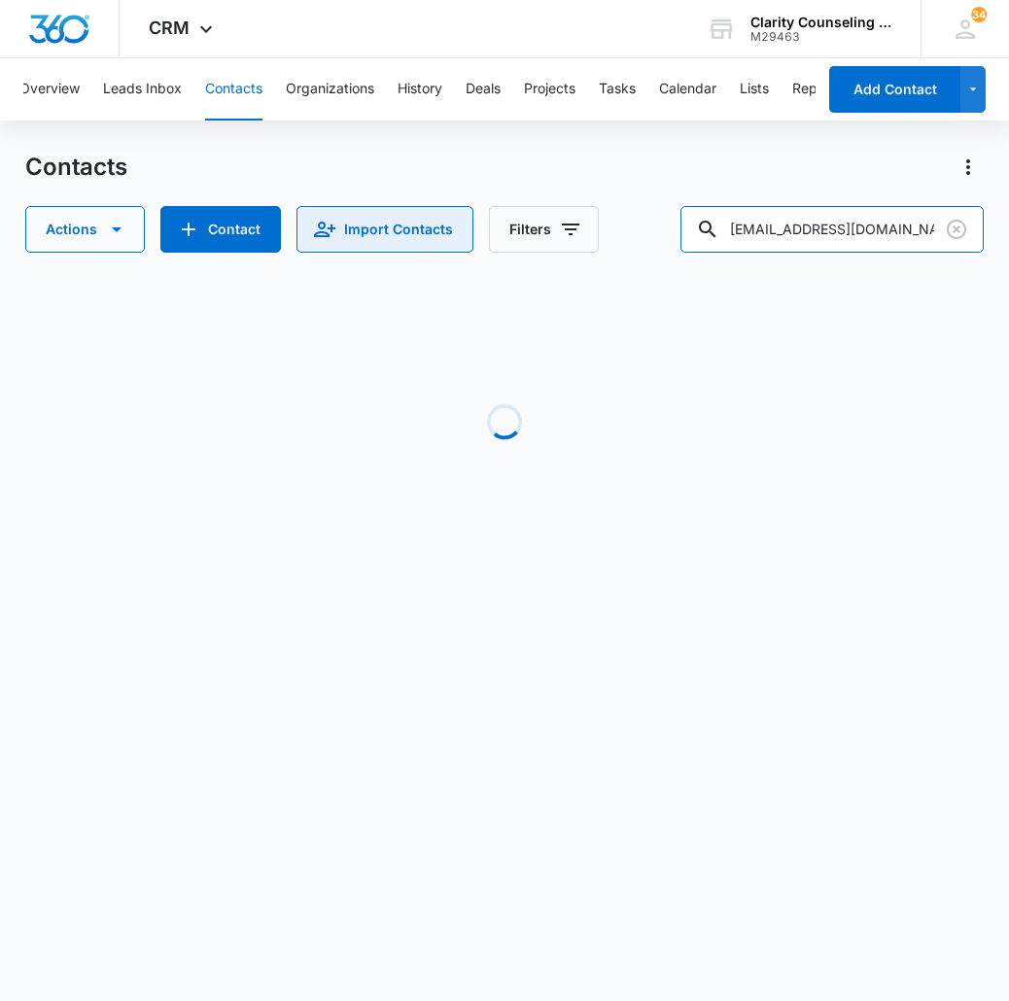
scroll to position [0, 683]
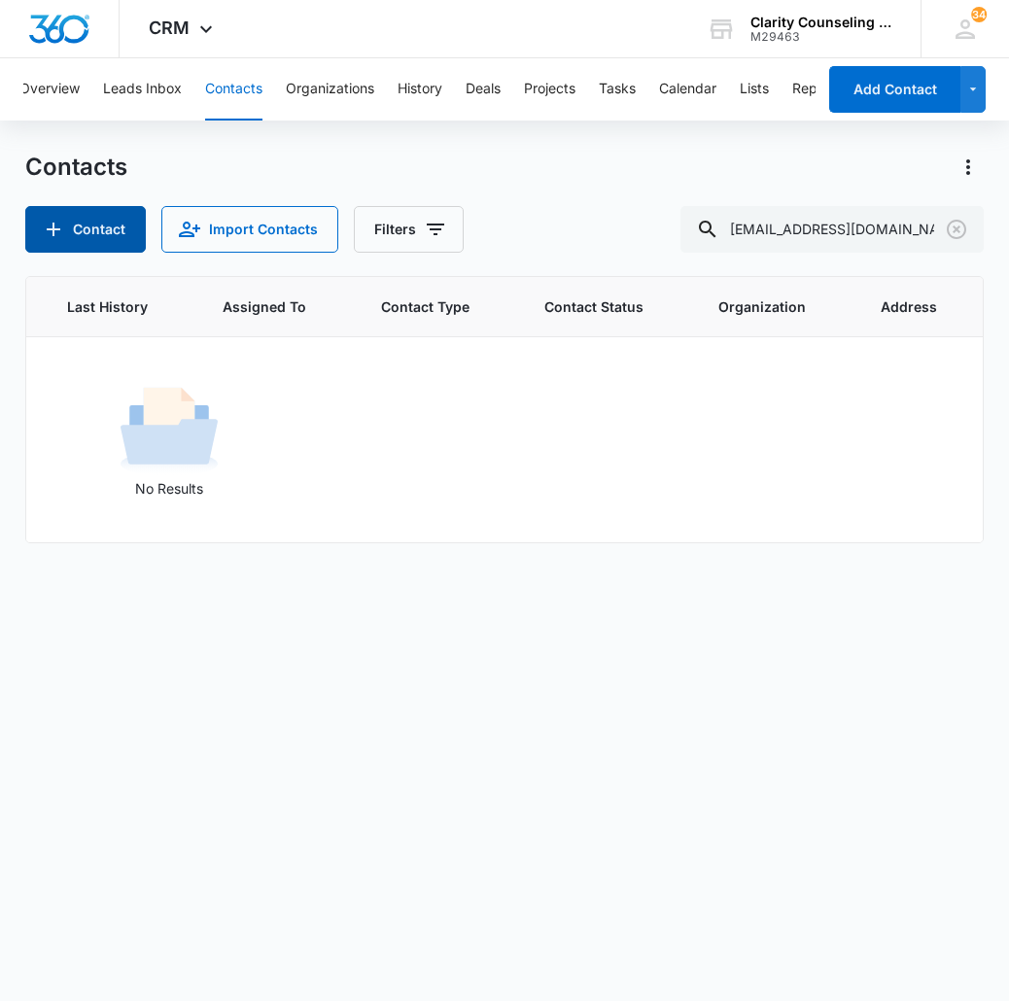
click at [36, 229] on button "Contact" at bounding box center [85, 229] width 121 height 47
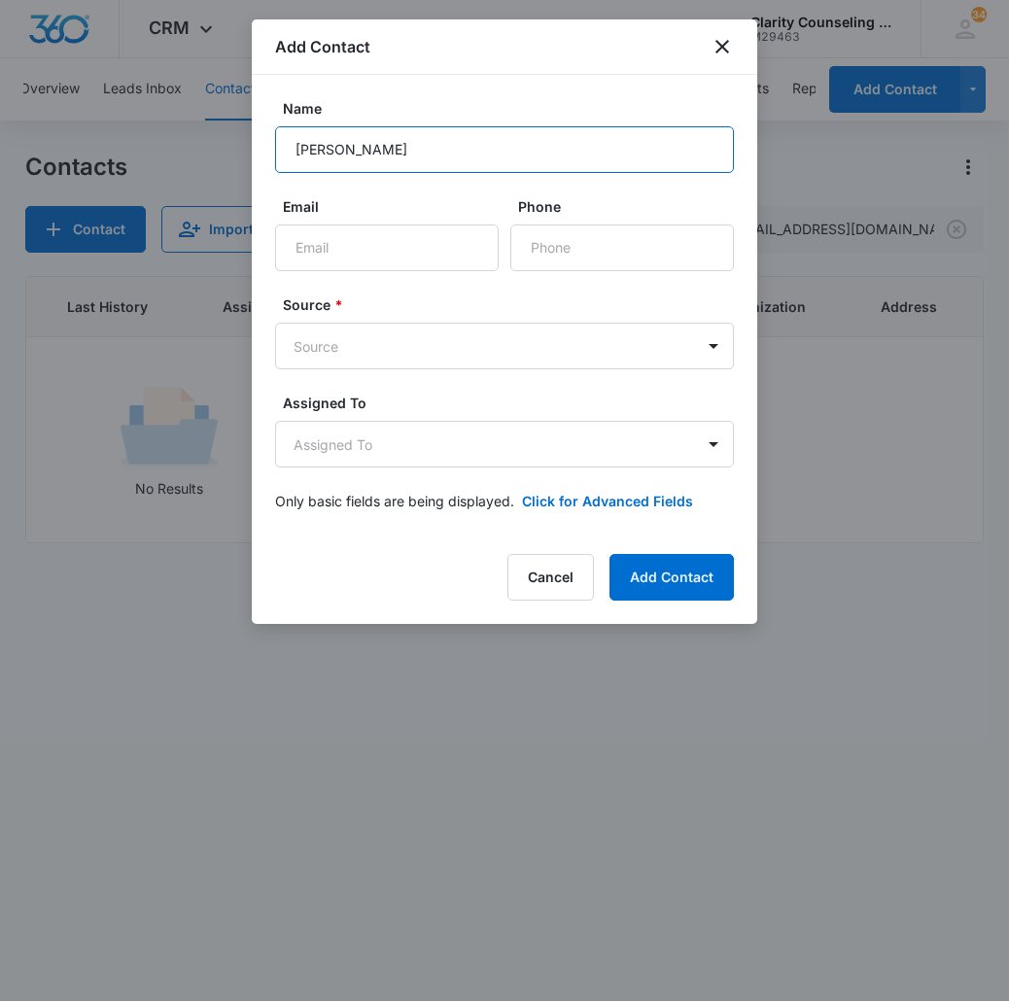
type input "[PERSON_NAME]"
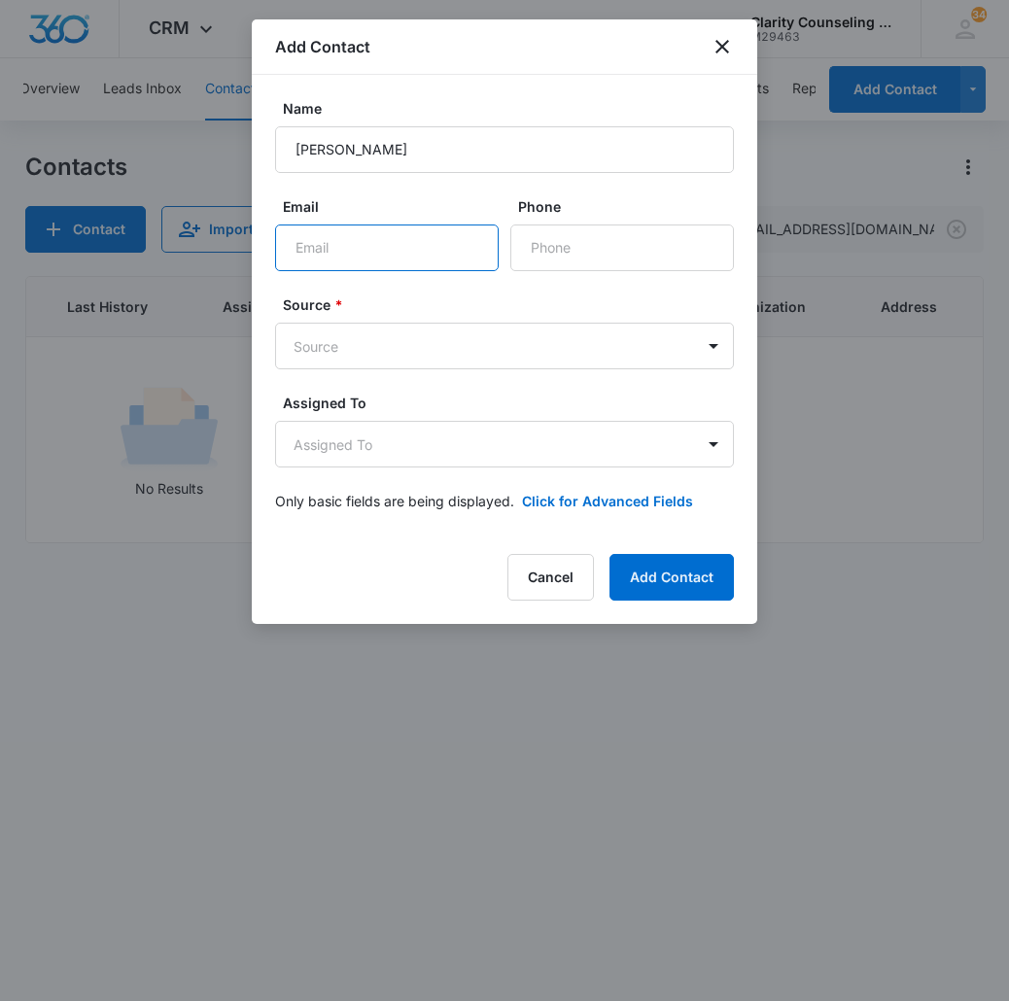
paste input "[EMAIL_ADDRESS][DOMAIN_NAME]"
type input "[EMAIL_ADDRESS][DOMAIN_NAME]"
paste input "[PHONE_NUMBER]"
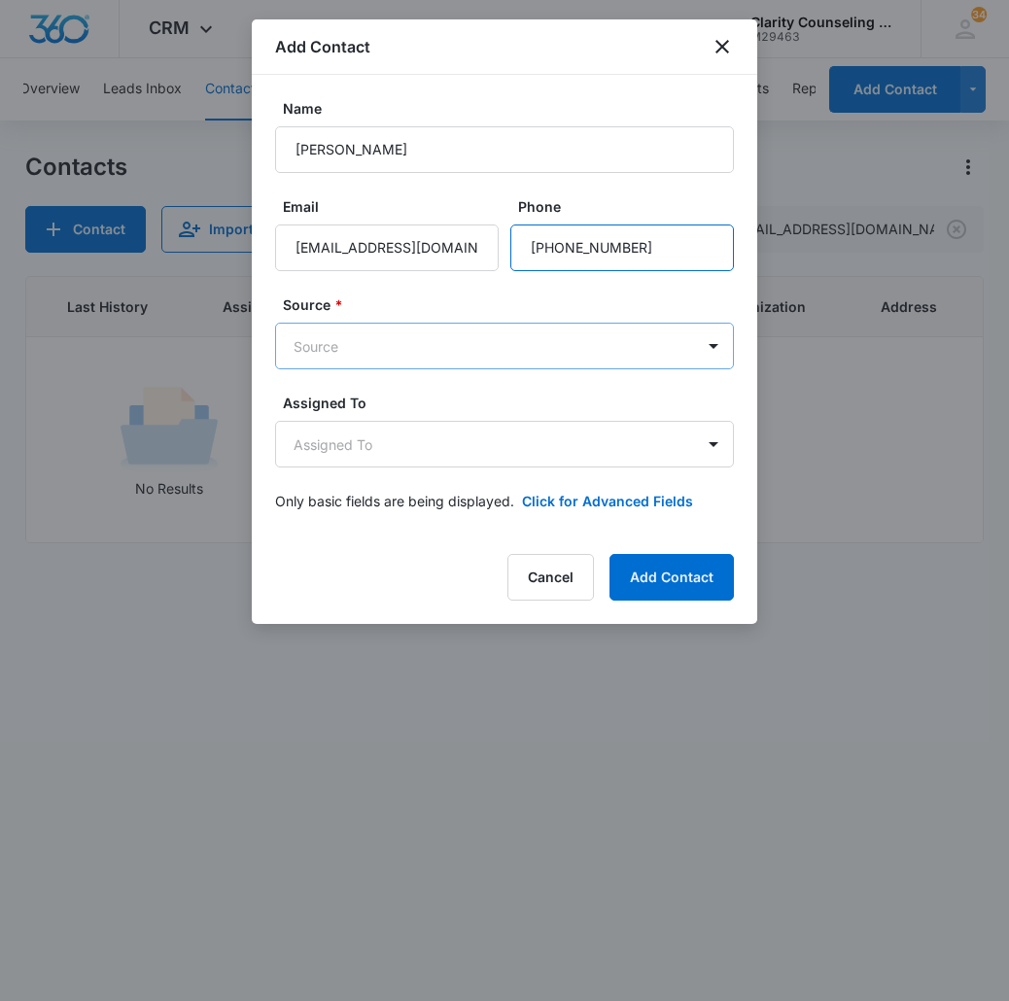
type input "[PHONE_NUMBER]"
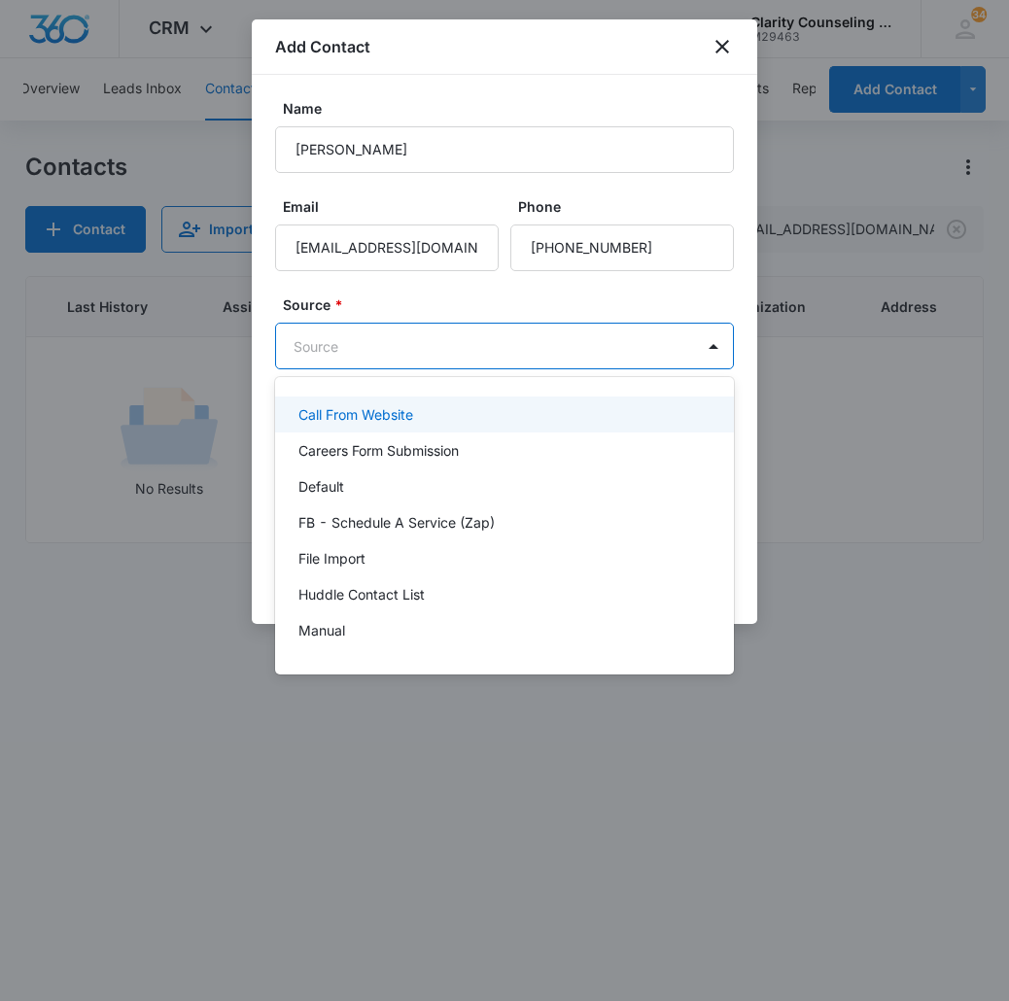
click at [506, 353] on body "CRM Apps Reputation Websites Forms CRM Email Social Content Ads Intelligence Fi…" at bounding box center [504, 500] width 1009 height 1001
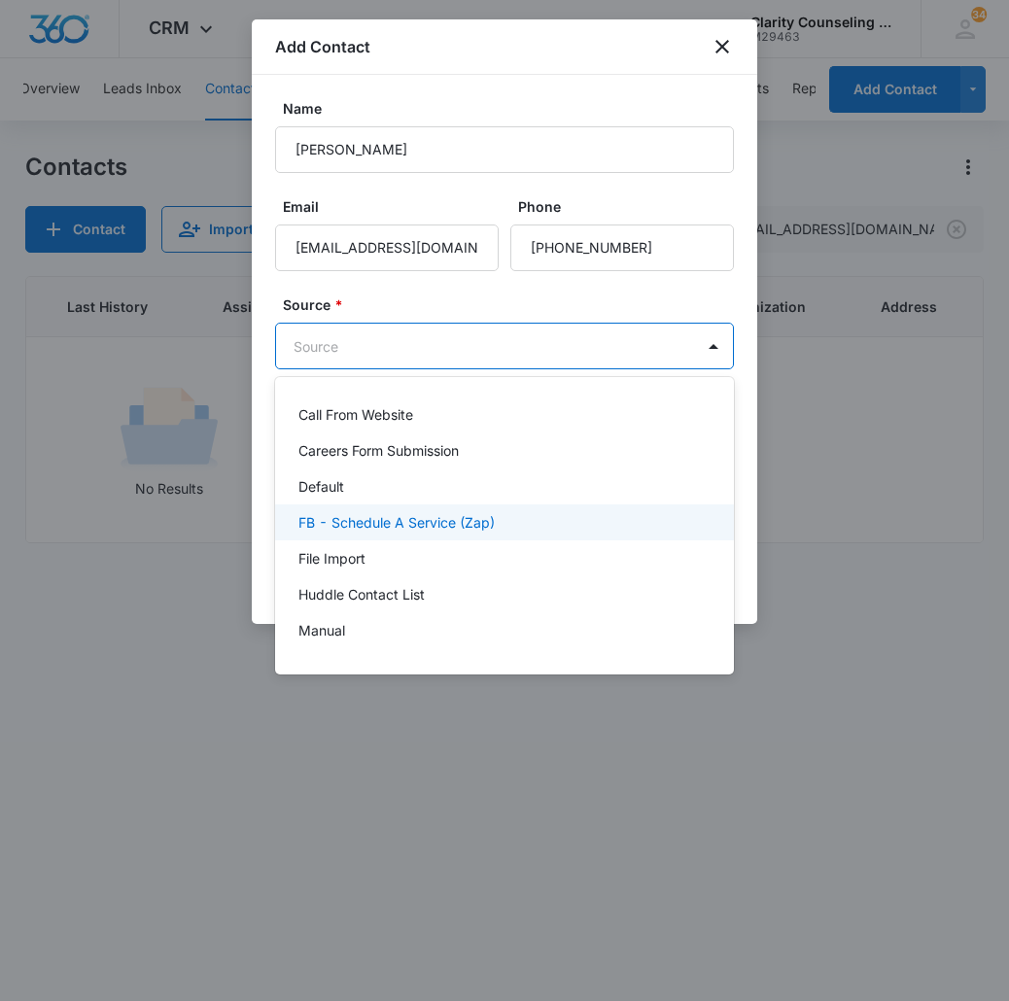
scroll to position [245, 0]
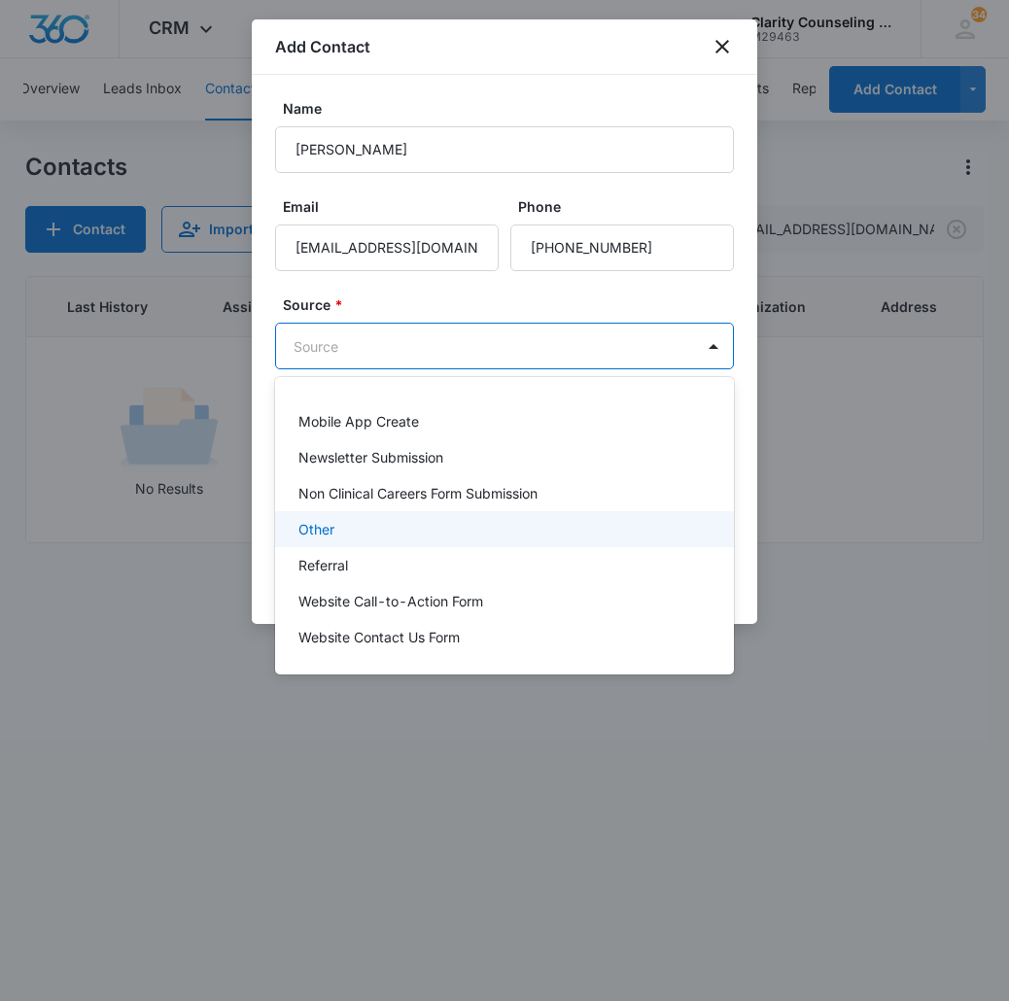
click at [425, 540] on div "Other" at bounding box center [504, 529] width 459 height 36
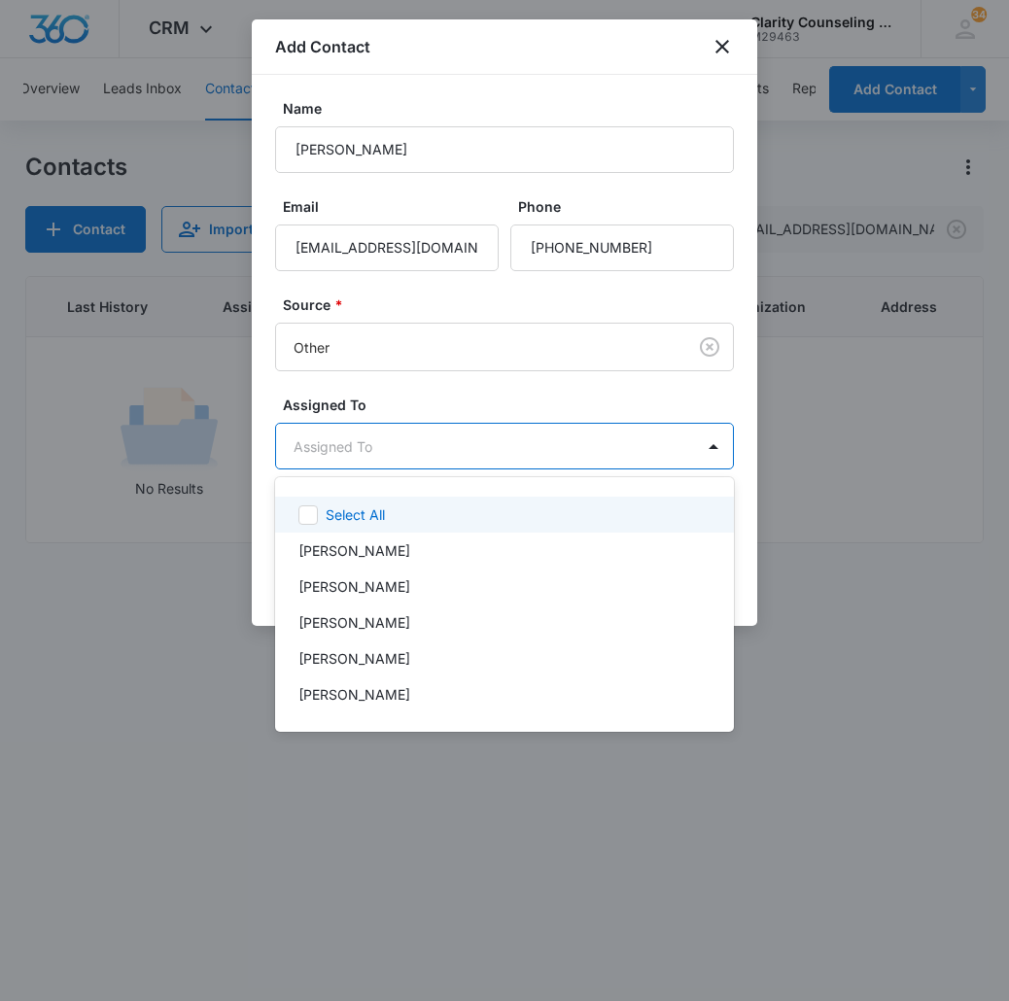
click at [430, 467] on body "CRM Apps Reputation Websites Forms CRM Email Social Content Ads Intelligence Fi…" at bounding box center [504, 500] width 1009 height 1001
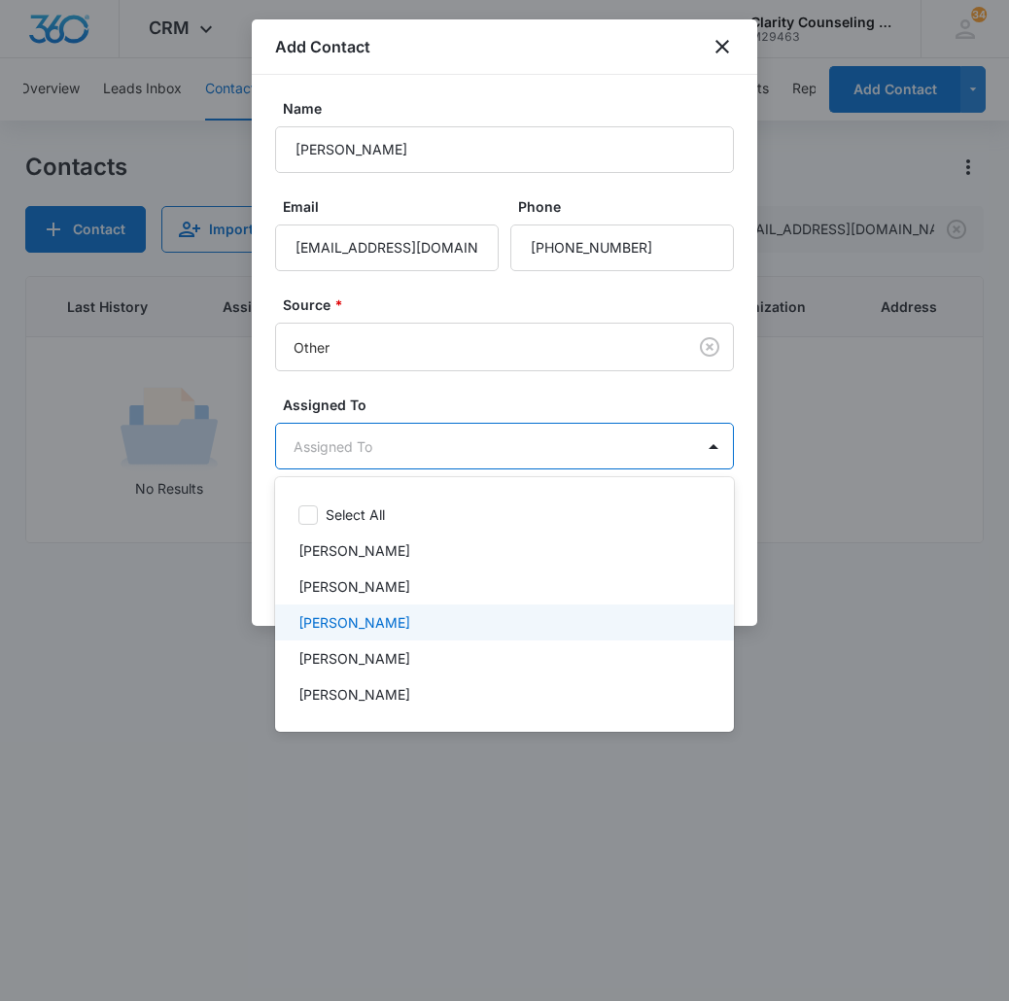
click at [365, 613] on p "[PERSON_NAME]" at bounding box center [354, 622] width 112 height 20
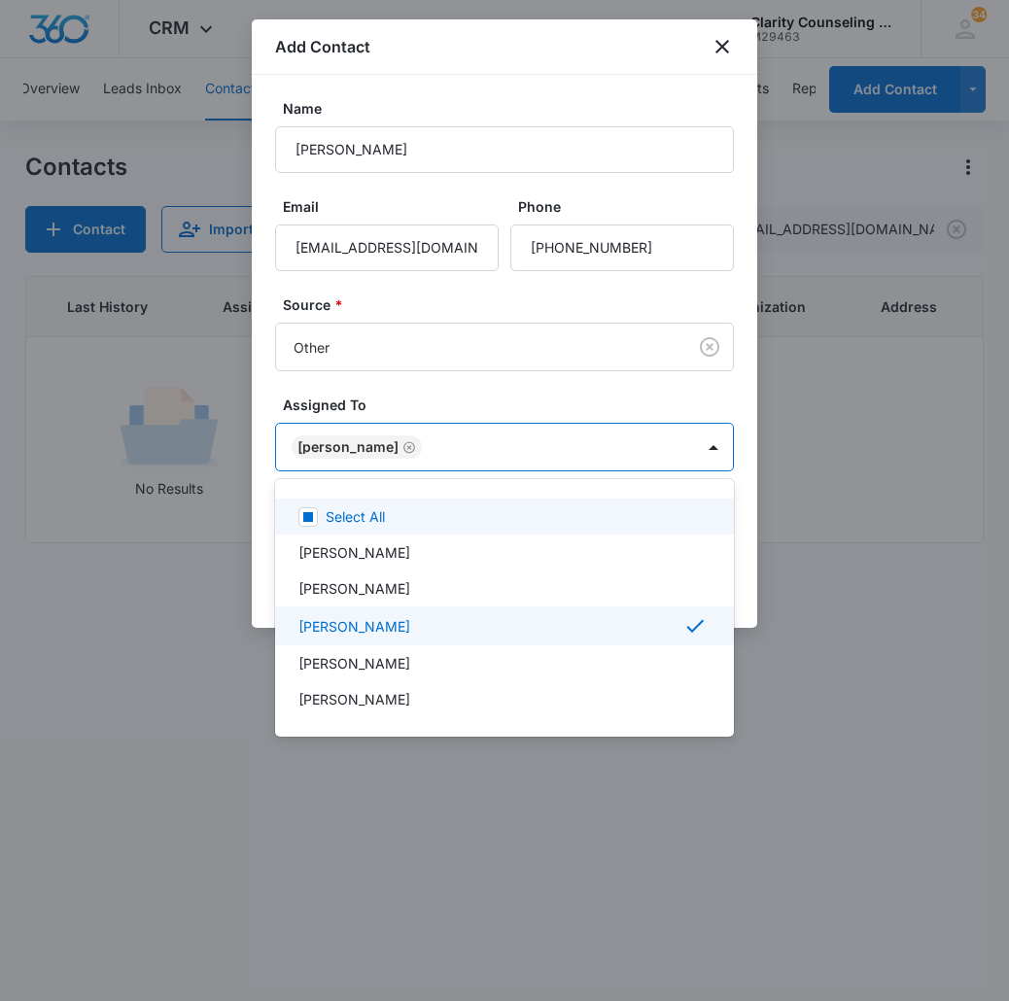
click at [550, 442] on div at bounding box center [504, 500] width 1009 height 1001
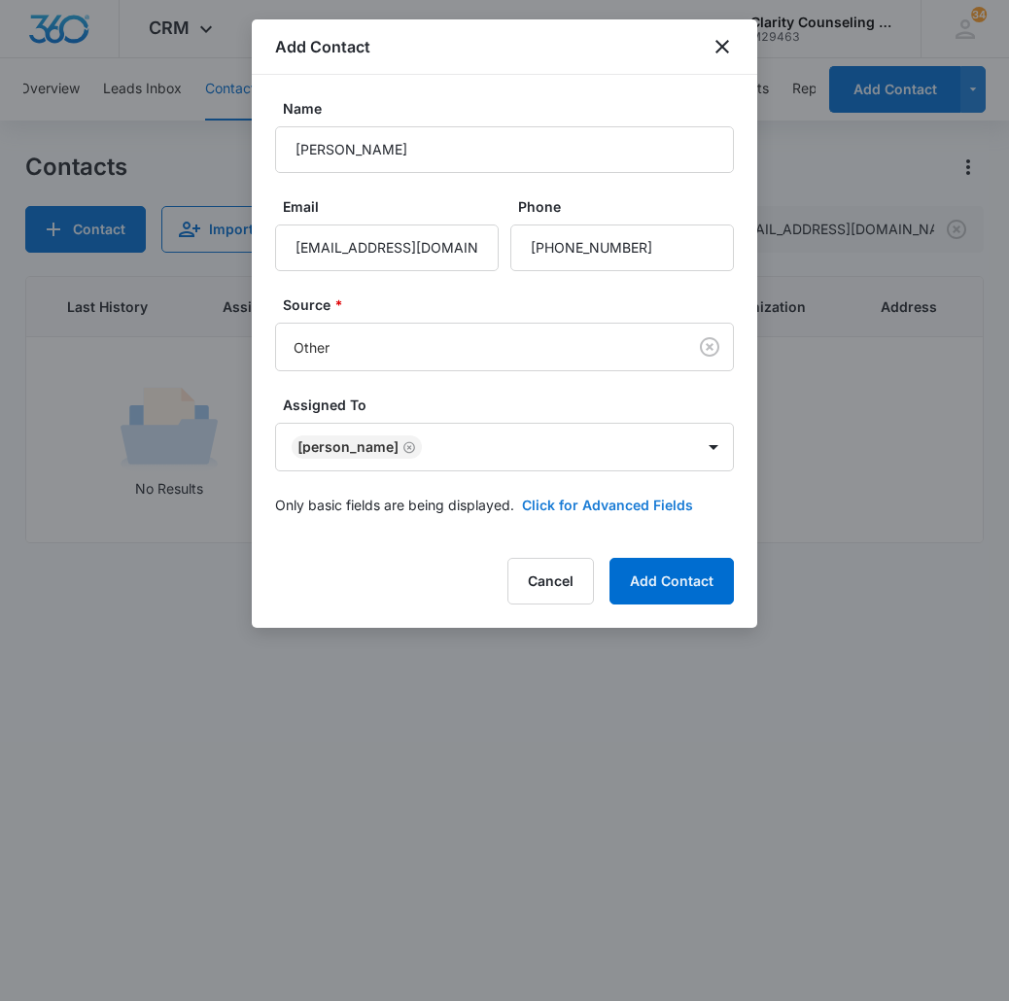
click at [578, 507] on button "Click for Advanced Fields" at bounding box center [607, 505] width 171 height 20
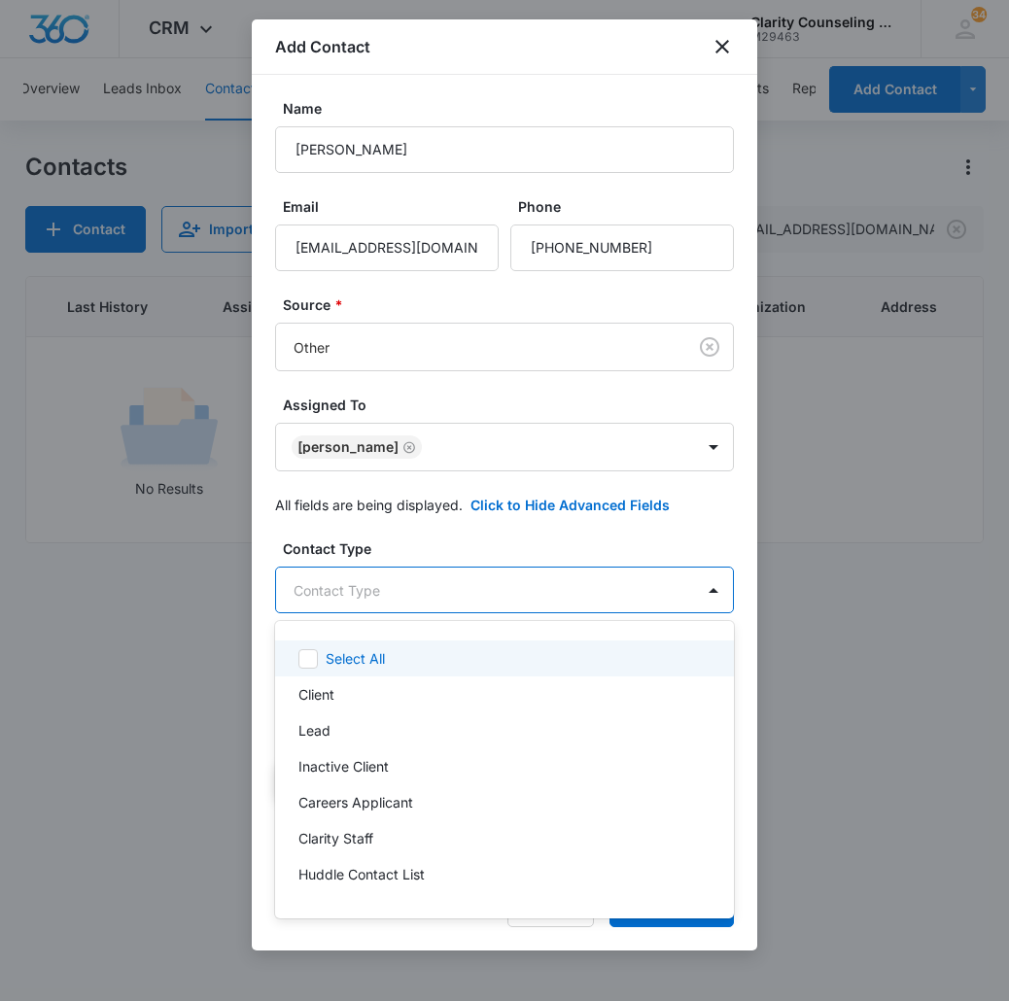
drag, startPoint x: 414, startPoint y: 599, endPoint x: 392, endPoint y: 643, distance: 50.0
click at [414, 599] on body "CRM Apps Reputation Websites Forms CRM Email Social Content Ads Intelligence Fi…" at bounding box center [504, 500] width 1009 height 1001
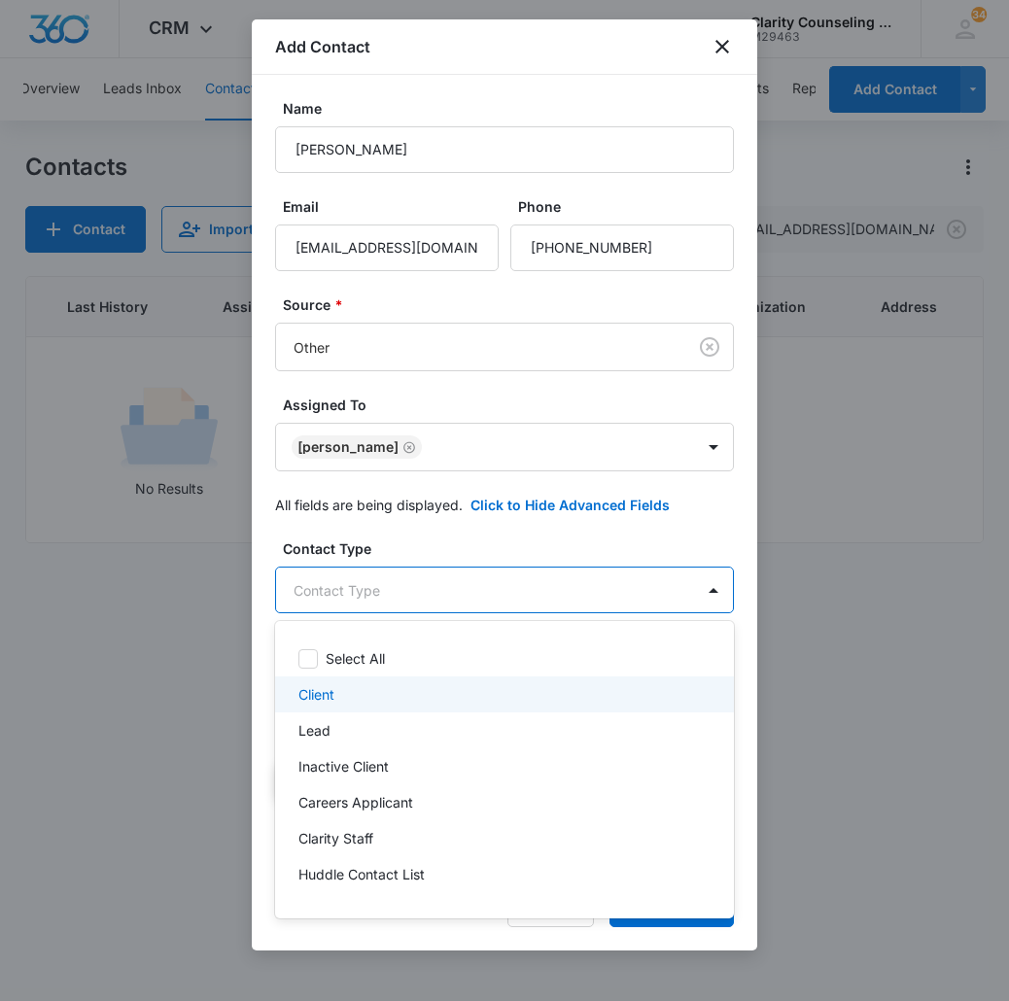
click at [372, 690] on div "Client" at bounding box center [502, 694] width 408 height 20
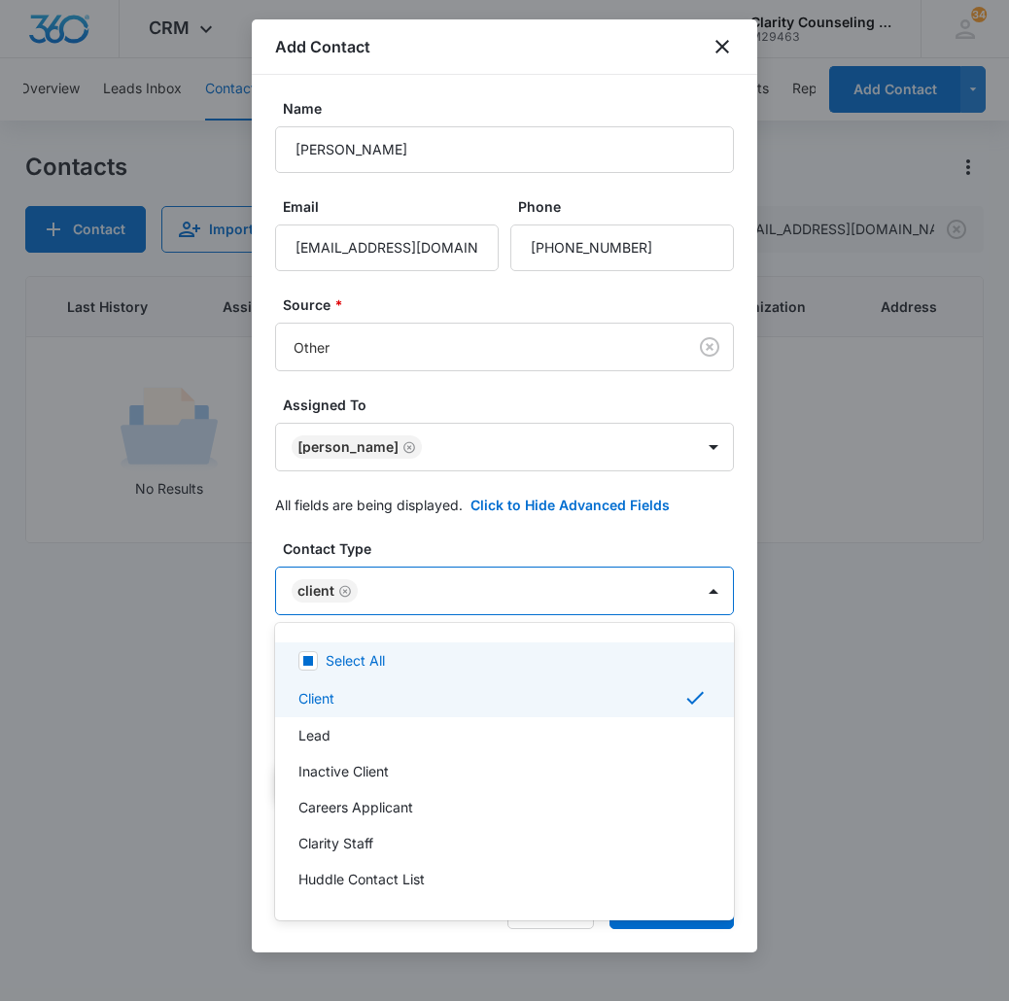
click at [480, 596] on div at bounding box center [504, 500] width 1009 height 1001
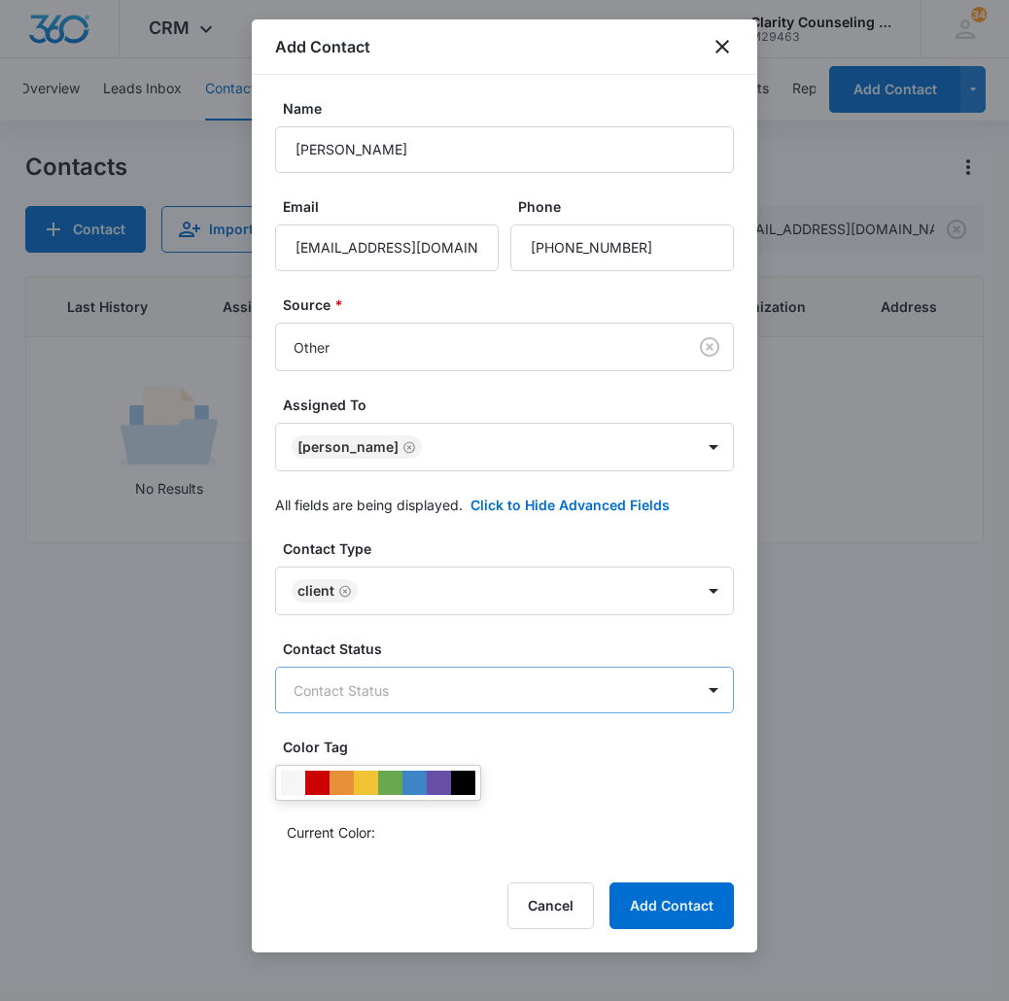
click at [430, 688] on body "CRM Apps Reputation Websites Forms CRM Email Social Content Ads Intelligence Fi…" at bounding box center [504, 500] width 1009 height 1001
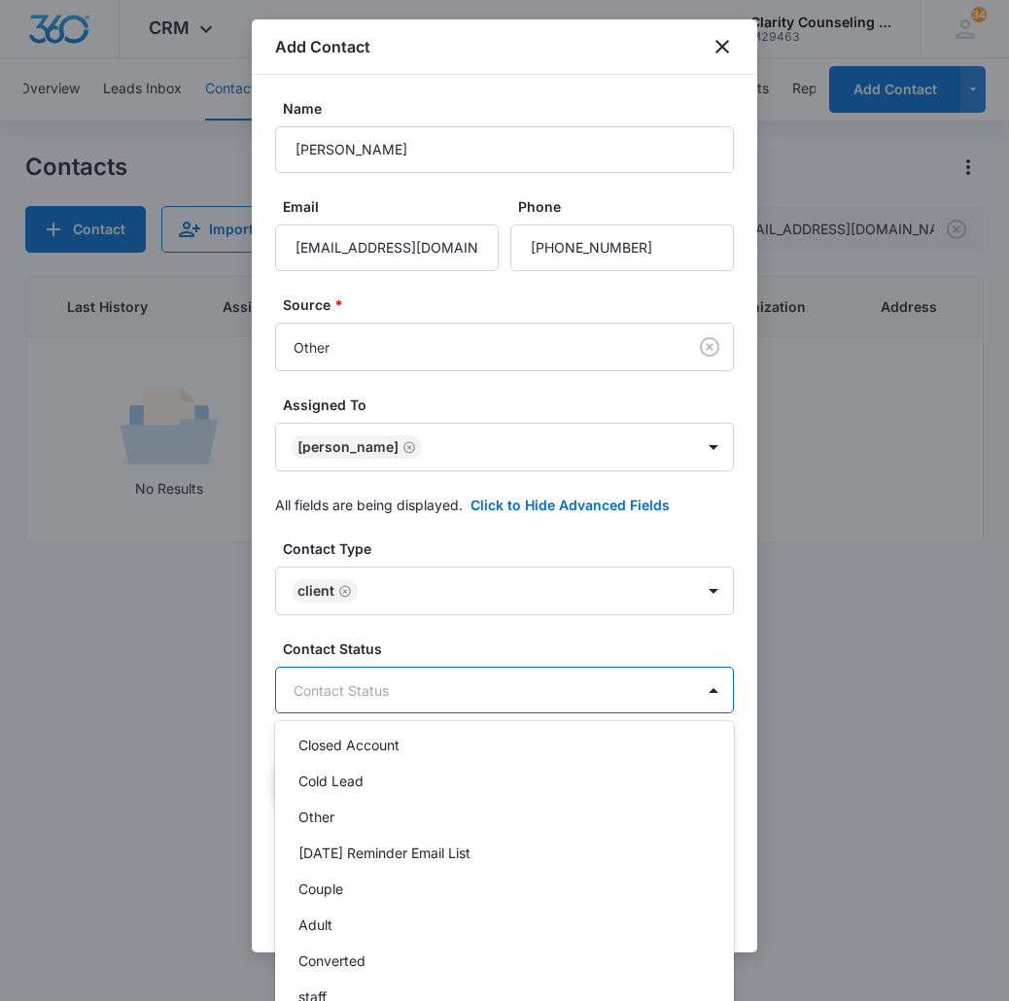
scroll to position [275, 0]
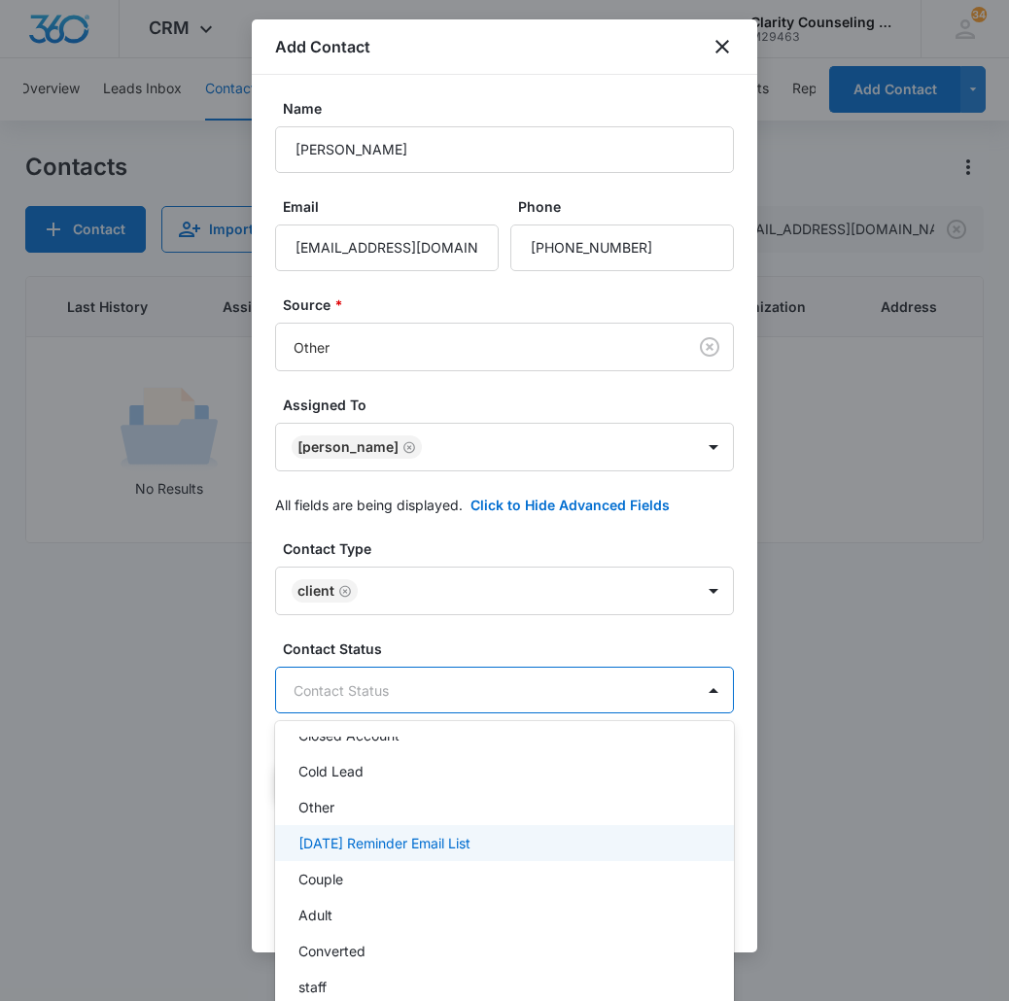
click at [409, 840] on p "[DATE] Reminder Email List" at bounding box center [384, 843] width 172 height 20
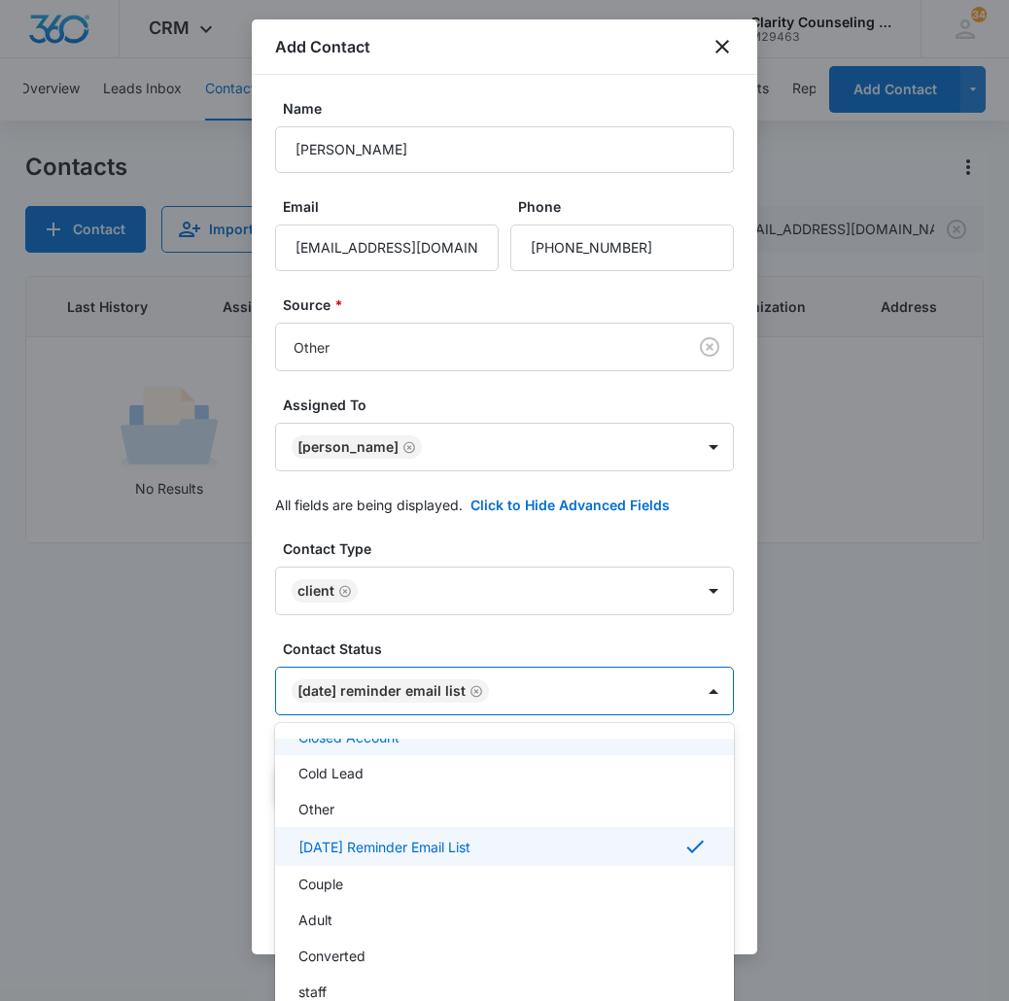
click at [594, 707] on div at bounding box center [504, 500] width 1009 height 1001
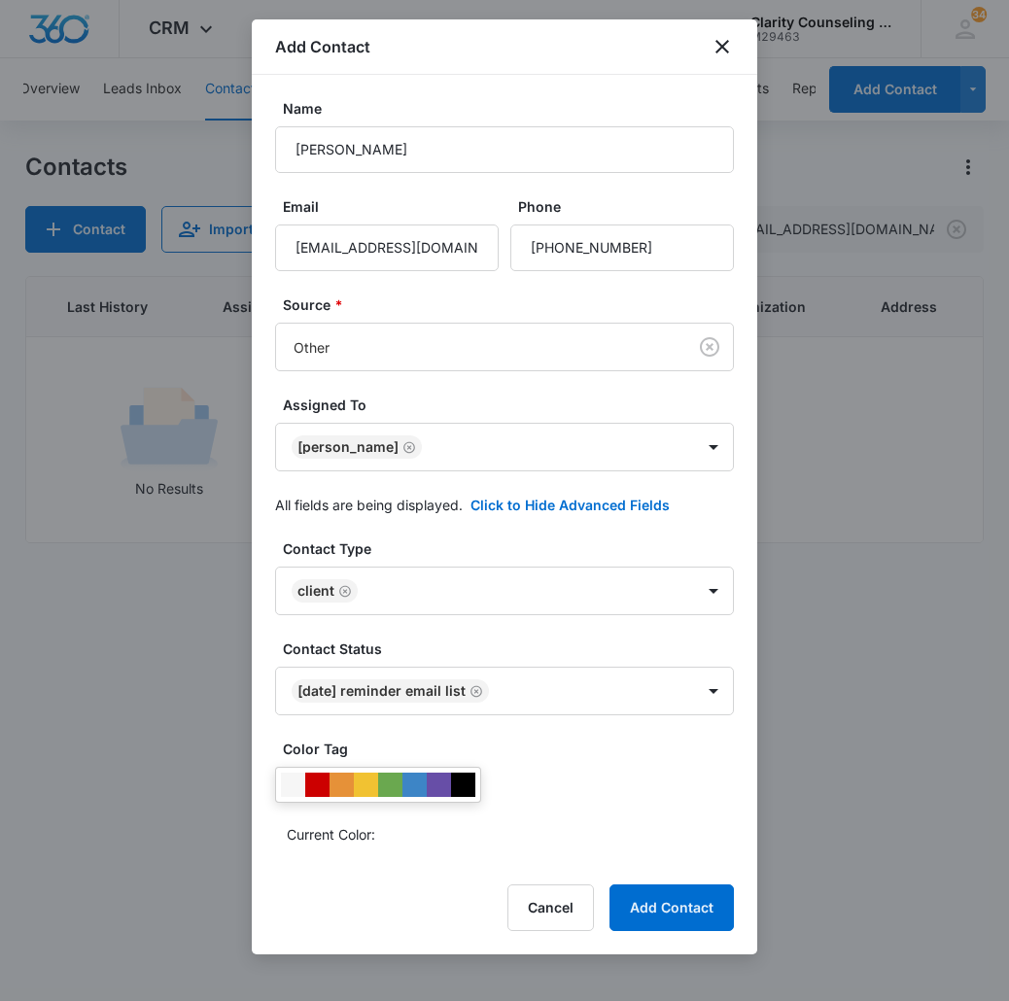
scroll to position [0, 0]
click at [660, 905] on button "Add Contact" at bounding box center [671, 907] width 124 height 47
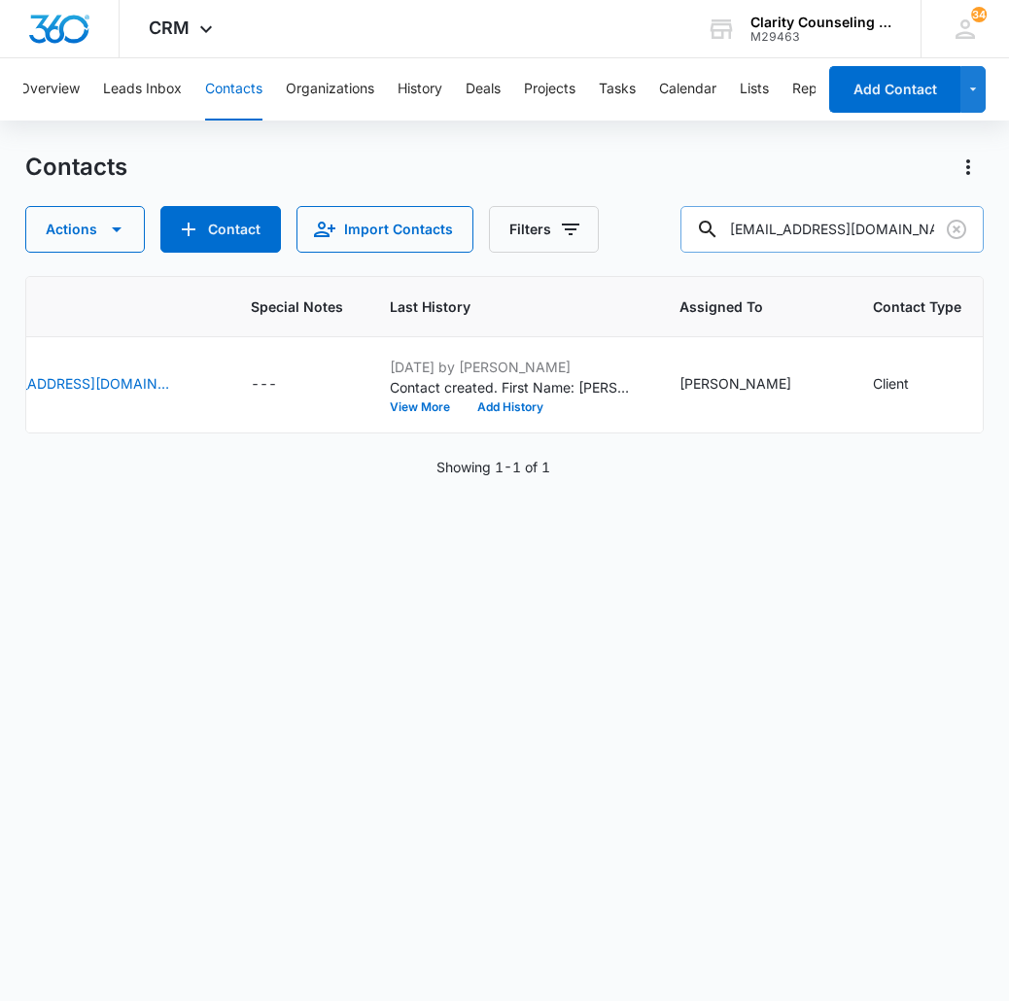
click at [937, 233] on input "[EMAIL_ADDRESS][DOMAIN_NAME]" at bounding box center [831, 229] width 303 height 47
click at [965, 233] on icon "Clear" at bounding box center [956, 229] width 19 height 19
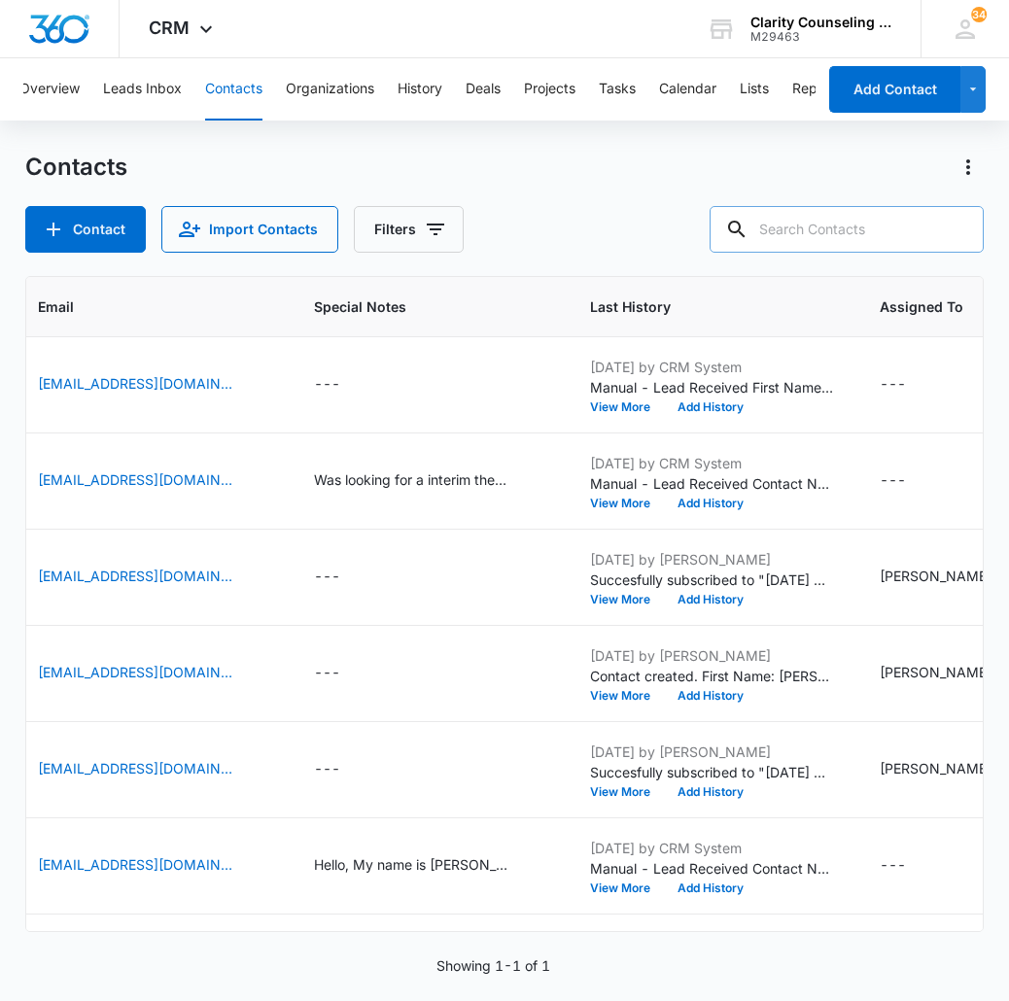
paste input "[EMAIL_ADDRESS][DOMAIN_NAME]"
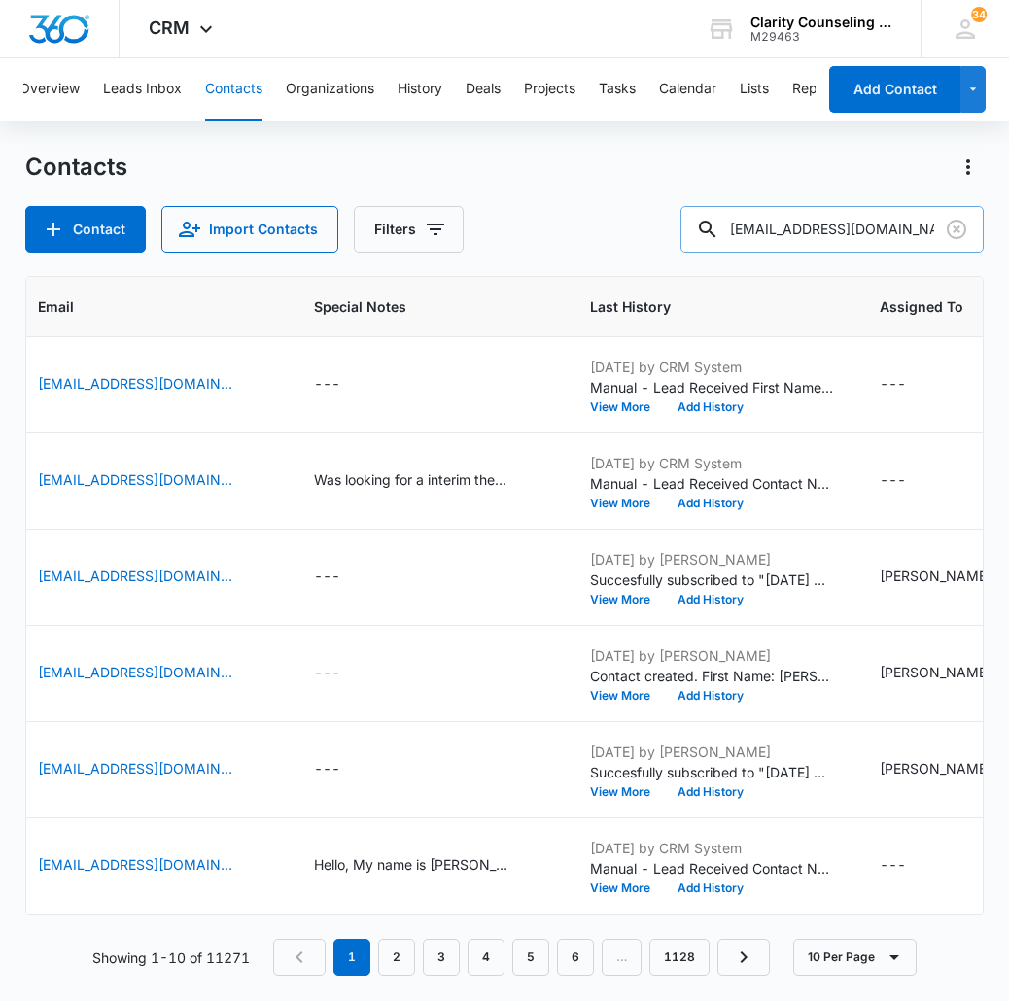
type input "[EMAIL_ADDRESS][DOMAIN_NAME]"
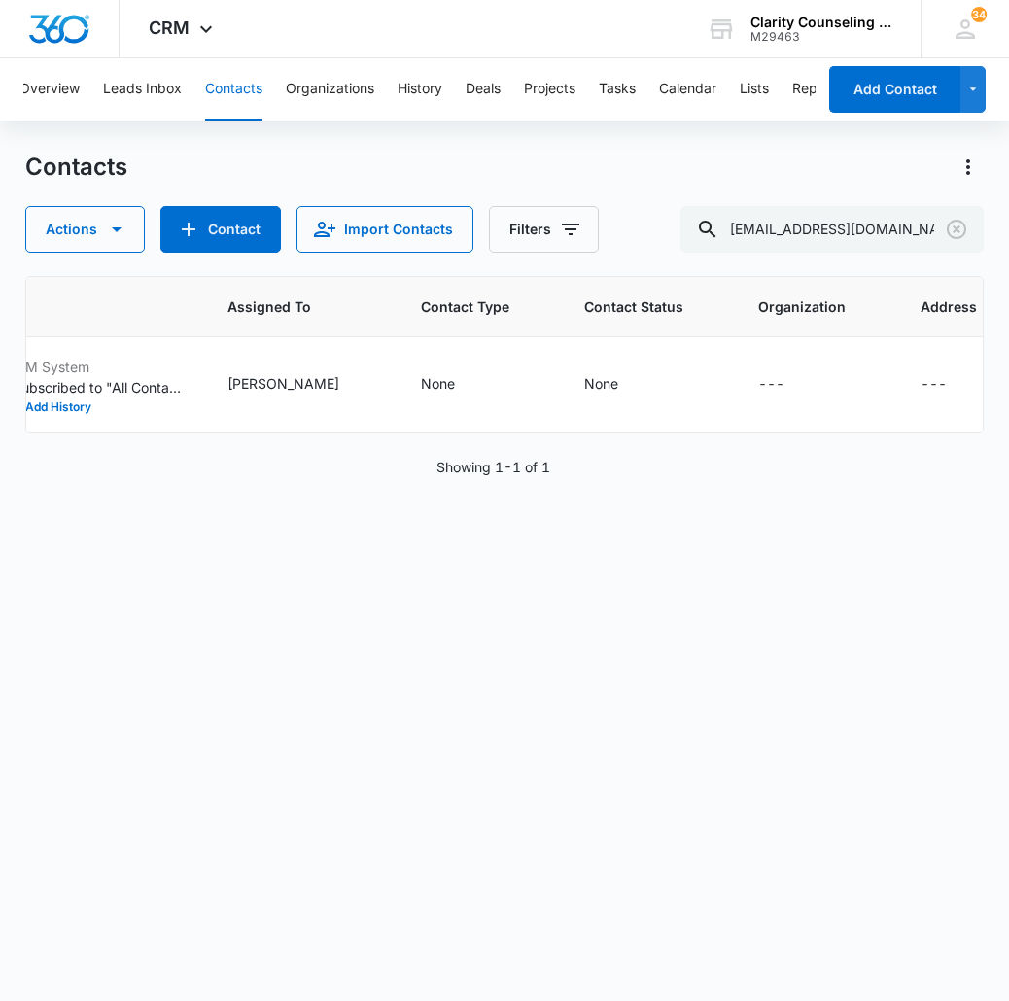
scroll to position [0, 1134]
click at [958, 219] on icon "Clear" at bounding box center [956, 229] width 23 height 23
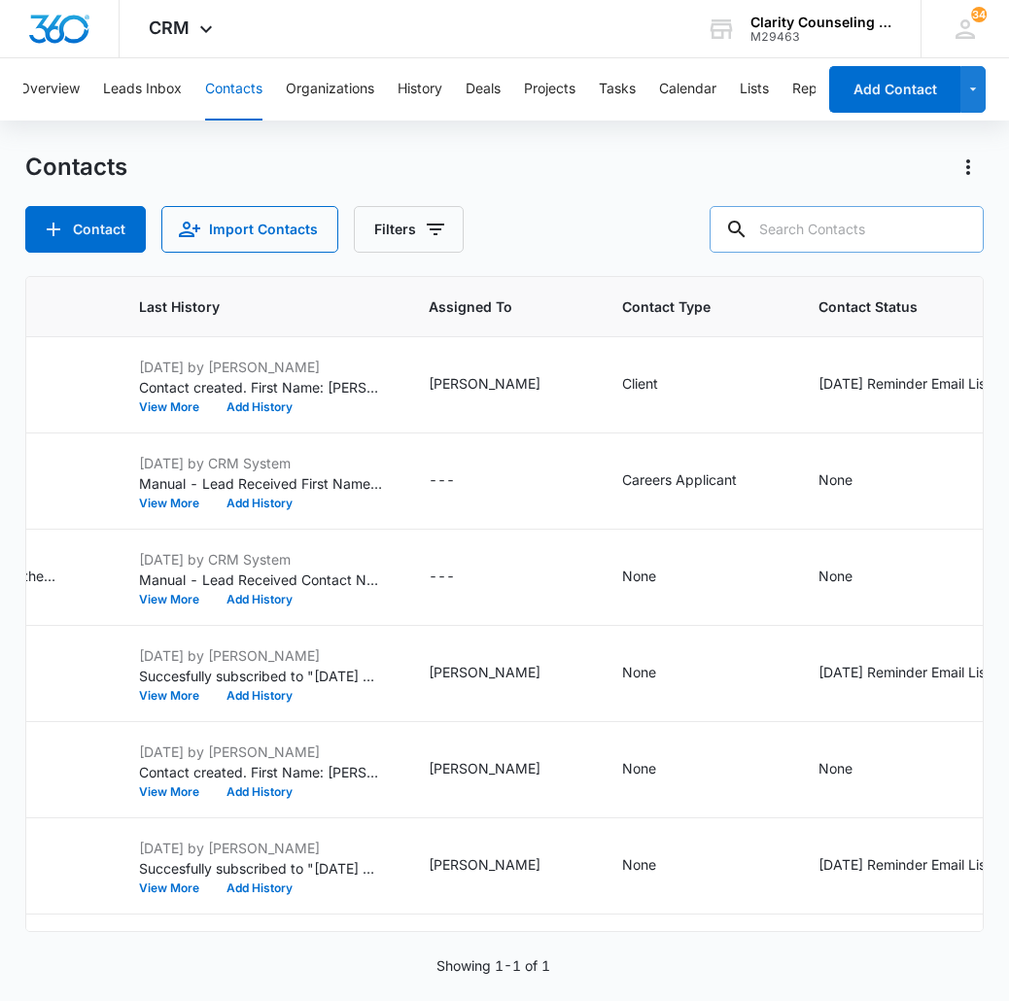
paste input "[EMAIL_ADDRESS][DOMAIN_NAME]"
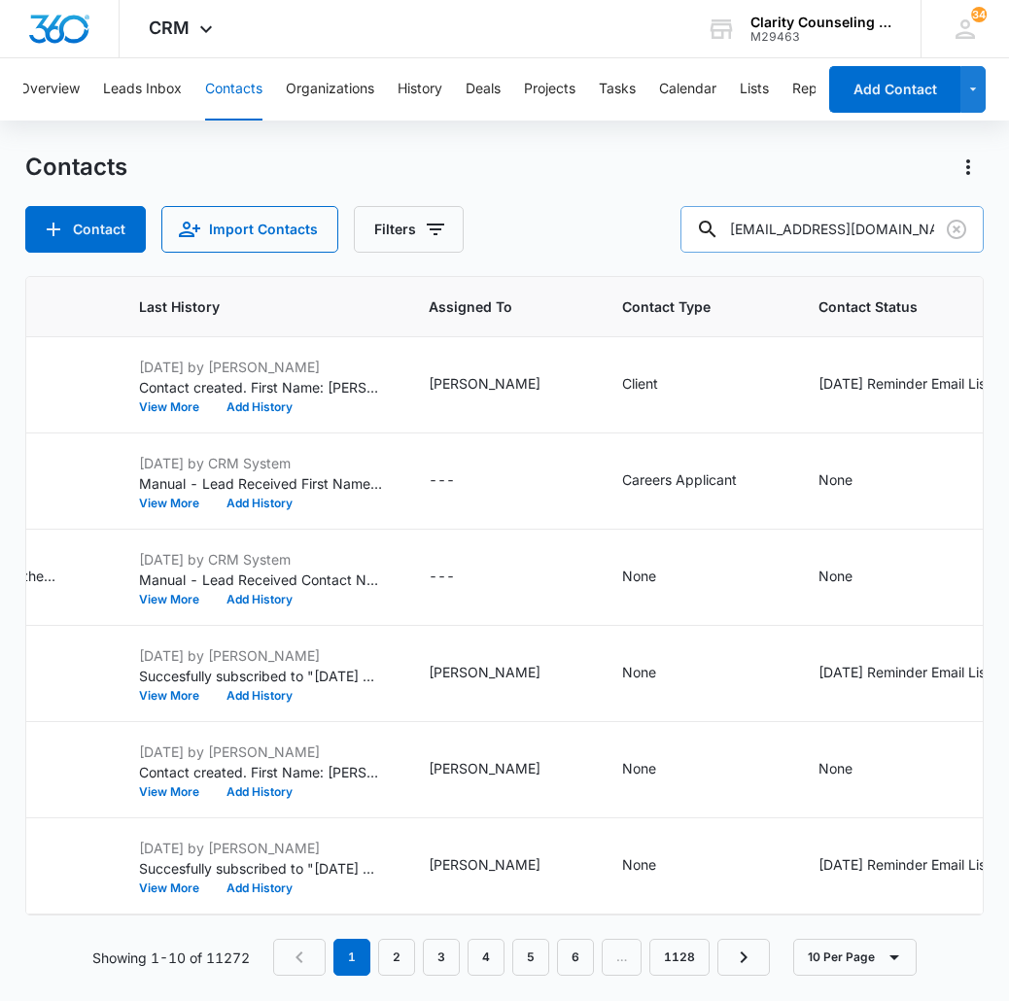
type input "[EMAIL_ADDRESS][DOMAIN_NAME]"
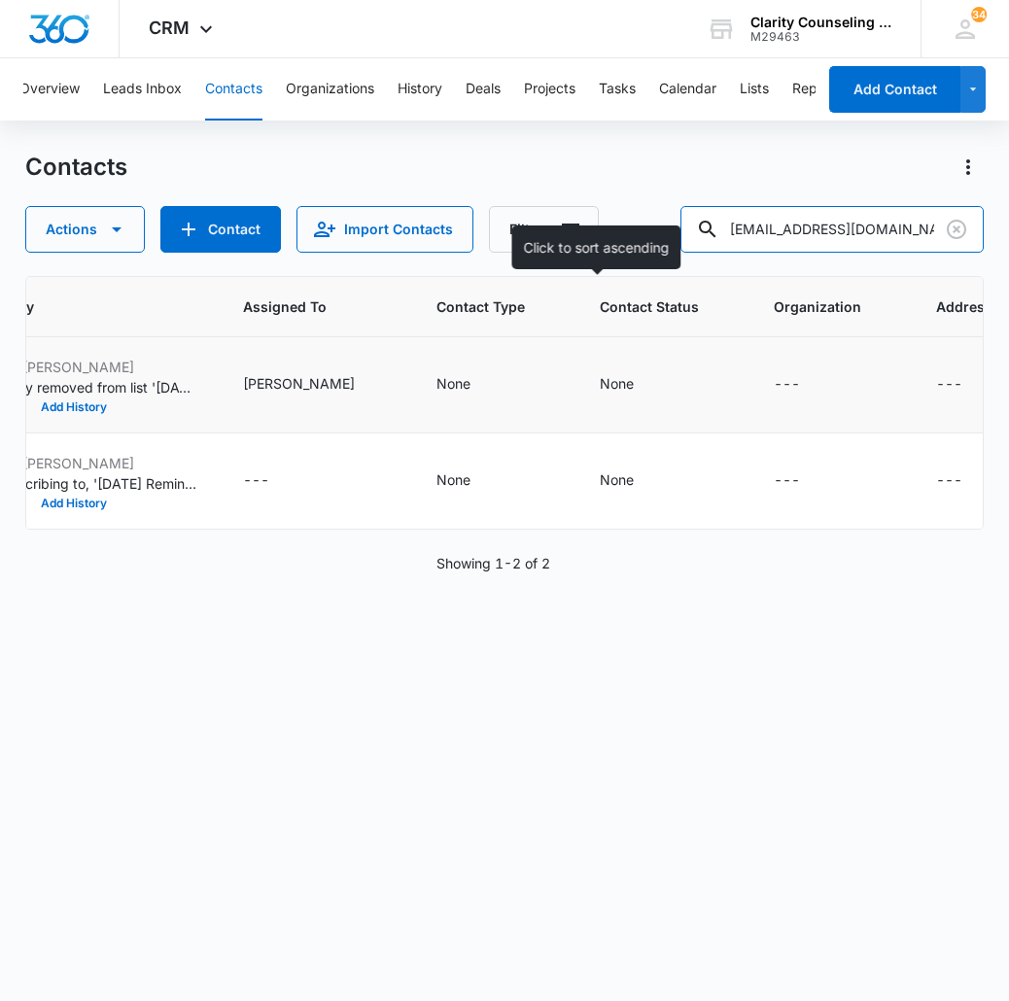
scroll to position [0, 1256]
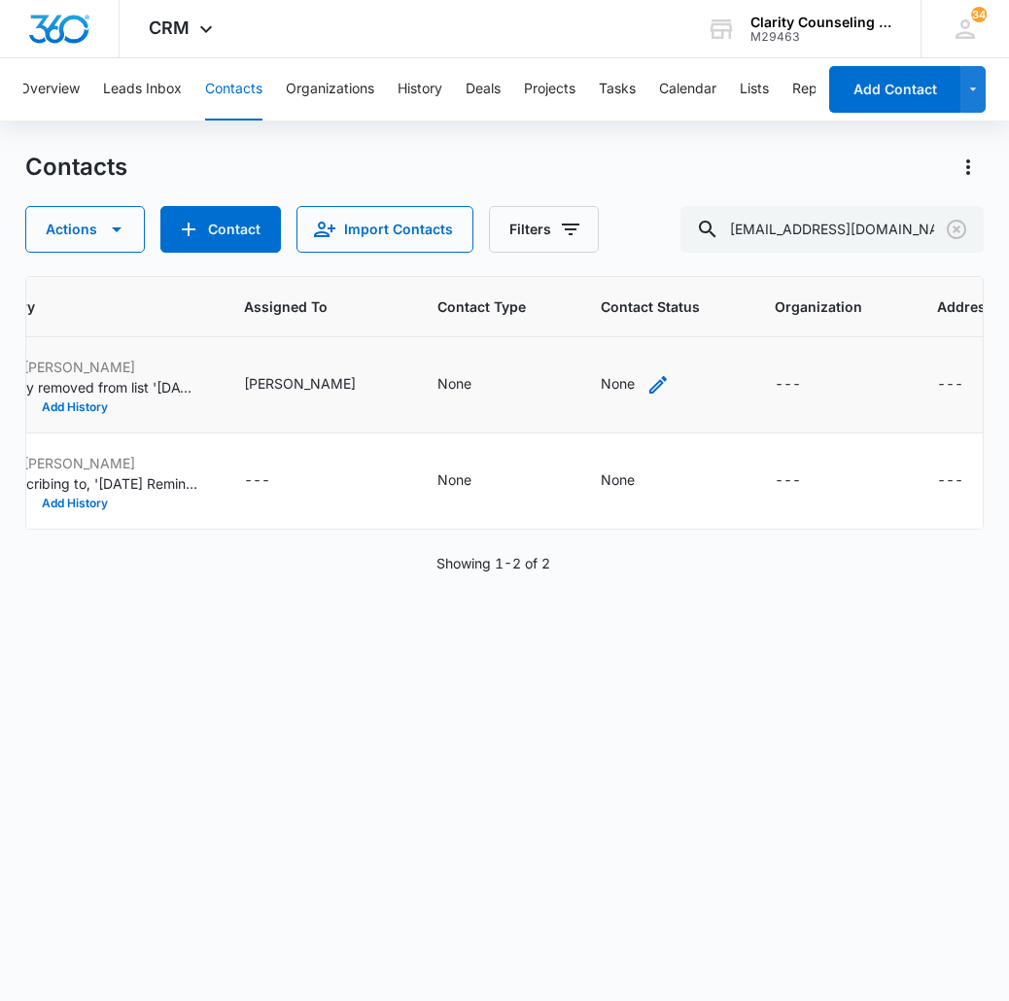
click at [601, 381] on div "None" at bounding box center [618, 383] width 34 height 20
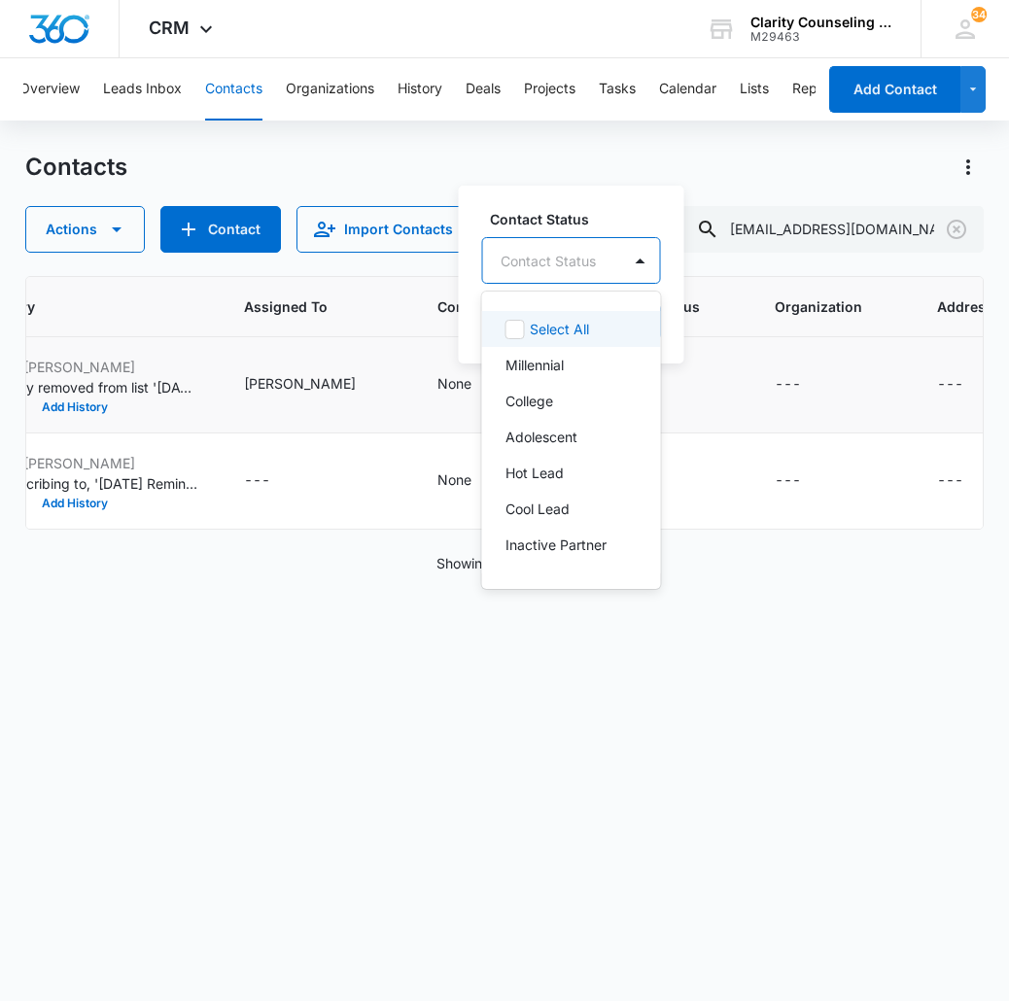
click at [596, 257] on div "Contact Status" at bounding box center [552, 261] width 138 height 44
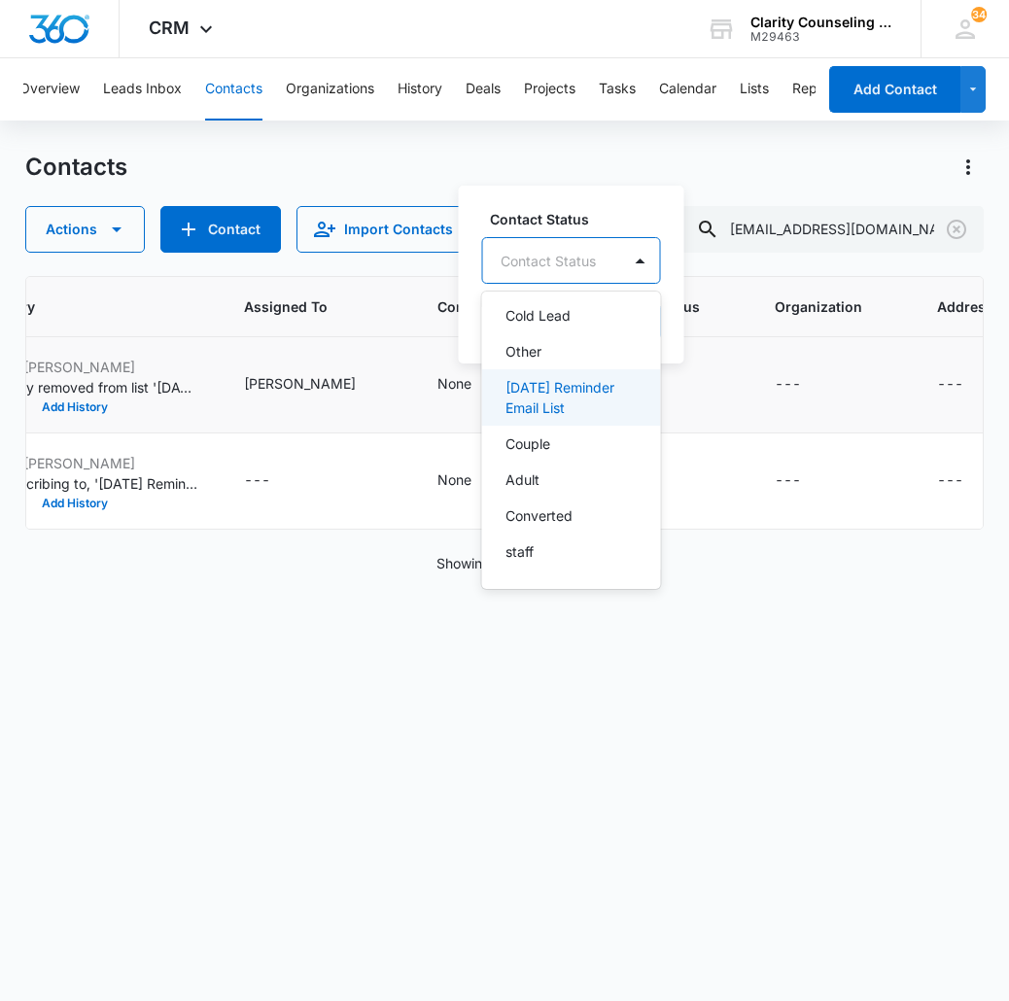
click at [592, 416] on p "[DATE] Reminder Email List" at bounding box center [569, 397] width 128 height 41
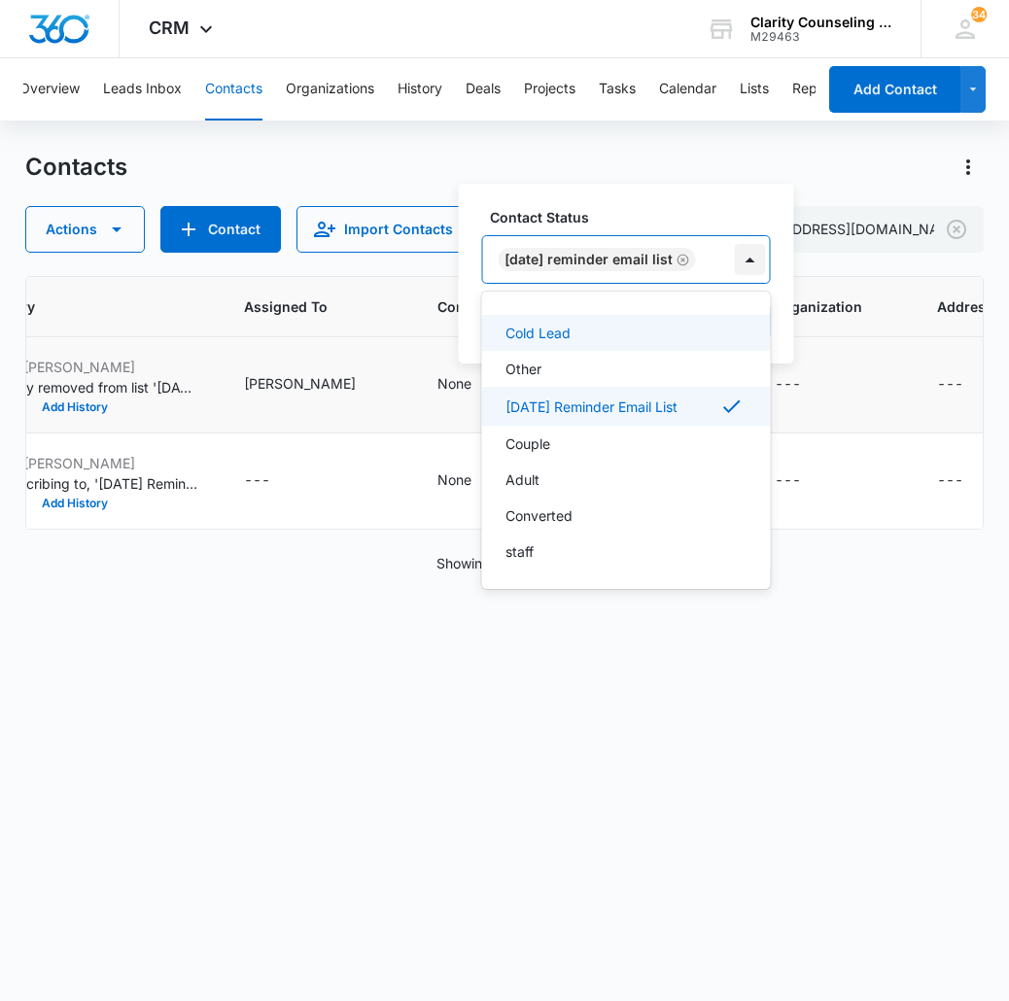
click at [765, 265] on div at bounding box center [750, 259] width 31 height 31
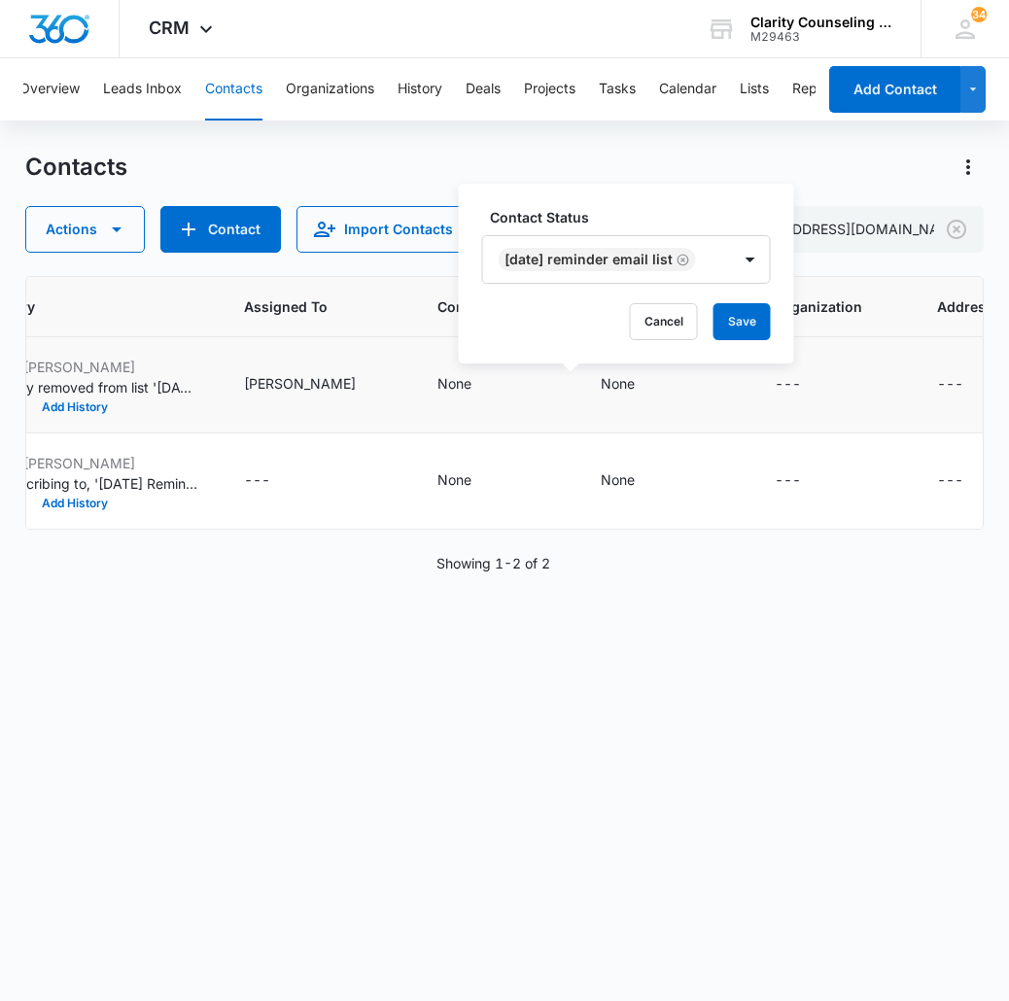
drag, startPoint x: 748, startPoint y: 318, endPoint x: 734, endPoint y: 336, distance: 23.5
click at [748, 318] on button "Save" at bounding box center [741, 321] width 57 height 37
